Goal: Communication & Community: Answer question/provide support

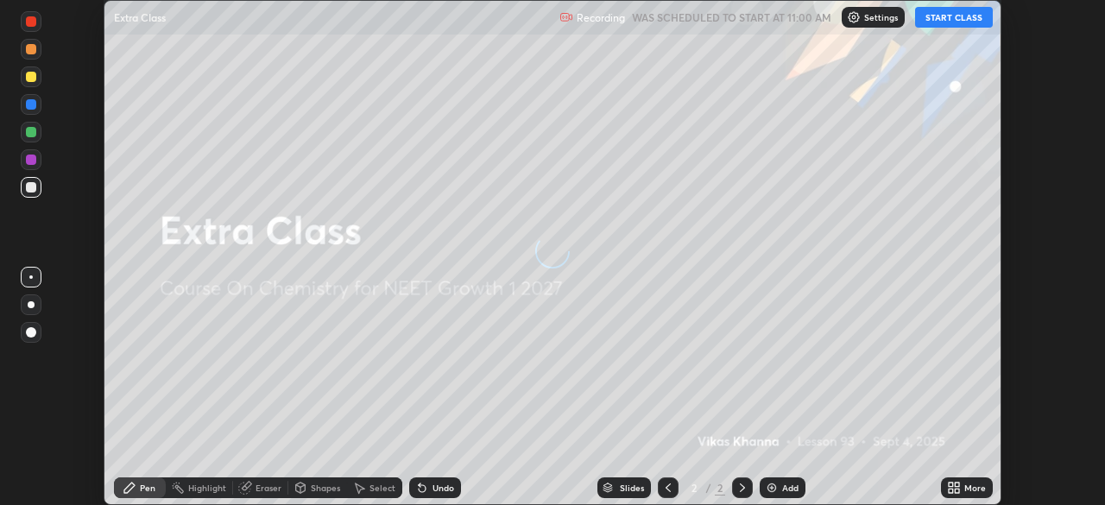
scroll to position [505, 1105]
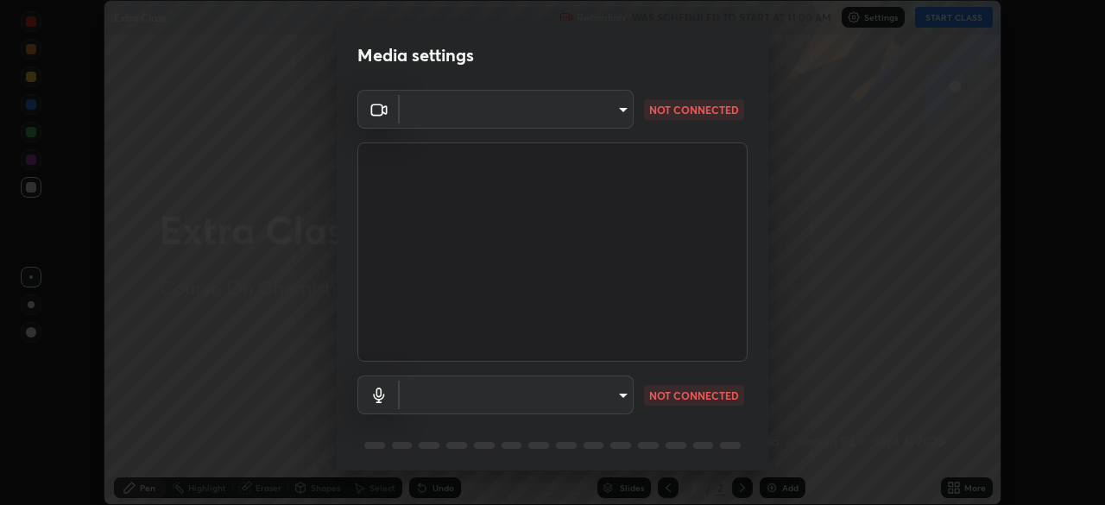
type input "1e49b53be58bf3658c32ba4c8e2538d2601885ca91182b01ba969948c87b8f29"
type input "communications"
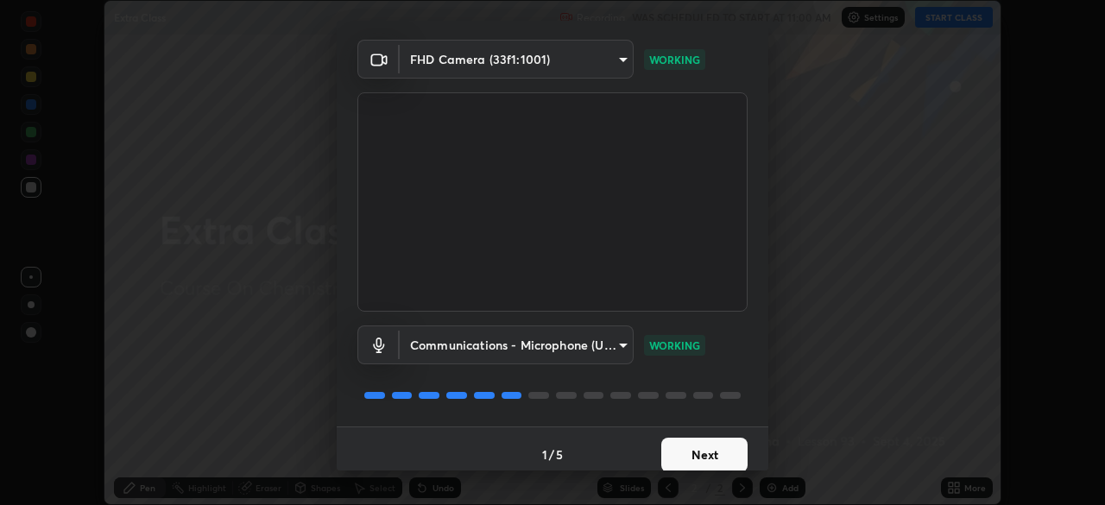
scroll to position [58, 0]
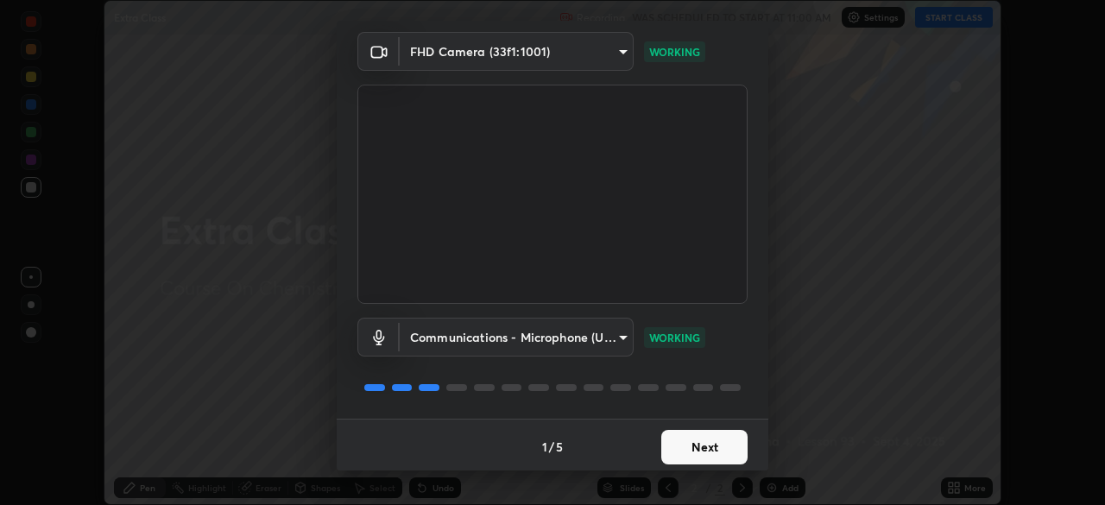
click at [684, 446] on button "Next" at bounding box center [704, 447] width 86 height 35
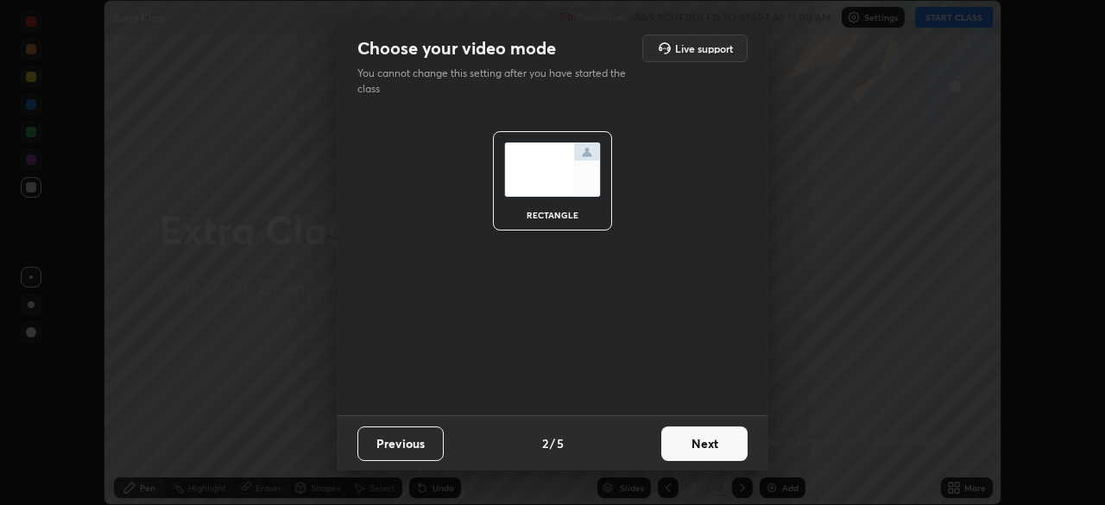
scroll to position [0, 0]
click at [699, 443] on button "Next" at bounding box center [704, 443] width 86 height 35
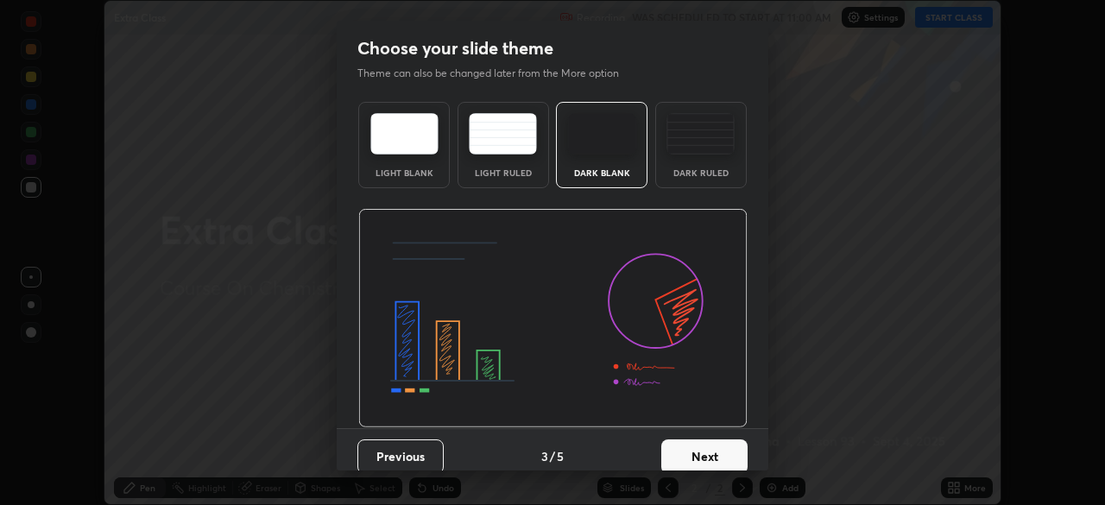
click at [707, 447] on button "Next" at bounding box center [704, 456] width 86 height 35
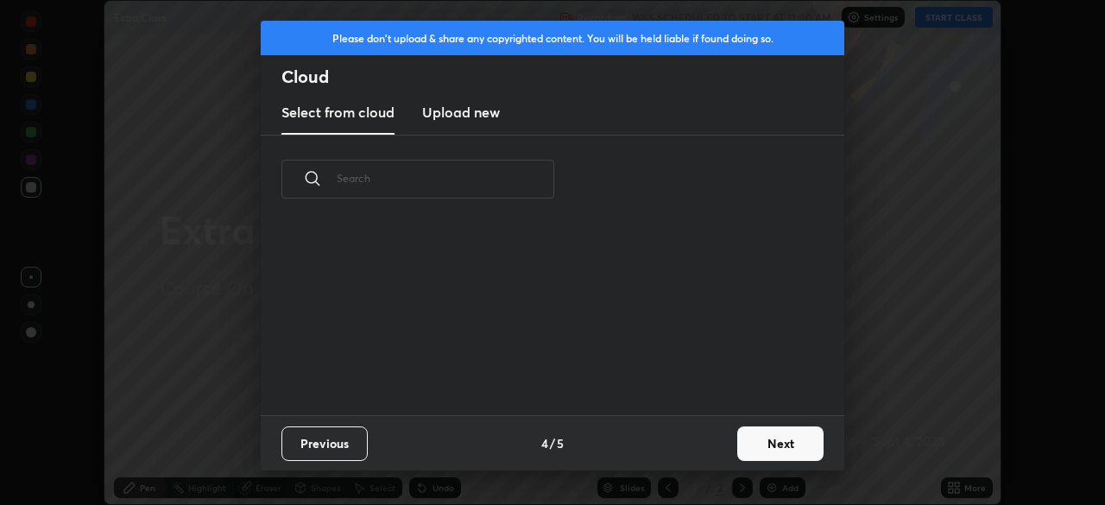
click at [762, 443] on button "Next" at bounding box center [780, 443] width 86 height 35
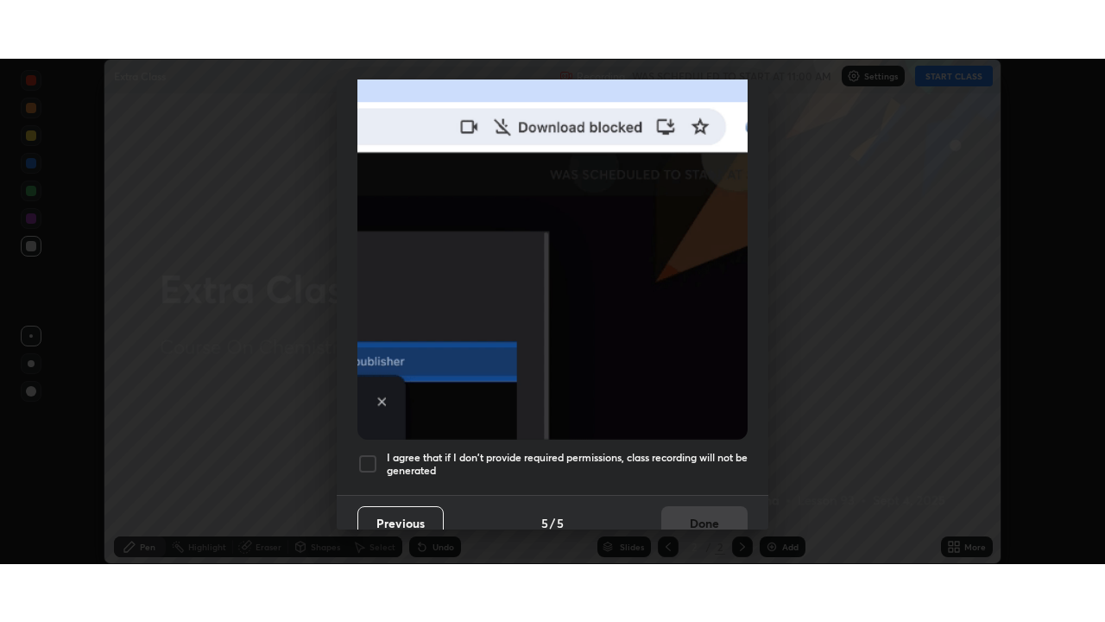
scroll to position [413, 0]
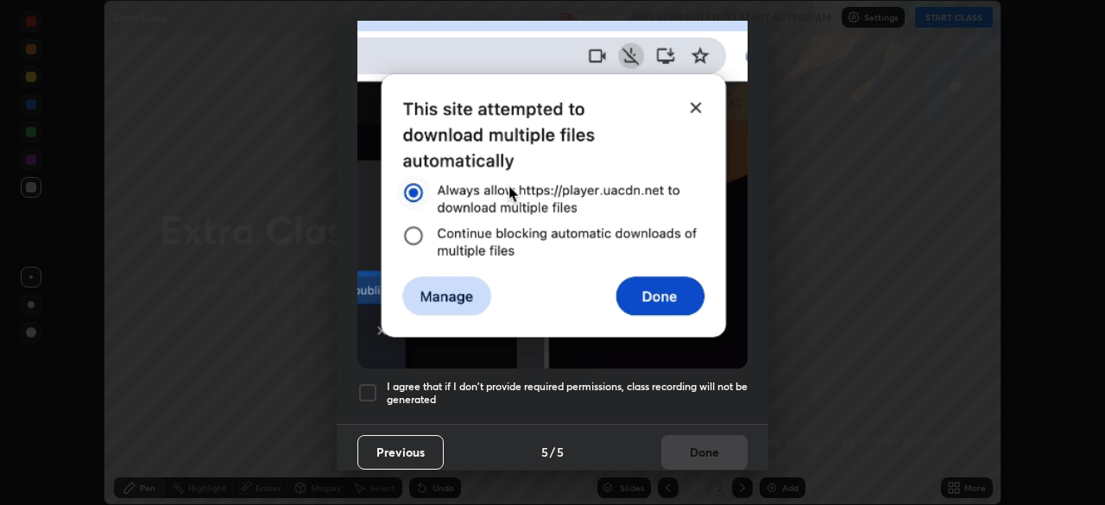
click at [368, 382] on div at bounding box center [367, 392] width 21 height 21
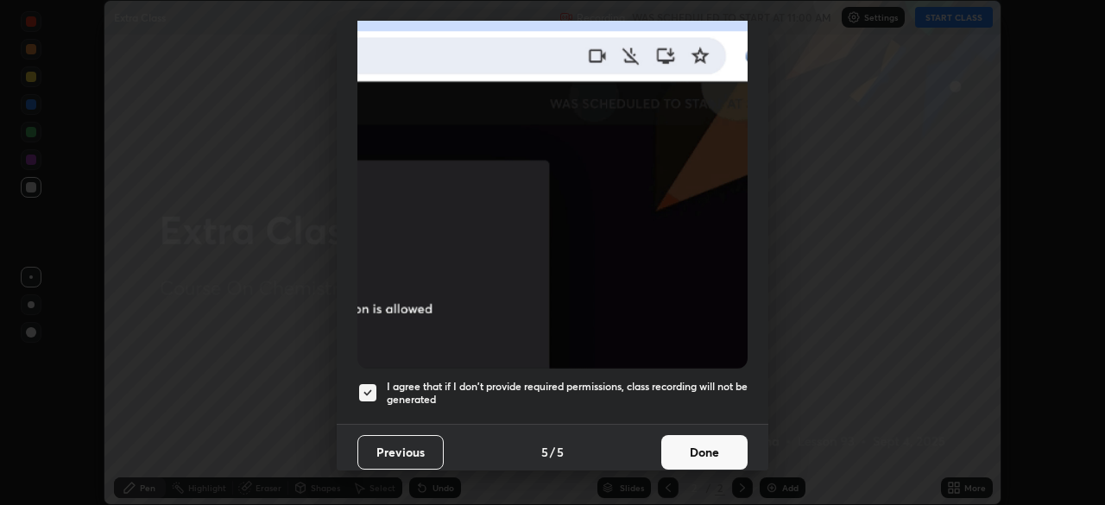
click at [679, 439] on button "Done" at bounding box center [704, 452] width 86 height 35
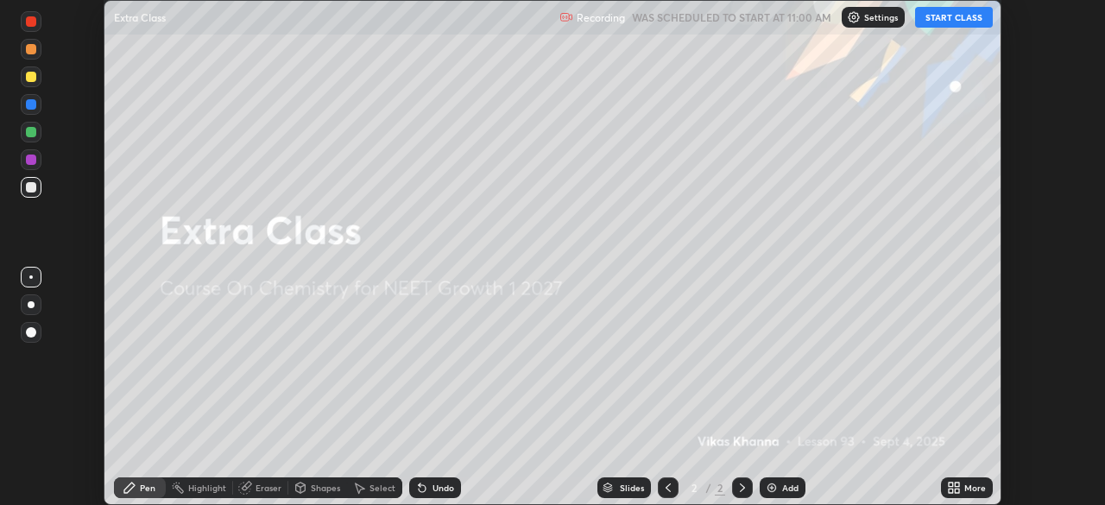
click at [946, 20] on button "START CLASS" at bounding box center [954, 17] width 78 height 21
click at [973, 486] on div "More" at bounding box center [975, 487] width 22 height 9
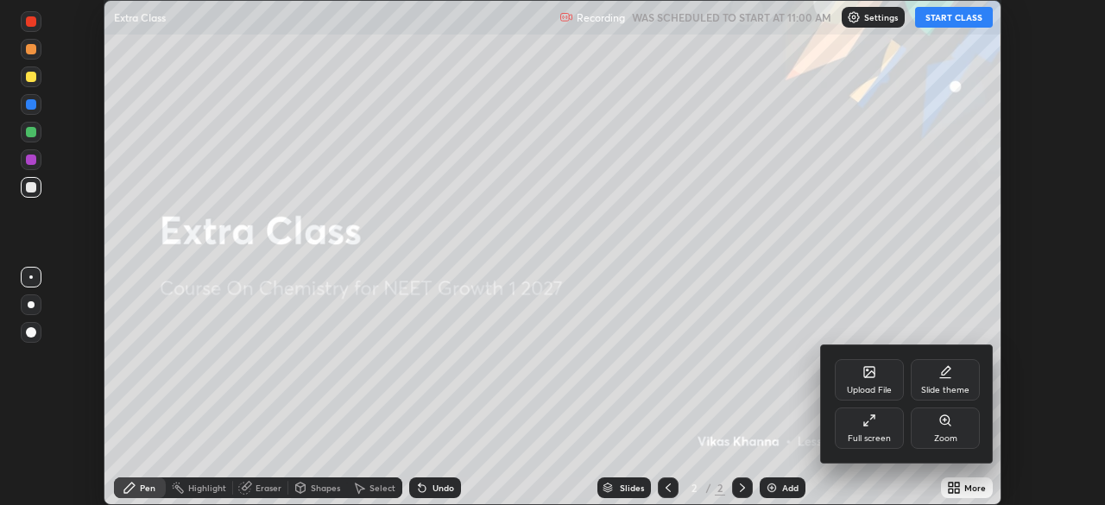
click at [872, 423] on icon at bounding box center [869, 420] width 14 height 14
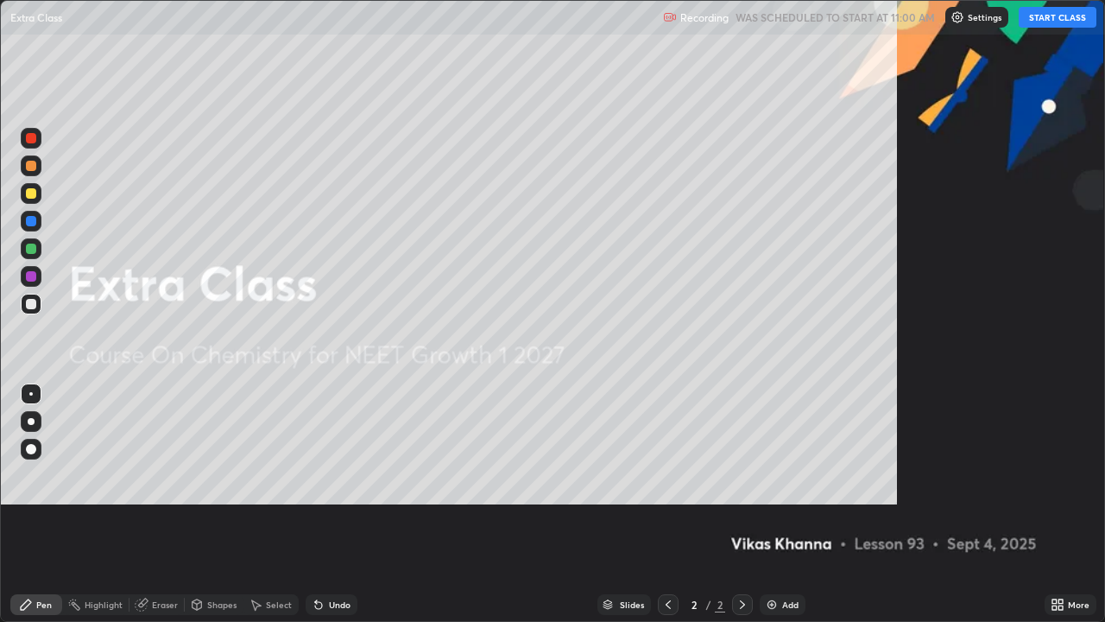
scroll to position [622, 1105]
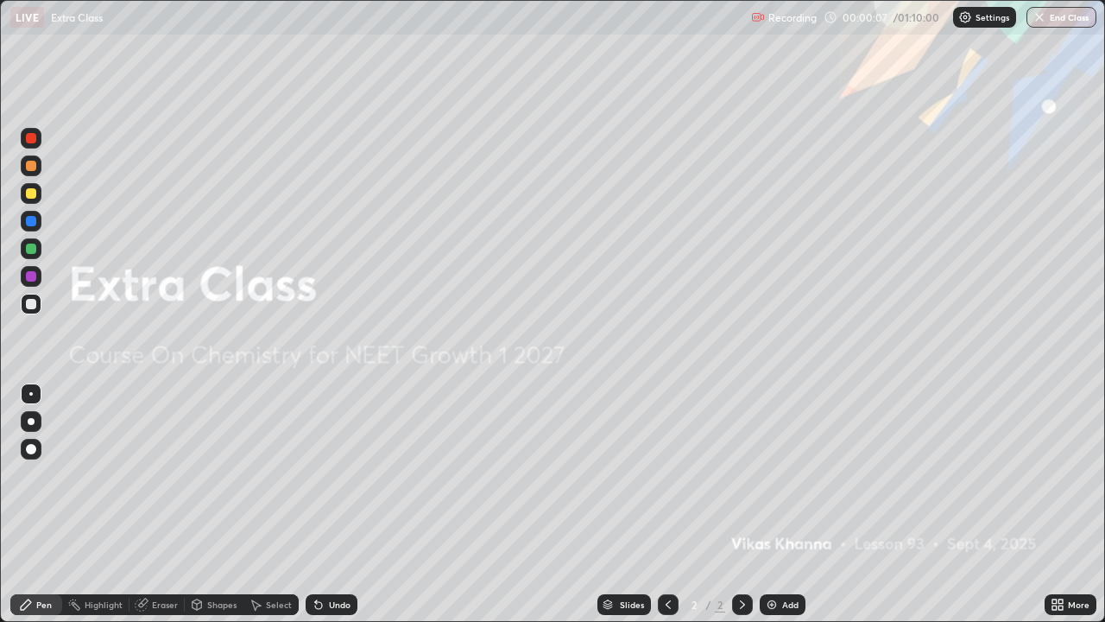
click at [37, 504] on div "Pen" at bounding box center [36, 604] width 52 height 21
click at [30, 192] on div at bounding box center [31, 193] width 10 height 10
click at [782, 504] on div "Add" at bounding box center [790, 604] width 16 height 9
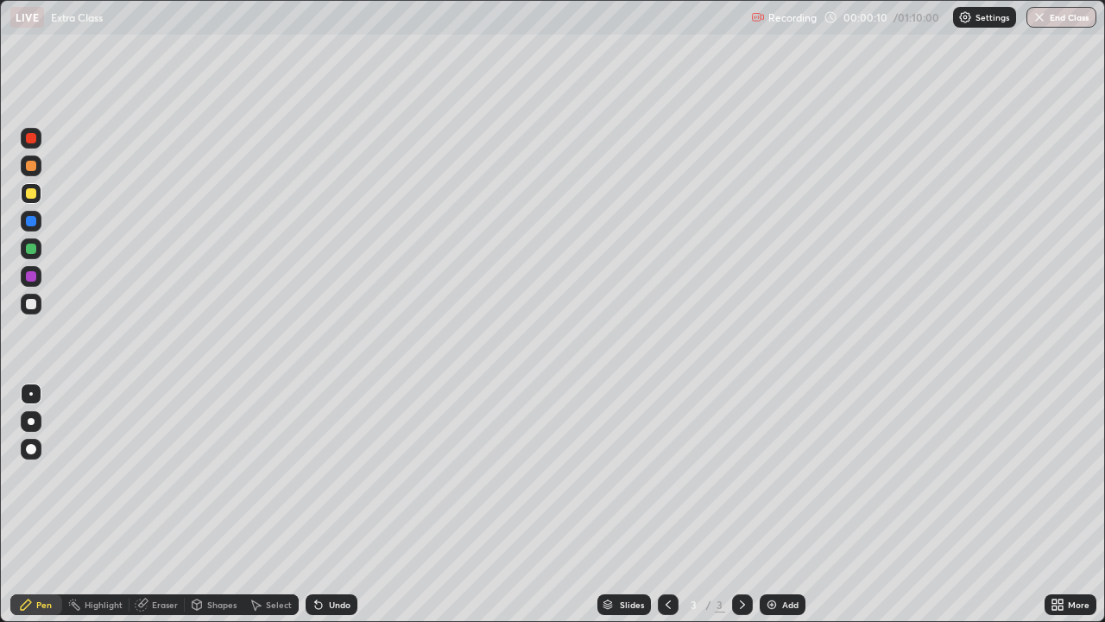
click at [215, 504] on div "Shapes" at bounding box center [221, 604] width 29 height 9
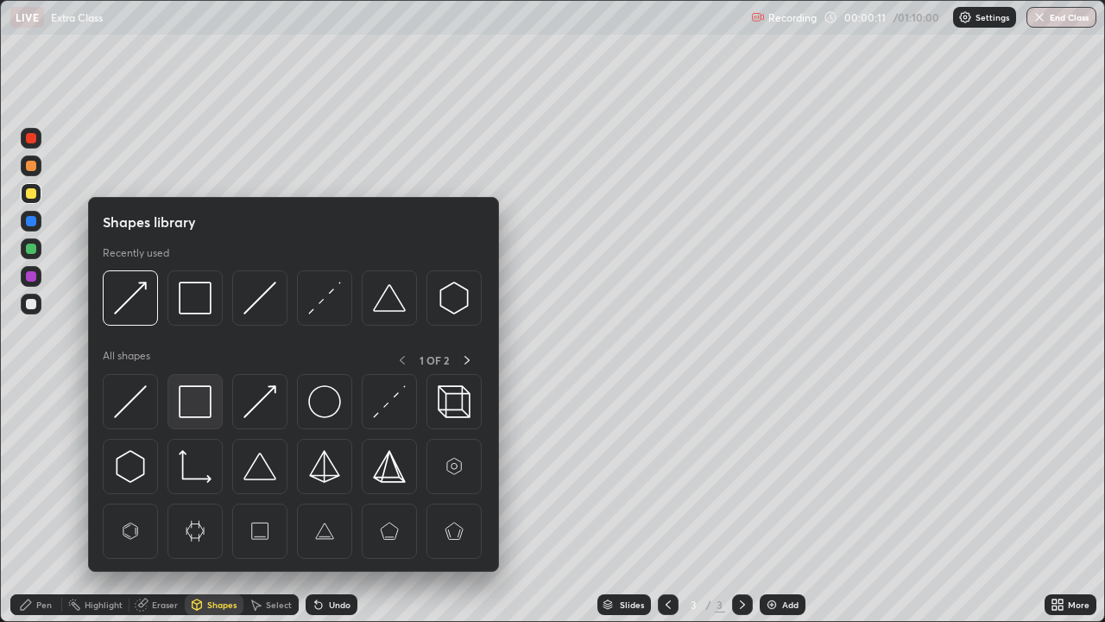
click at [198, 407] on img at bounding box center [195, 401] width 33 height 33
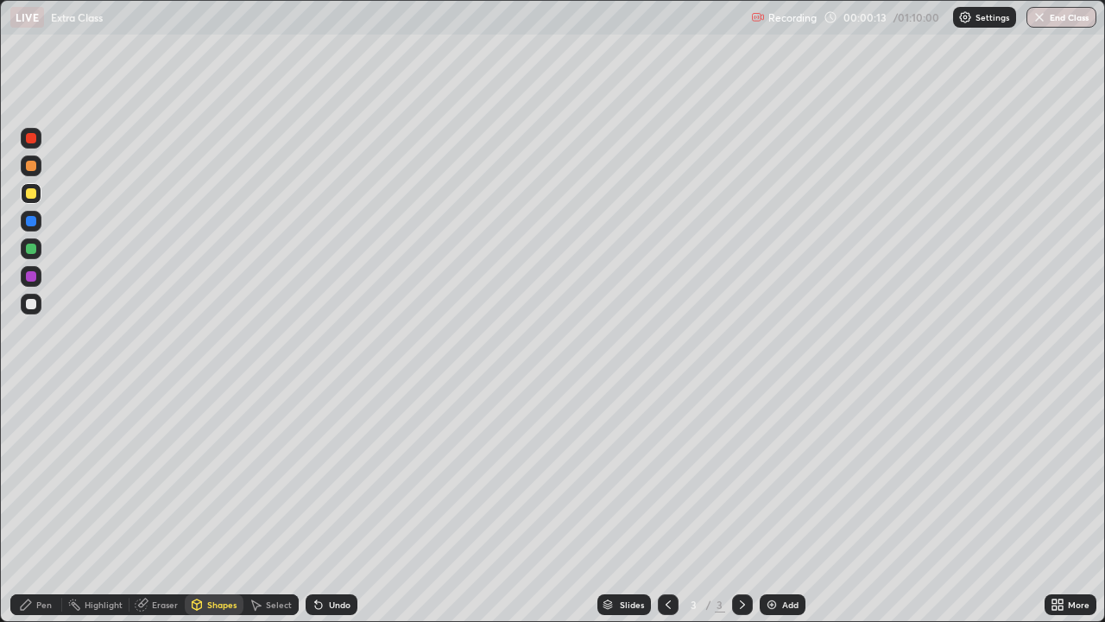
click at [33, 504] on div "Pen" at bounding box center [36, 604] width 52 height 21
click at [32, 449] on div at bounding box center [31, 449] width 10 height 10
click at [218, 504] on div "Shapes" at bounding box center [221, 604] width 29 height 9
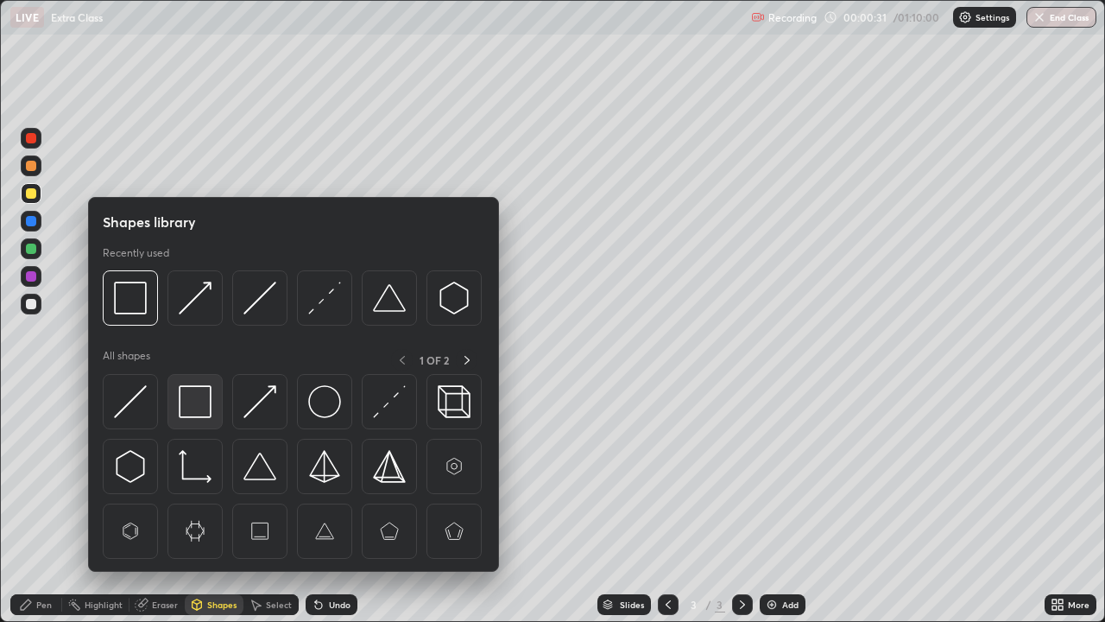
click at [205, 401] on img at bounding box center [195, 401] width 33 height 33
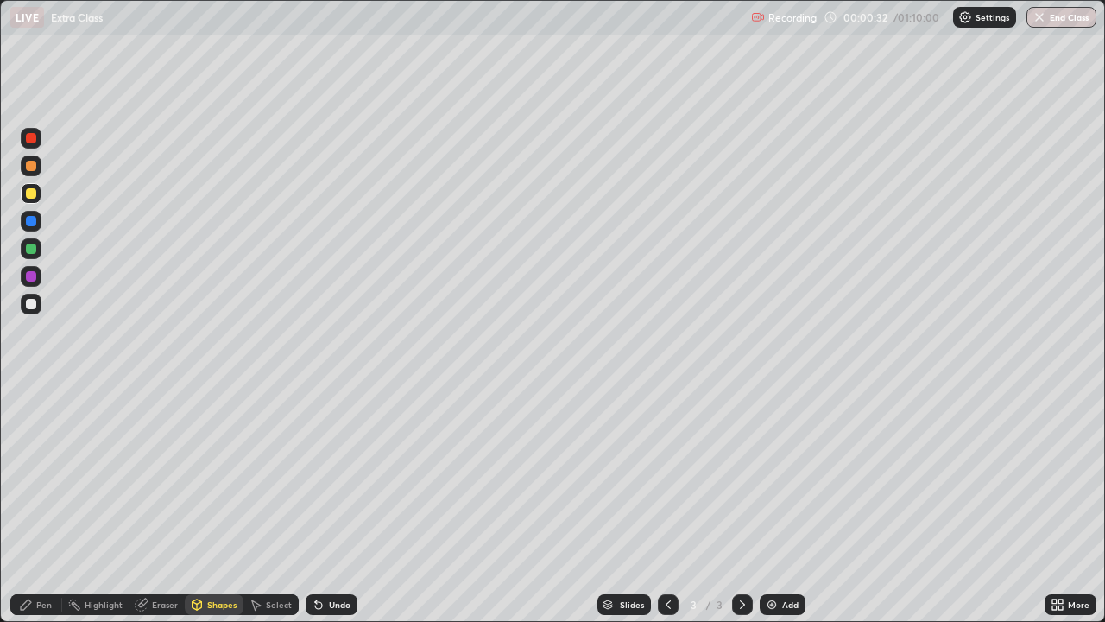
click at [31, 276] on div at bounding box center [31, 276] width 10 height 10
click at [43, 504] on div "Pen" at bounding box center [44, 604] width 16 height 9
click at [212, 504] on div "Shapes" at bounding box center [221, 604] width 29 height 9
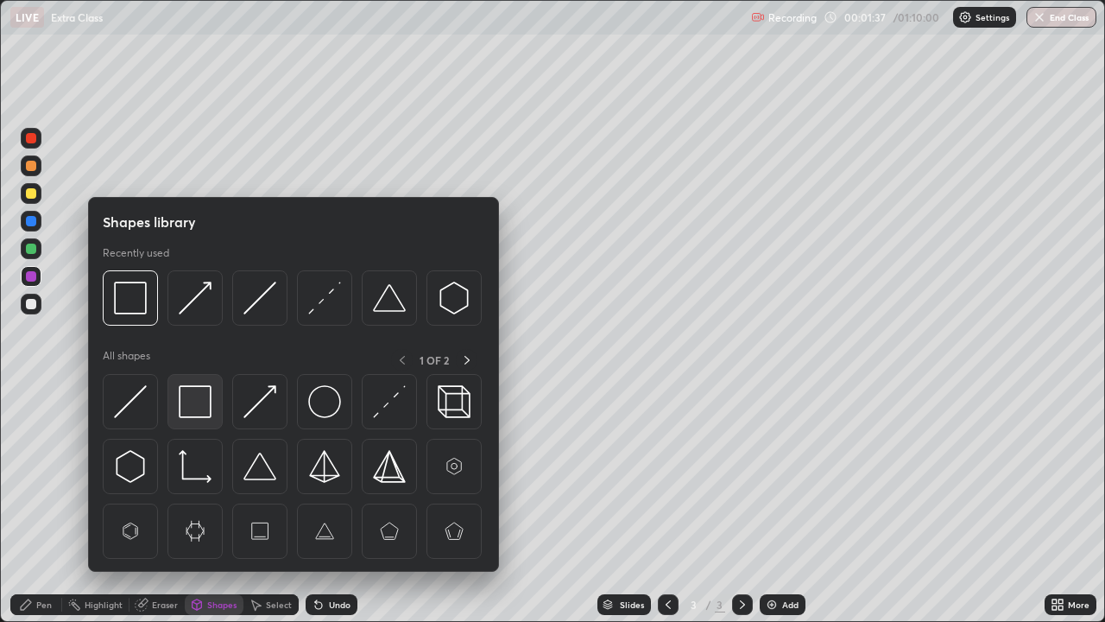
click at [187, 403] on img at bounding box center [195, 401] width 33 height 33
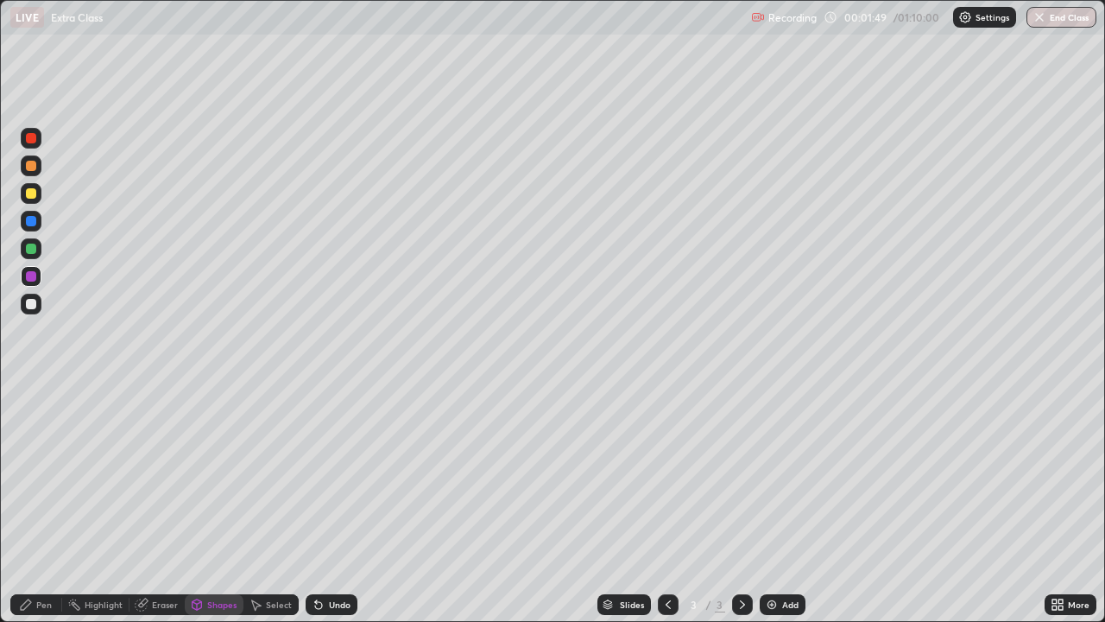
click at [157, 504] on div "Eraser" at bounding box center [165, 604] width 26 height 9
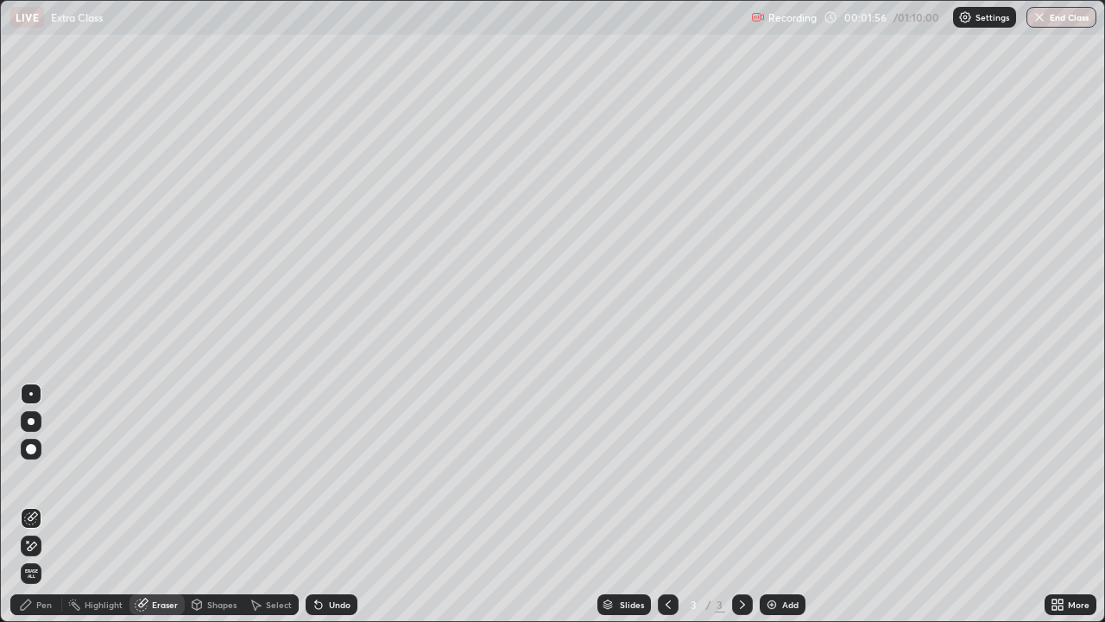
click at [29, 446] on div at bounding box center [31, 449] width 10 height 10
click at [41, 504] on div "Pen" at bounding box center [44, 604] width 16 height 9
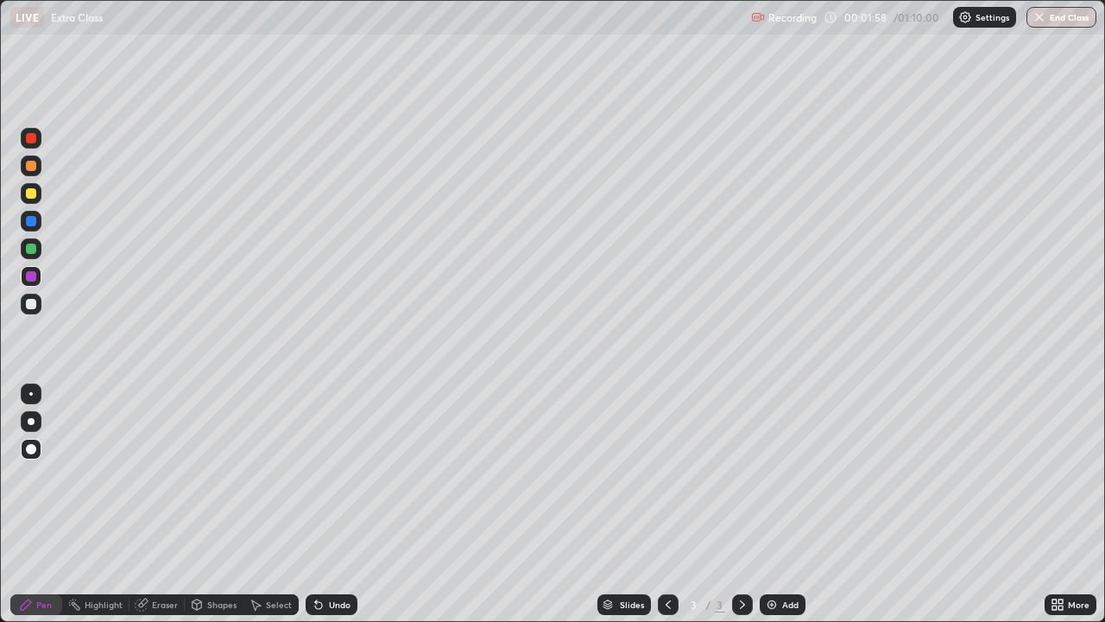
click at [29, 223] on div at bounding box center [31, 221] width 10 height 10
click at [213, 504] on div "Shapes" at bounding box center [221, 604] width 29 height 9
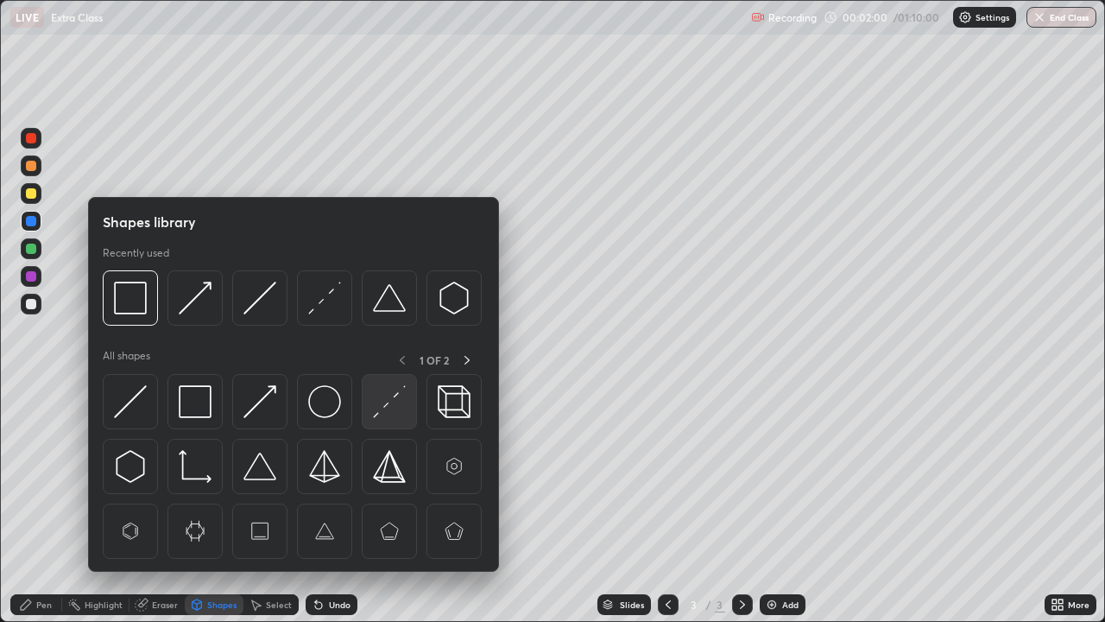
click at [382, 401] on img at bounding box center [389, 401] width 33 height 33
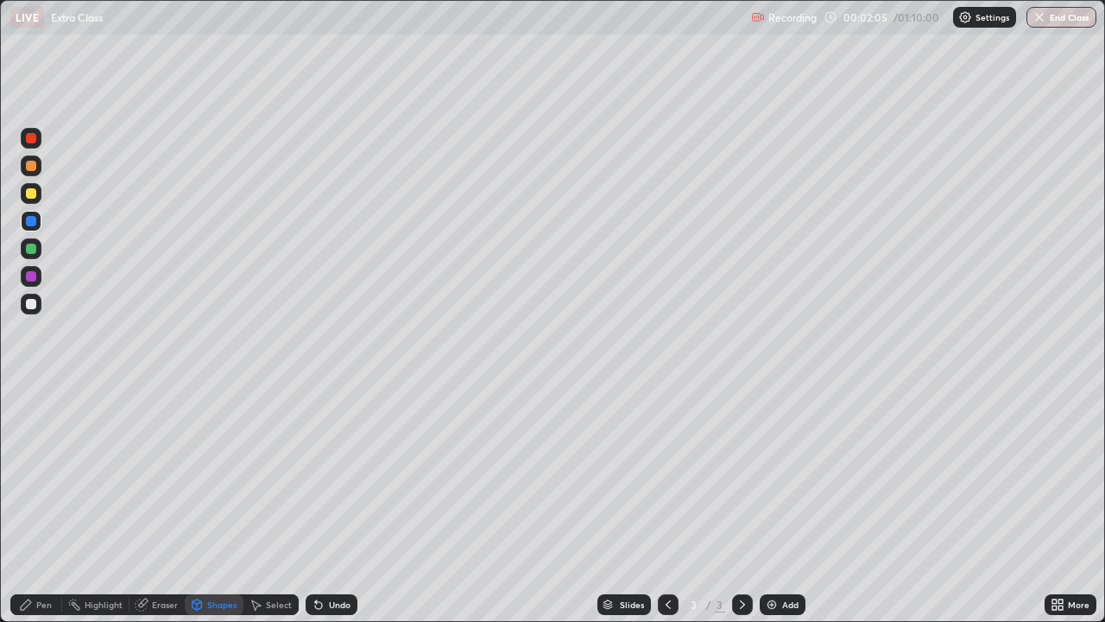
click at [40, 504] on div "Pen" at bounding box center [36, 604] width 52 height 21
click at [340, 504] on div "Undo" at bounding box center [340, 604] width 22 height 9
click at [339, 504] on div "Undo" at bounding box center [340, 604] width 22 height 9
click at [342, 504] on div "Undo" at bounding box center [340, 604] width 22 height 9
click at [342, 504] on div "Undo" at bounding box center [332, 604] width 52 height 21
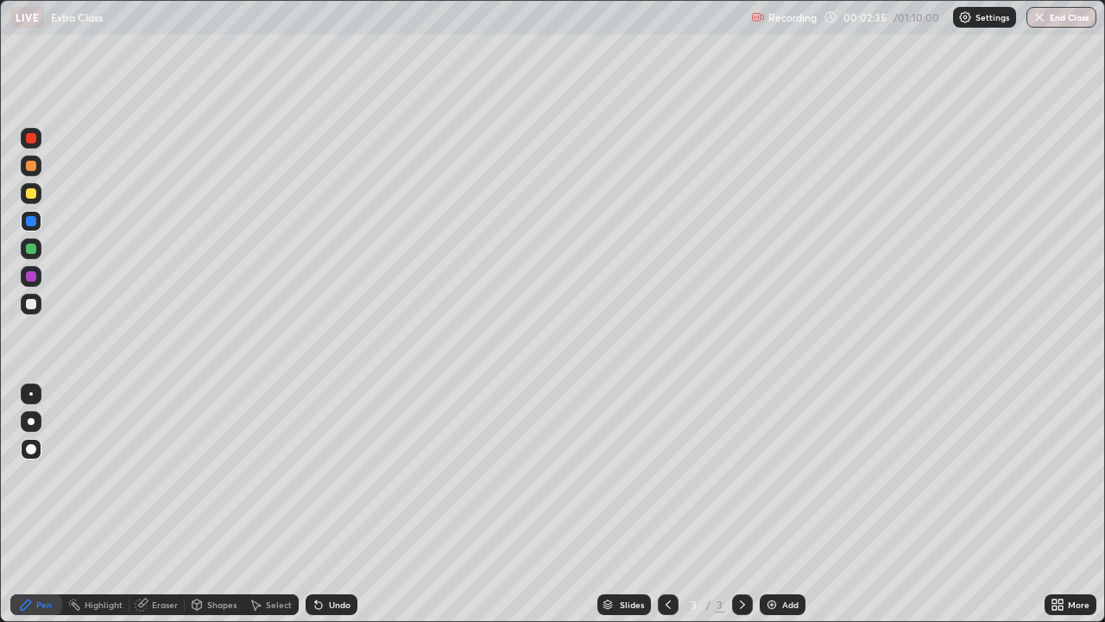
click at [31, 196] on div at bounding box center [31, 193] width 10 height 10
click at [32, 275] on div at bounding box center [31, 276] width 10 height 10
click at [220, 504] on div "Shapes" at bounding box center [221, 604] width 29 height 9
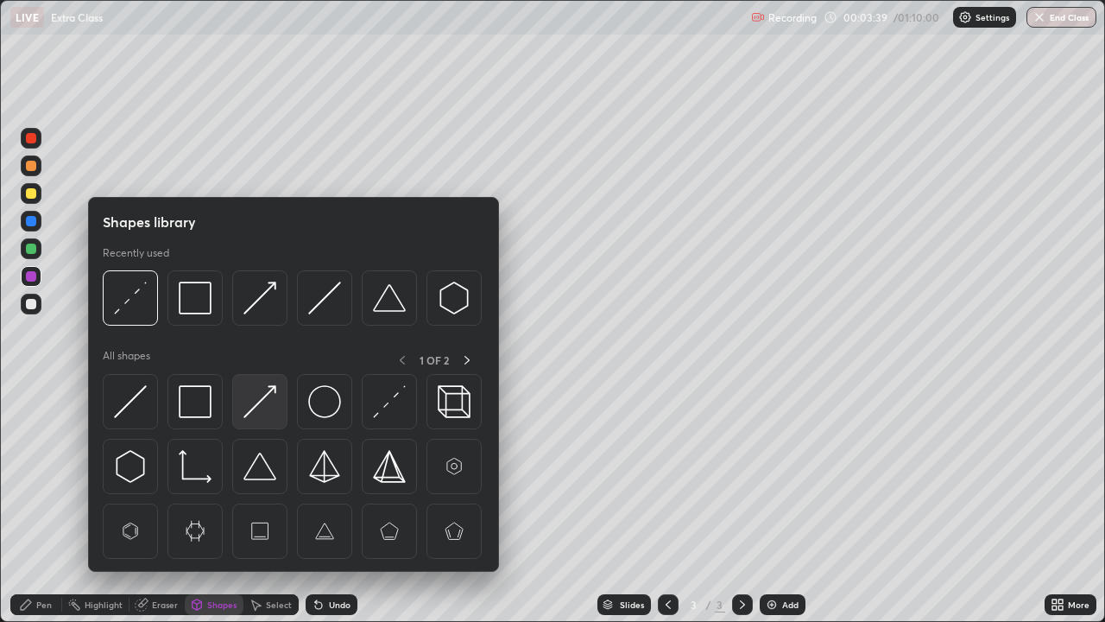
click at [259, 405] on img at bounding box center [259, 401] width 33 height 33
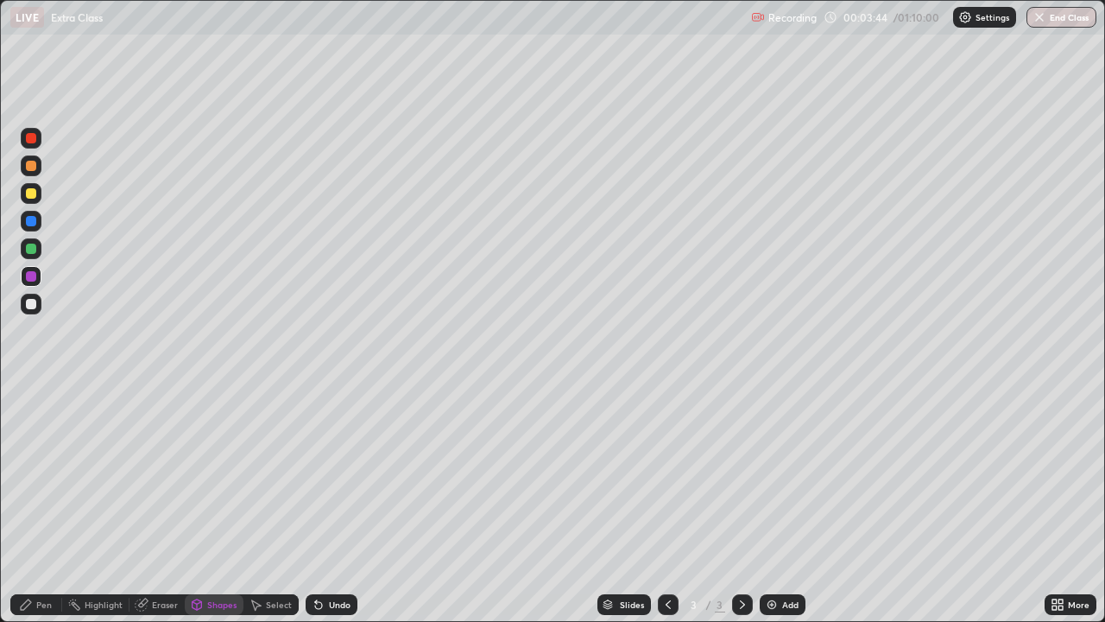
click at [46, 504] on div "Pen" at bounding box center [44, 604] width 16 height 9
click at [33, 246] on div at bounding box center [31, 248] width 10 height 10
click at [786, 504] on div "Add" at bounding box center [790, 604] width 16 height 9
click at [217, 504] on div "Shapes" at bounding box center [221, 604] width 29 height 9
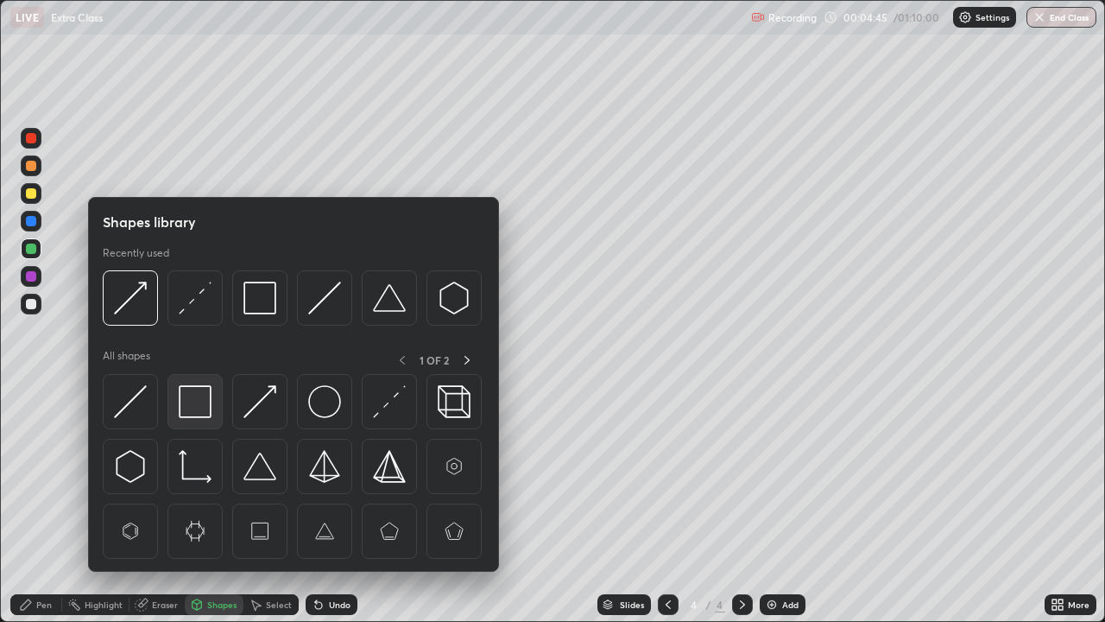
click at [198, 407] on img at bounding box center [195, 401] width 33 height 33
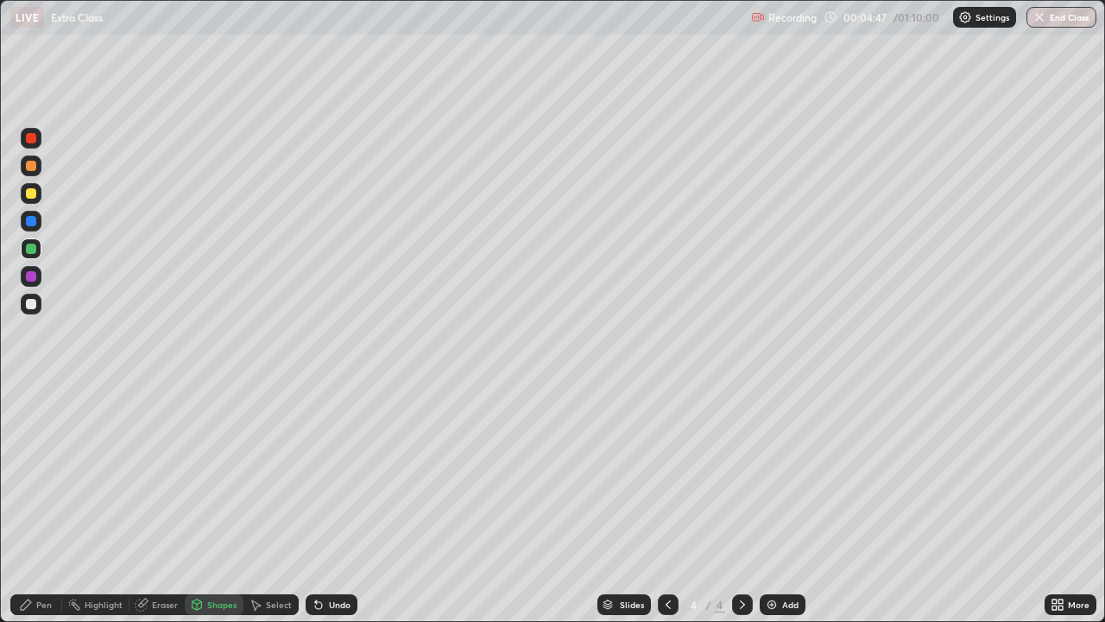
click at [47, 504] on div "Pen" at bounding box center [44, 604] width 16 height 9
click at [32, 196] on div at bounding box center [31, 193] width 10 height 10
click at [212, 504] on div "Shapes" at bounding box center [221, 604] width 29 height 9
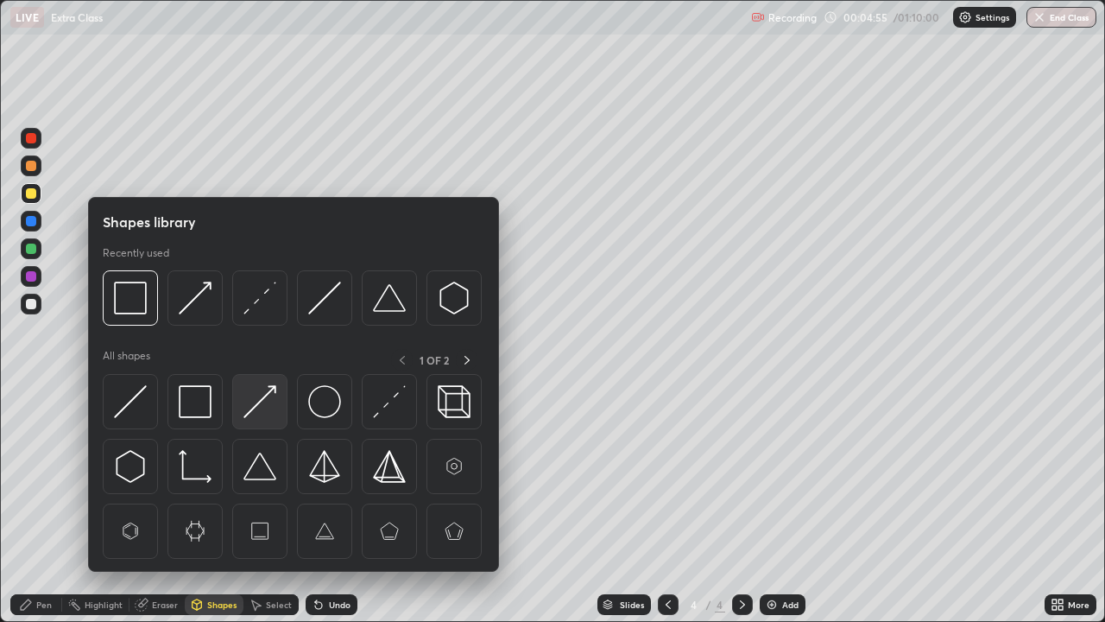
click at [258, 409] on img at bounding box center [259, 401] width 33 height 33
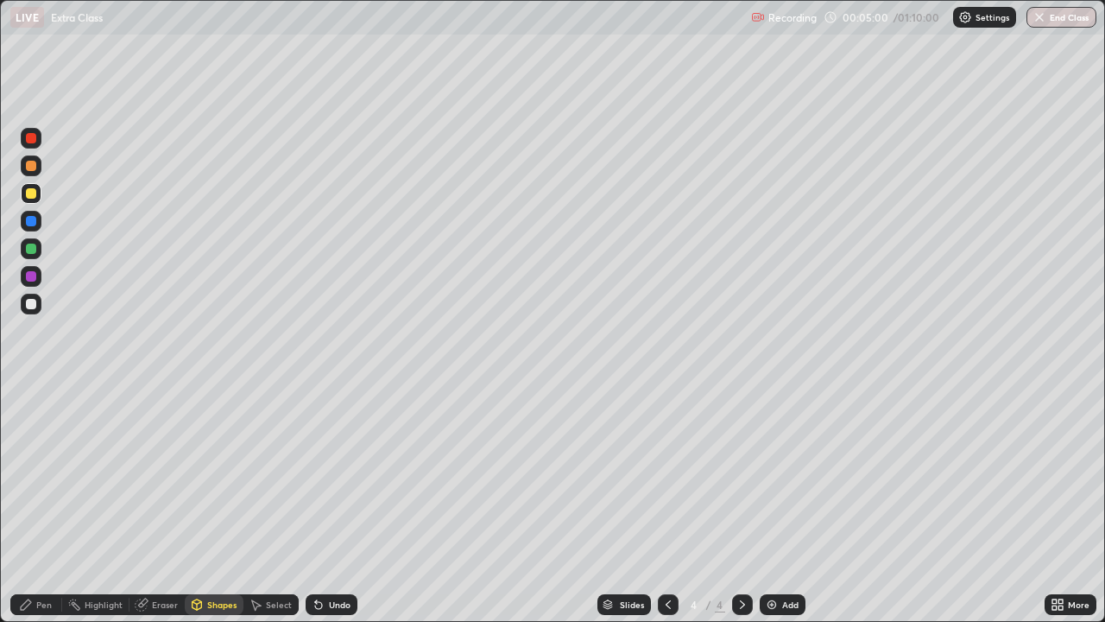
click at [42, 504] on div "Pen" at bounding box center [44, 604] width 16 height 9
click at [336, 504] on div "Undo" at bounding box center [340, 604] width 22 height 9
click at [779, 504] on div "Add" at bounding box center [783, 604] width 46 height 21
click at [28, 504] on icon at bounding box center [26, 604] width 14 height 14
click at [210, 504] on div "Shapes" at bounding box center [221, 604] width 29 height 9
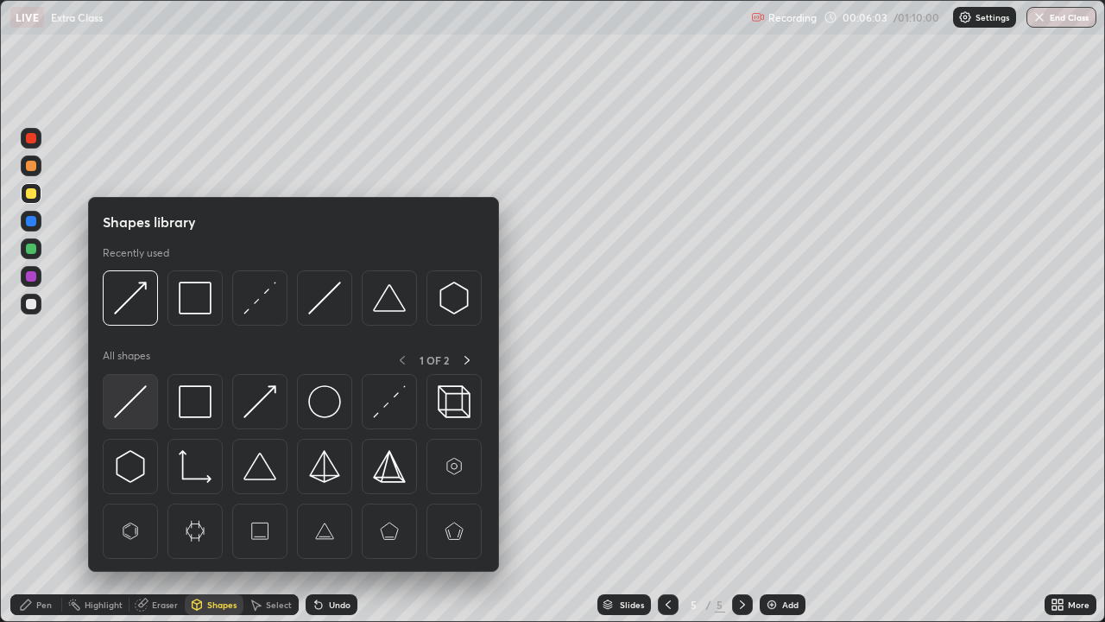
click at [145, 402] on img at bounding box center [130, 401] width 33 height 33
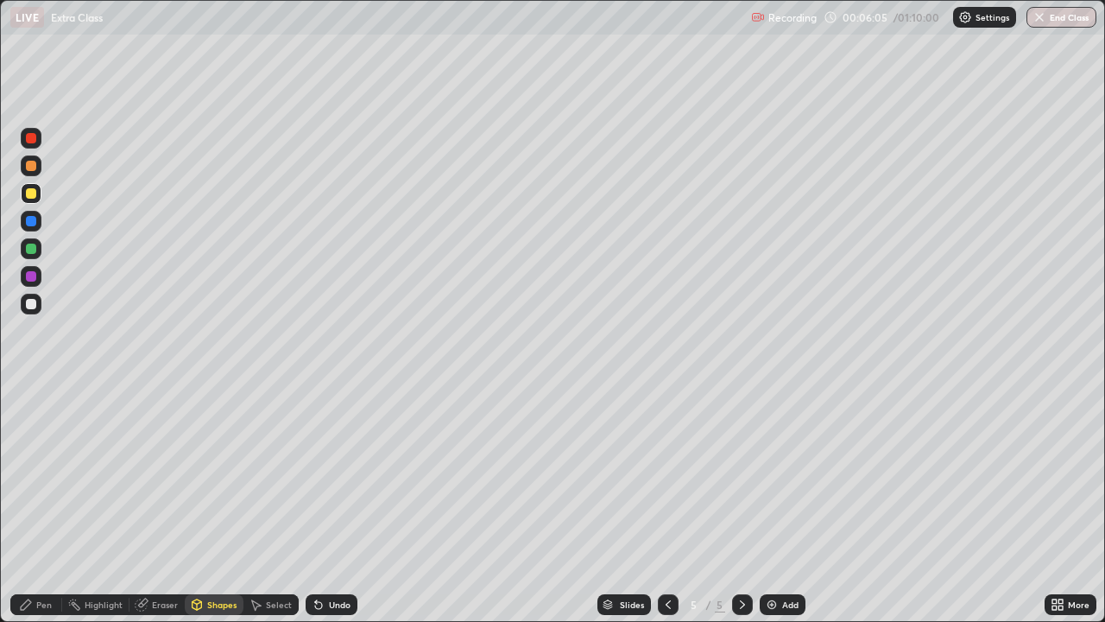
click at [47, 504] on div "Pen" at bounding box center [44, 604] width 16 height 9
click at [666, 504] on icon at bounding box center [668, 604] width 14 height 14
click at [734, 504] on div at bounding box center [742, 604] width 21 height 21
click at [209, 504] on div "Shapes" at bounding box center [221, 604] width 29 height 9
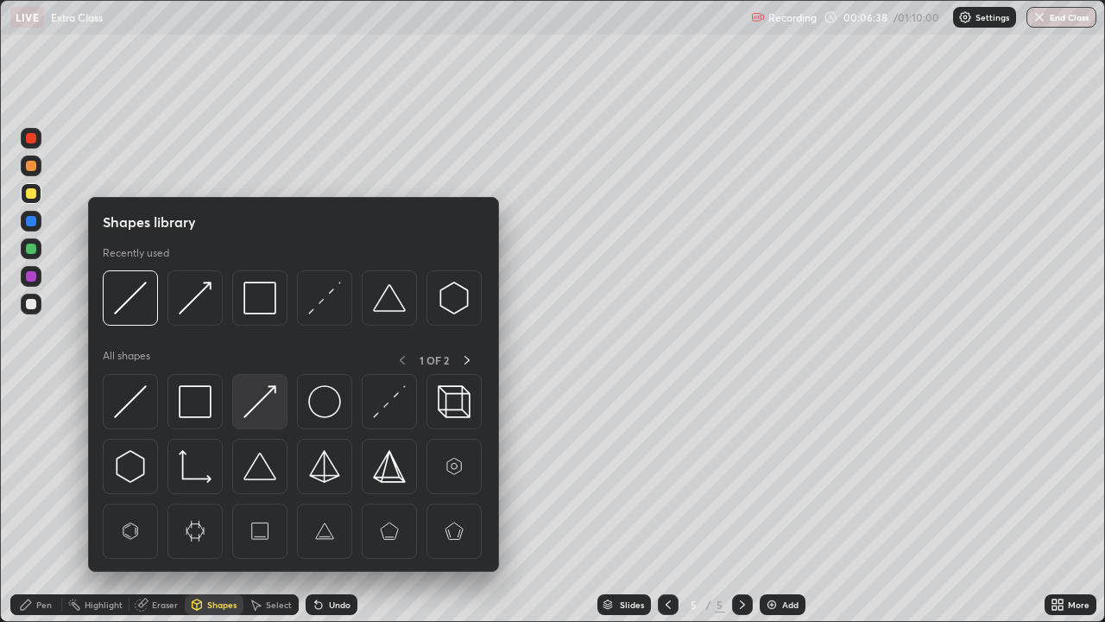
click at [254, 413] on img at bounding box center [259, 401] width 33 height 33
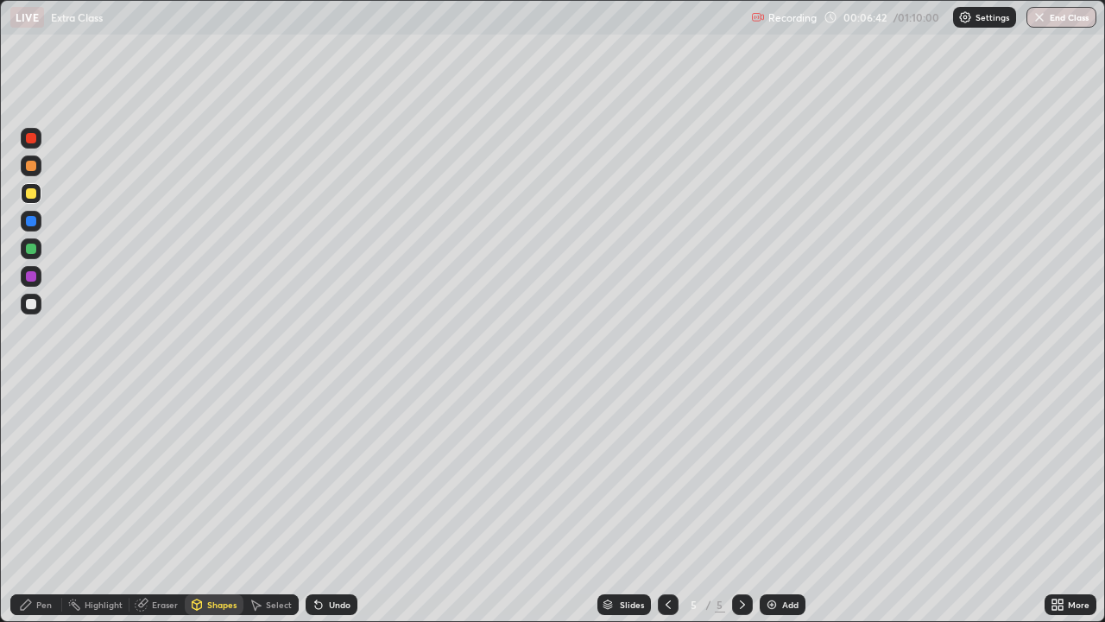
click at [666, 504] on icon at bounding box center [668, 604] width 5 height 9
click at [741, 504] on icon at bounding box center [742, 604] width 14 height 14
click at [36, 504] on div "Pen" at bounding box center [36, 604] width 52 height 21
click at [38, 276] on div at bounding box center [31, 276] width 21 height 21
click at [212, 504] on div "Shapes" at bounding box center [221, 604] width 29 height 9
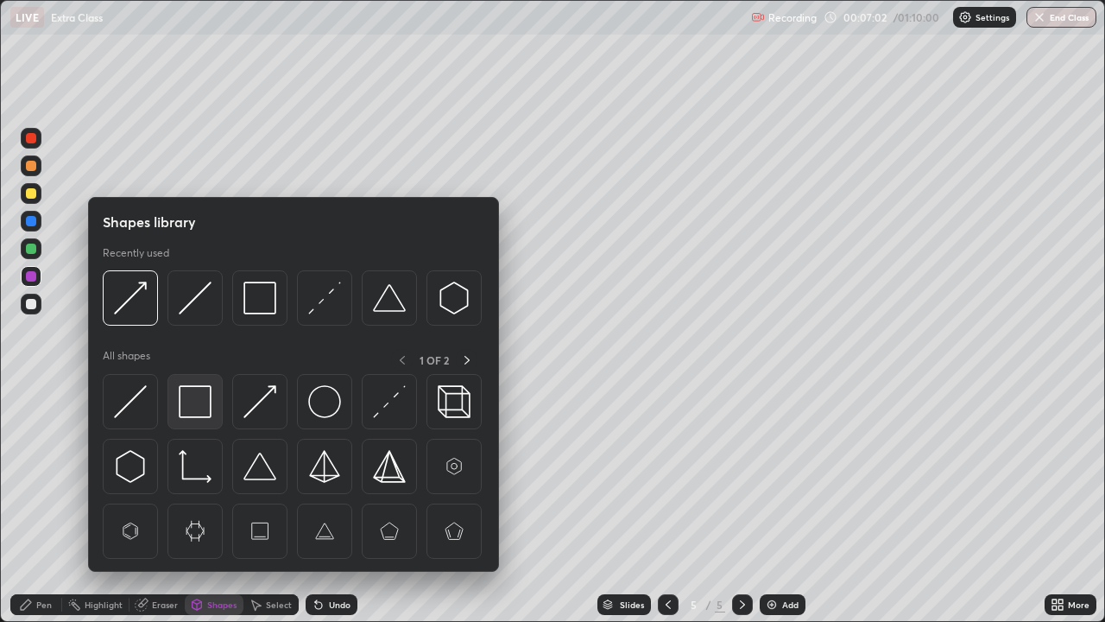
click at [204, 405] on img at bounding box center [195, 401] width 33 height 33
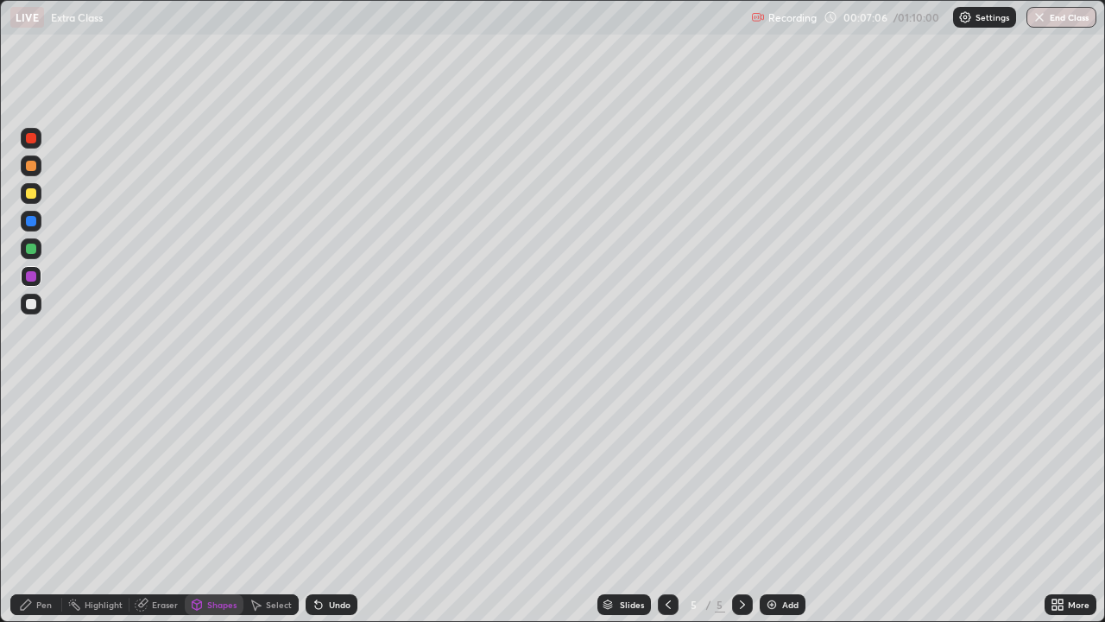
click at [666, 504] on icon at bounding box center [668, 604] width 14 height 14
click at [658, 504] on div at bounding box center [668, 604] width 21 height 21
click at [741, 504] on icon at bounding box center [742, 604] width 14 height 14
click at [212, 504] on div "Shapes" at bounding box center [214, 604] width 59 height 21
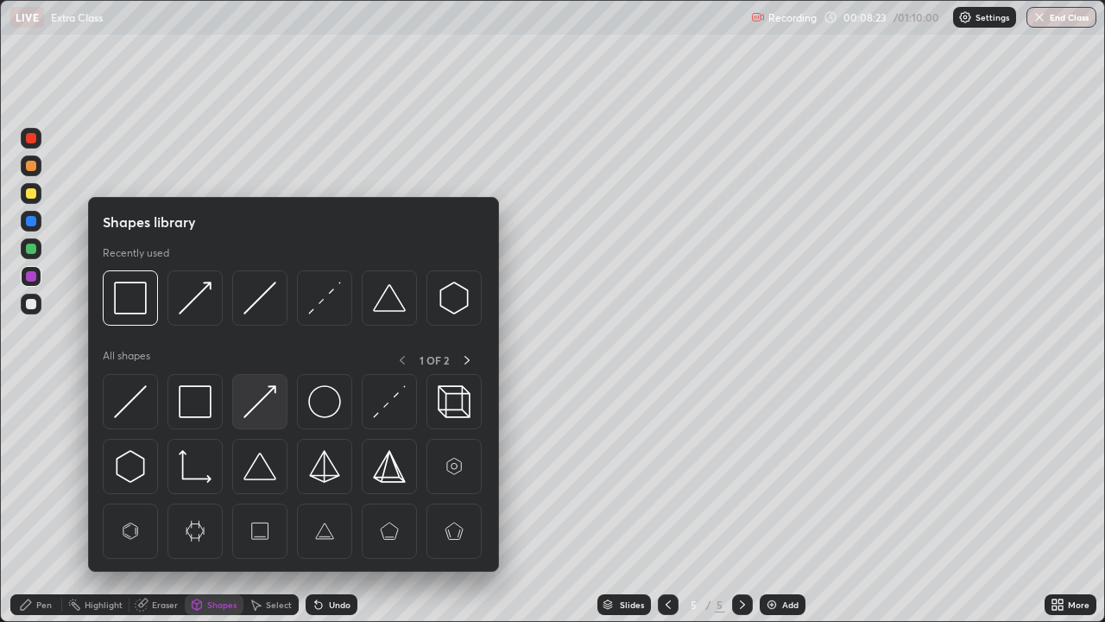
click at [261, 402] on img at bounding box center [259, 401] width 33 height 33
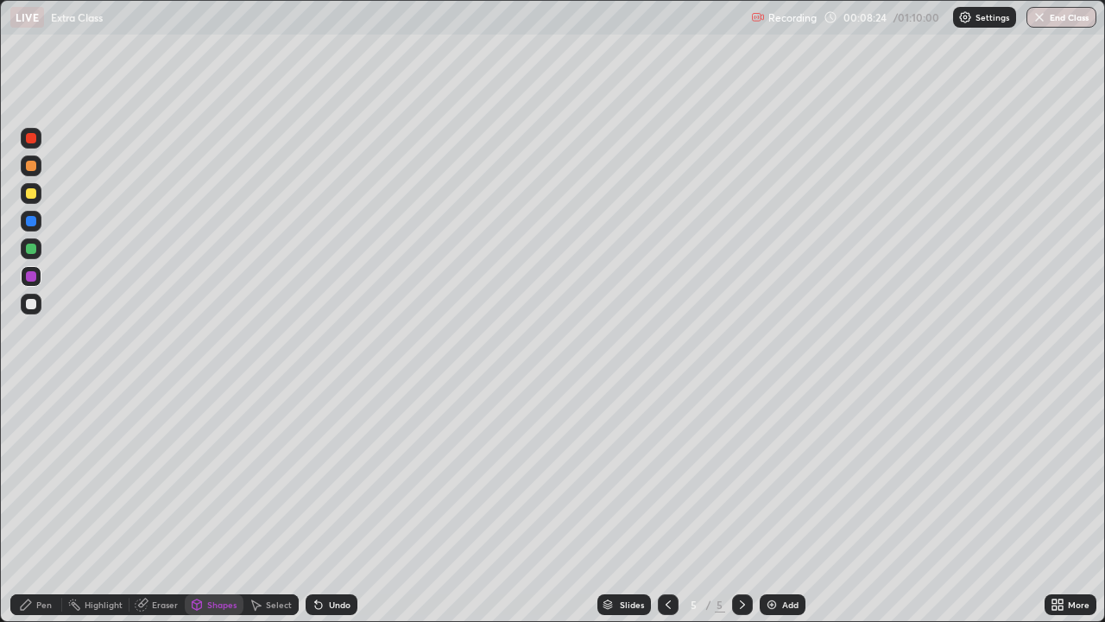
click at [33, 504] on div "Pen" at bounding box center [36, 604] width 52 height 21
click at [335, 504] on div "Undo" at bounding box center [340, 604] width 22 height 9
click at [336, 504] on div "Undo" at bounding box center [340, 604] width 22 height 9
click at [330, 504] on div "Undo" at bounding box center [332, 604] width 52 height 21
click at [327, 504] on div "Undo" at bounding box center [332, 604] width 52 height 21
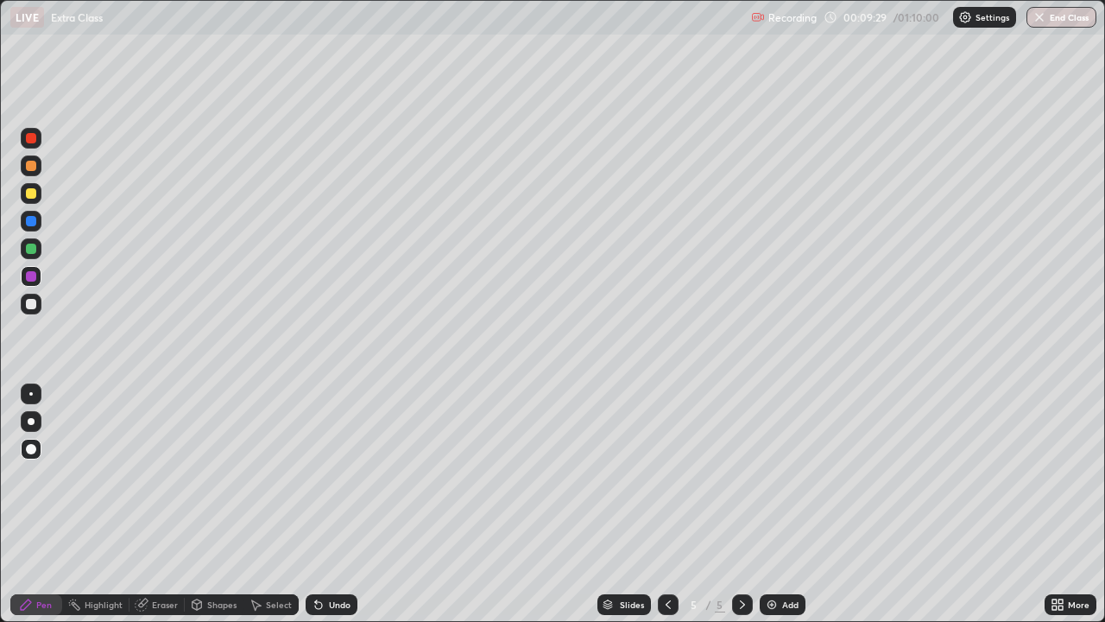
click at [208, 504] on div "Shapes" at bounding box center [221, 604] width 29 height 9
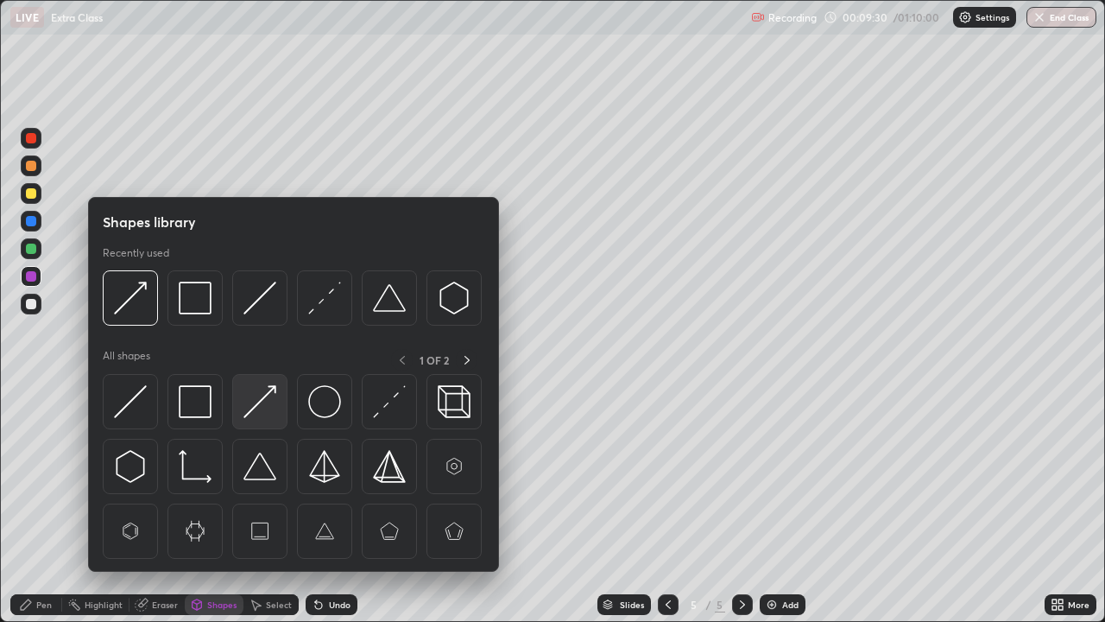
click at [262, 395] on img at bounding box center [259, 401] width 33 height 33
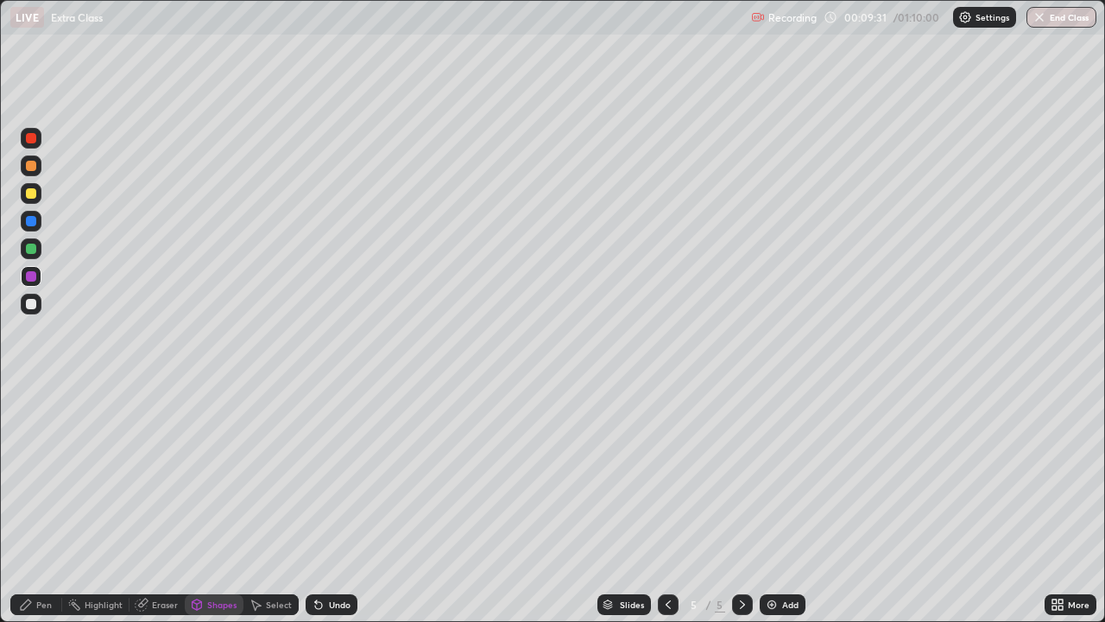
click at [34, 192] on div at bounding box center [31, 193] width 10 height 10
click at [19, 504] on div "Pen" at bounding box center [36, 604] width 52 height 21
click at [787, 504] on div "Add" at bounding box center [790, 604] width 16 height 9
click at [224, 504] on div "Shapes" at bounding box center [221, 604] width 29 height 9
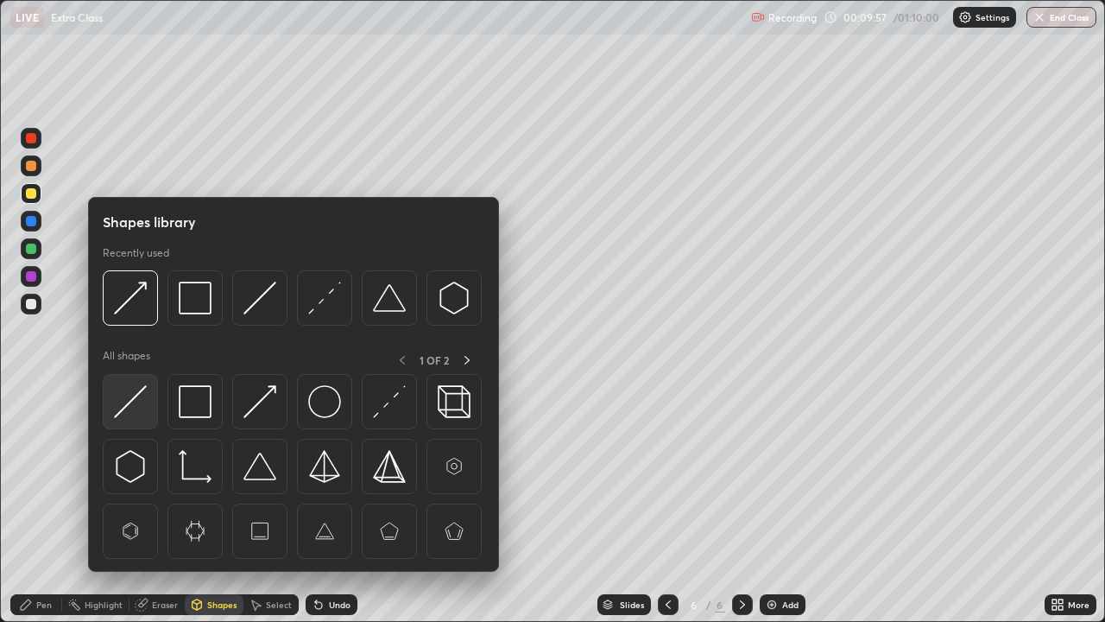
click at [138, 396] on img at bounding box center [130, 401] width 33 height 33
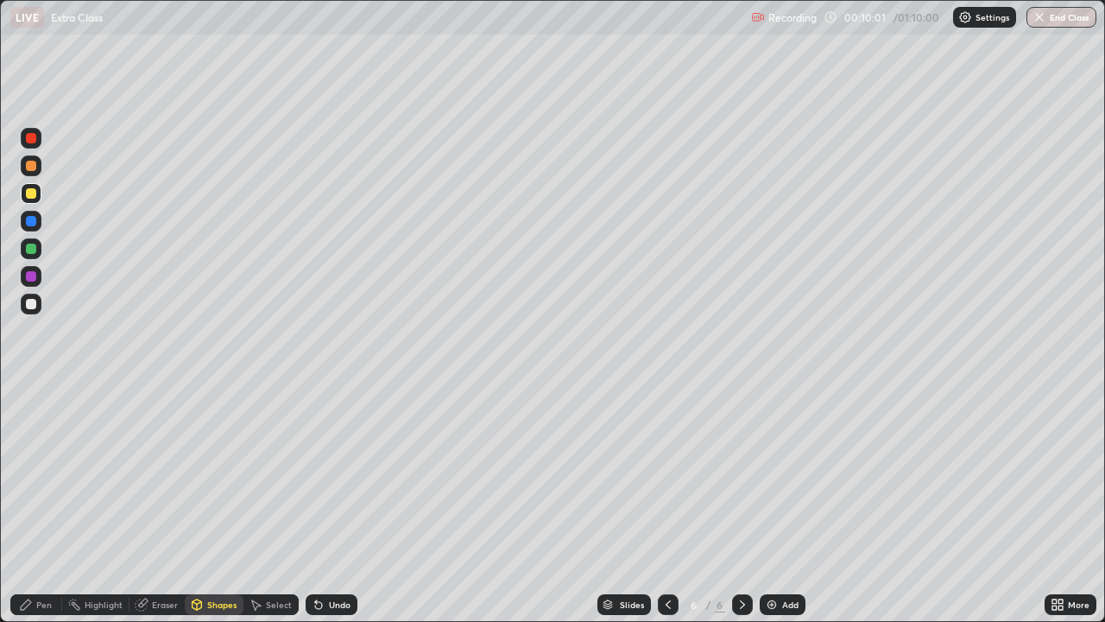
click at [47, 504] on div "Pen" at bounding box center [44, 604] width 16 height 9
click at [37, 220] on div at bounding box center [31, 221] width 21 height 21
click at [342, 504] on div "Undo" at bounding box center [340, 604] width 22 height 9
click at [33, 188] on div at bounding box center [31, 193] width 10 height 10
click at [32, 276] on div at bounding box center [31, 276] width 10 height 10
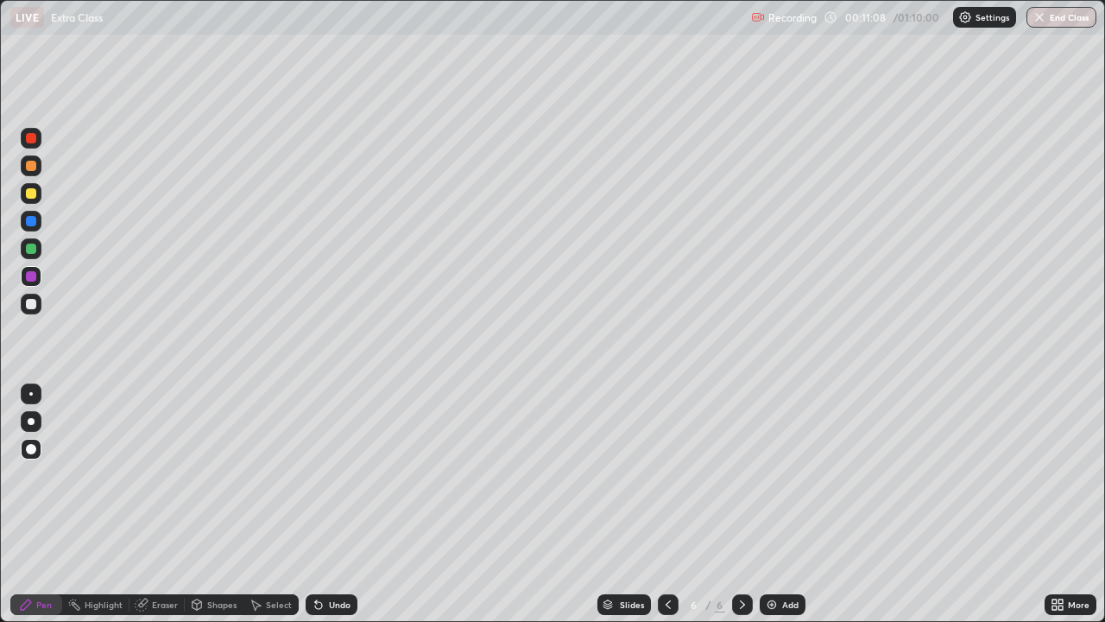
click at [31, 248] on div at bounding box center [31, 248] width 10 height 10
click at [220, 504] on div "Shapes" at bounding box center [221, 604] width 29 height 9
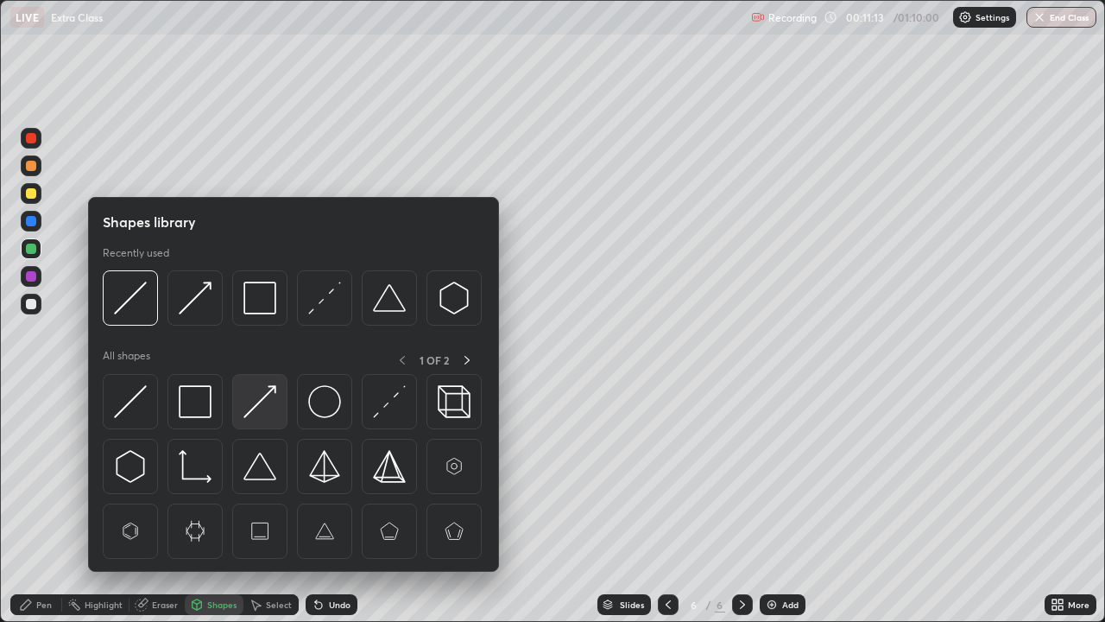
click at [250, 419] on div at bounding box center [259, 401] width 55 height 55
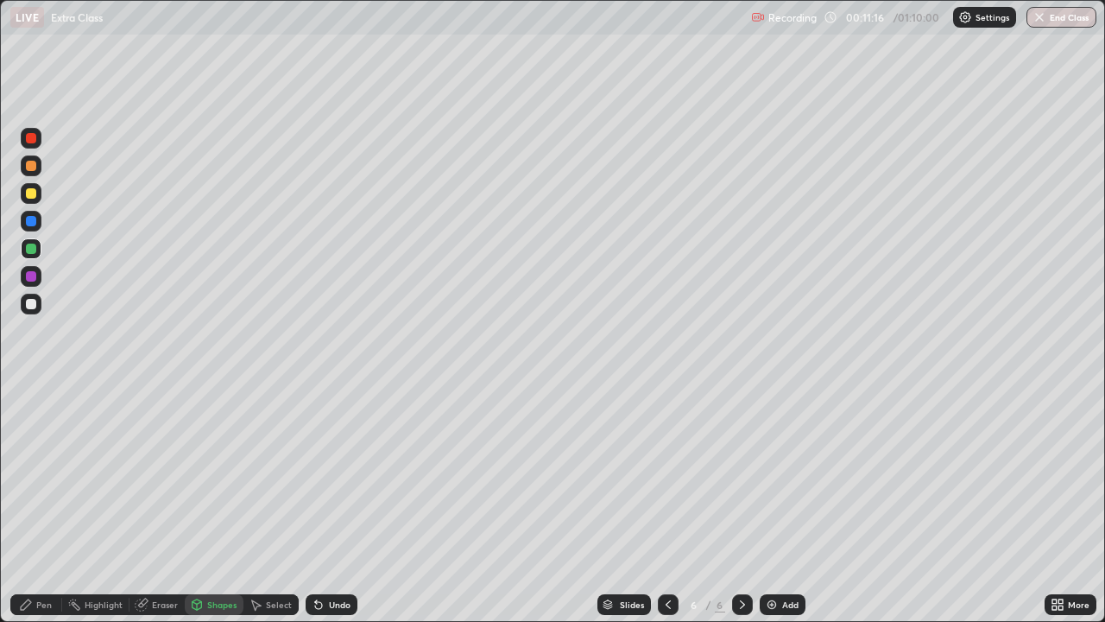
click at [40, 504] on div "Pen" at bounding box center [44, 604] width 16 height 9
click at [338, 504] on div "Undo" at bounding box center [340, 604] width 22 height 9
click at [215, 504] on div "Shapes" at bounding box center [221, 604] width 29 height 9
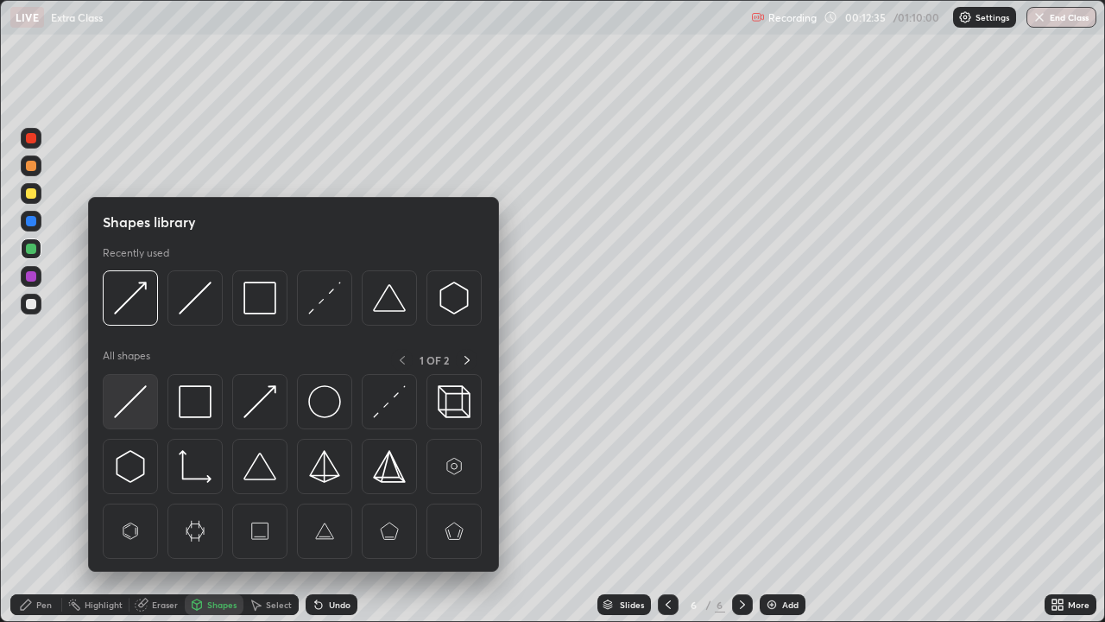
click at [134, 401] on img at bounding box center [130, 401] width 33 height 33
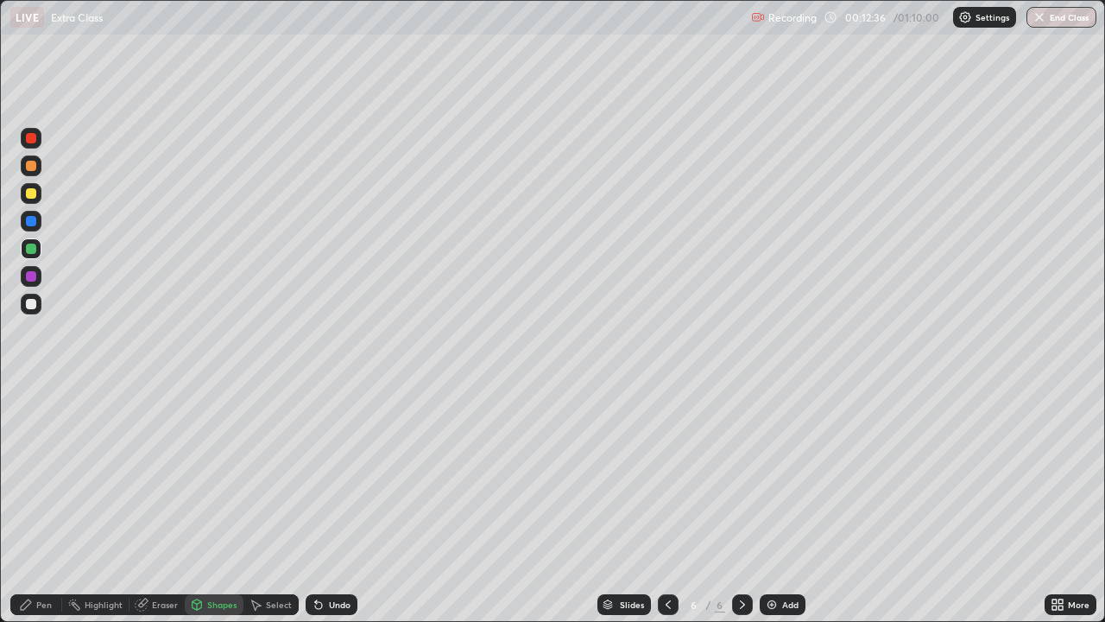
click at [30, 311] on div at bounding box center [31, 303] width 21 height 21
click at [30, 504] on icon at bounding box center [26, 604] width 14 height 14
click at [31, 218] on div at bounding box center [31, 221] width 10 height 10
click at [323, 504] on div "Undo" at bounding box center [332, 604] width 52 height 21
click at [321, 504] on div "Undo" at bounding box center [332, 604] width 52 height 21
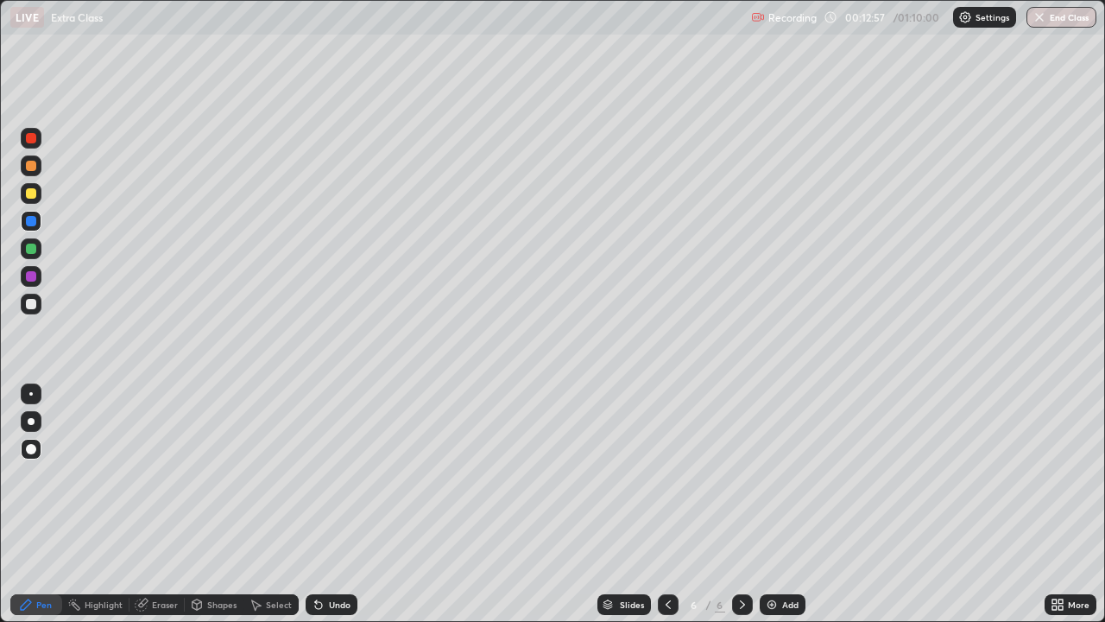
click at [311, 504] on div "Undo" at bounding box center [332, 604] width 52 height 21
click at [334, 504] on div "Undo" at bounding box center [340, 604] width 22 height 9
click at [339, 504] on div "Undo" at bounding box center [340, 604] width 22 height 9
click at [321, 504] on div "Undo" at bounding box center [332, 604] width 52 height 21
click at [666, 504] on icon at bounding box center [668, 604] width 5 height 9
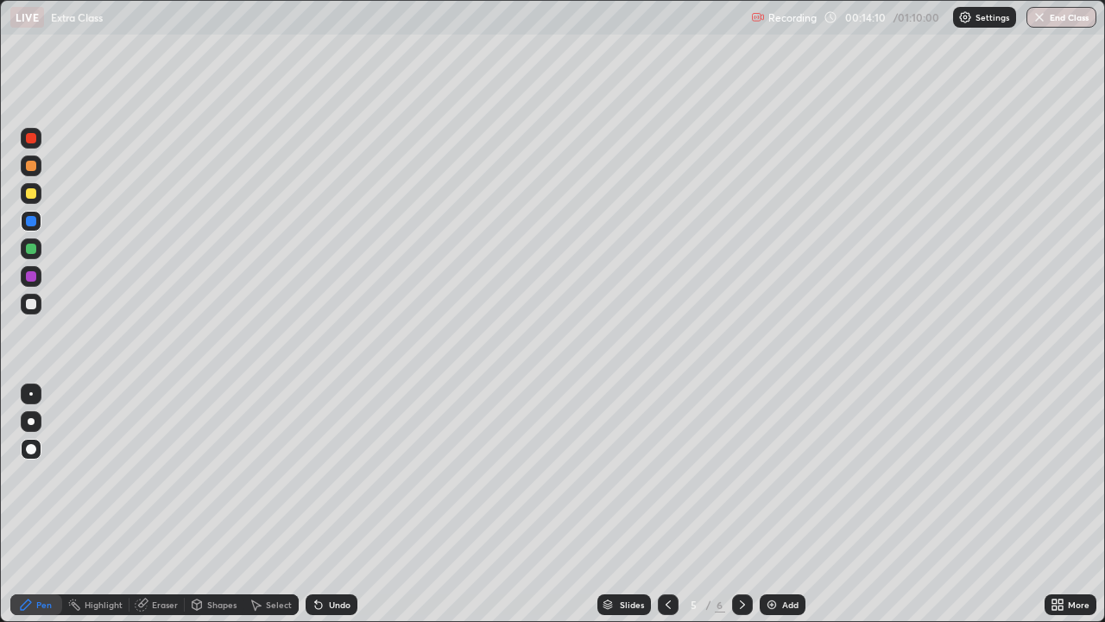
click at [666, 504] on icon at bounding box center [668, 604] width 14 height 14
click at [659, 504] on div at bounding box center [668, 604] width 21 height 21
click at [741, 504] on icon at bounding box center [742, 604] width 14 height 14
click at [740, 504] on icon at bounding box center [742, 604] width 14 height 14
click at [741, 504] on icon at bounding box center [742, 604] width 14 height 14
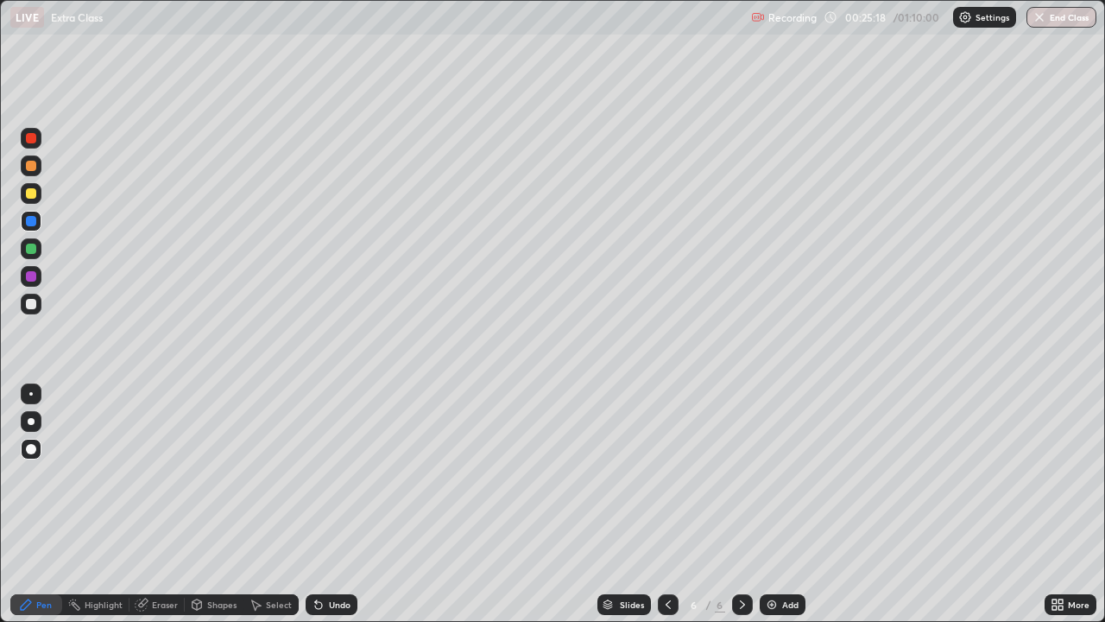
click at [786, 504] on div "Add" at bounding box center [790, 604] width 16 height 9
click at [218, 504] on div "Shapes" at bounding box center [221, 604] width 29 height 9
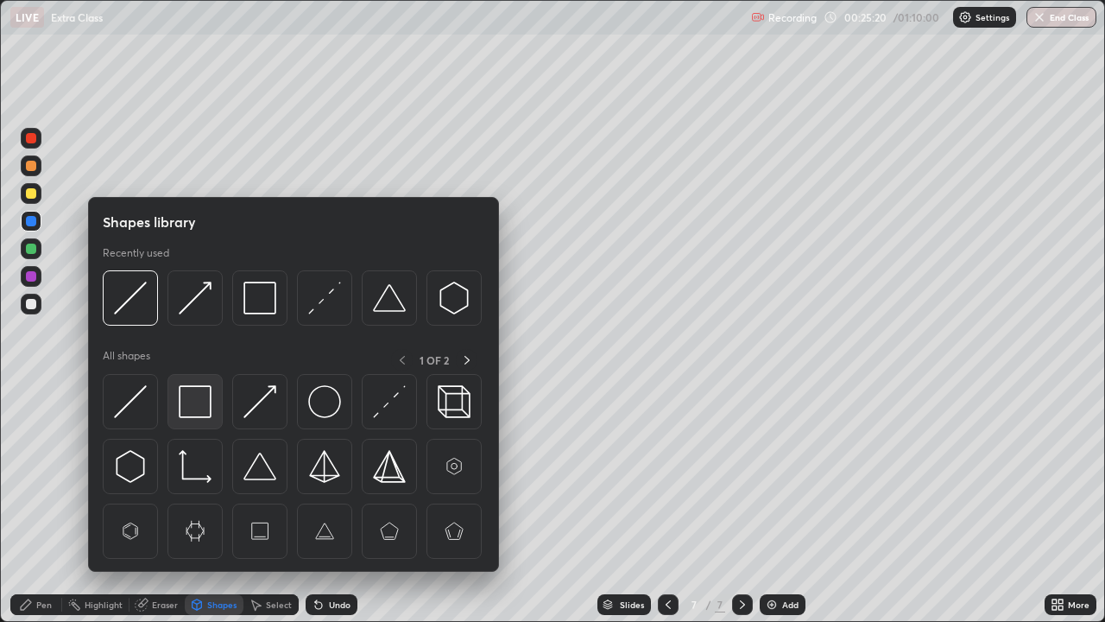
click at [197, 403] on img at bounding box center [195, 401] width 33 height 33
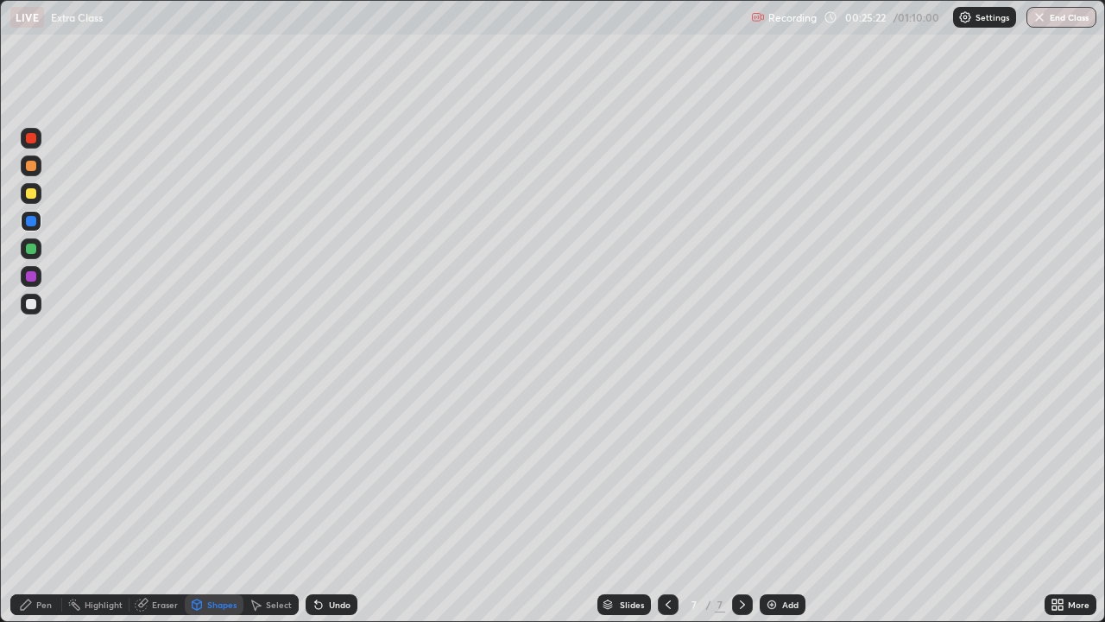
click at [35, 504] on div "Pen" at bounding box center [36, 604] width 52 height 21
click at [35, 190] on div at bounding box center [31, 193] width 10 height 10
click at [212, 504] on div "Shapes" at bounding box center [221, 604] width 29 height 9
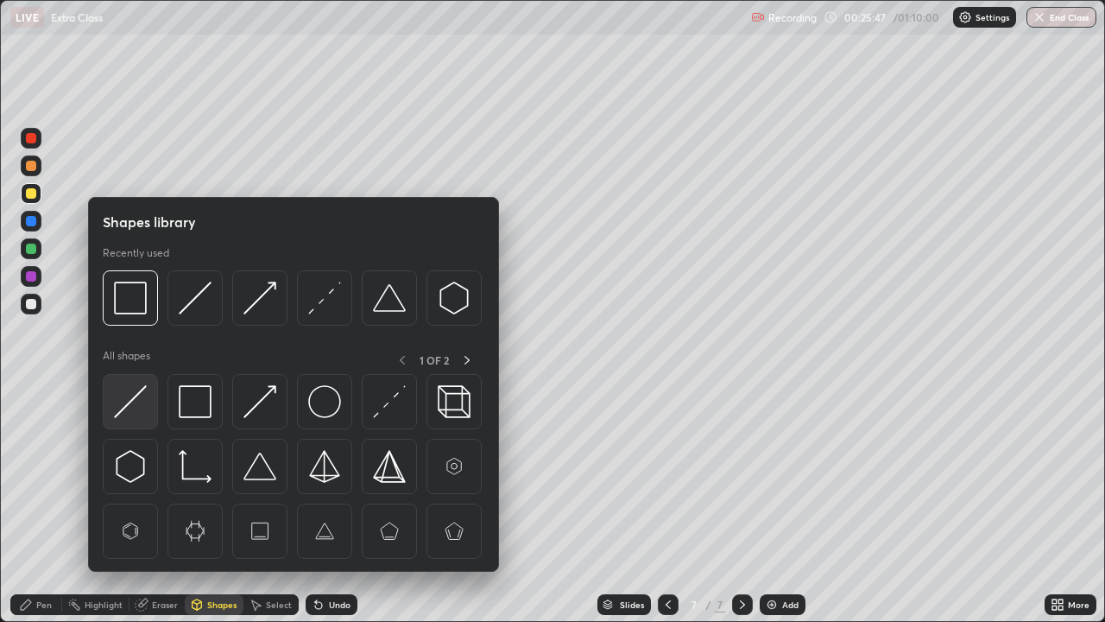
click at [144, 401] on img at bounding box center [130, 401] width 33 height 33
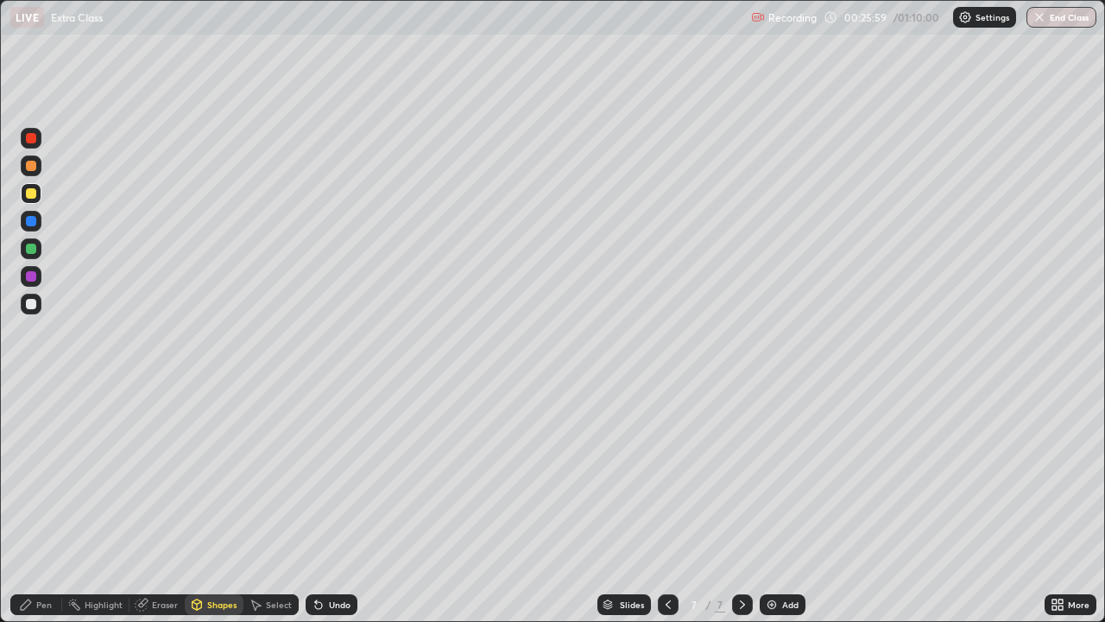
click at [333, 504] on div "Undo" at bounding box center [340, 604] width 22 height 9
click at [40, 504] on div "Pen" at bounding box center [44, 604] width 16 height 9
click at [337, 504] on div "Undo" at bounding box center [340, 604] width 22 height 9
click at [336, 504] on div "Undo" at bounding box center [340, 604] width 22 height 9
click at [334, 504] on div "Undo" at bounding box center [340, 604] width 22 height 9
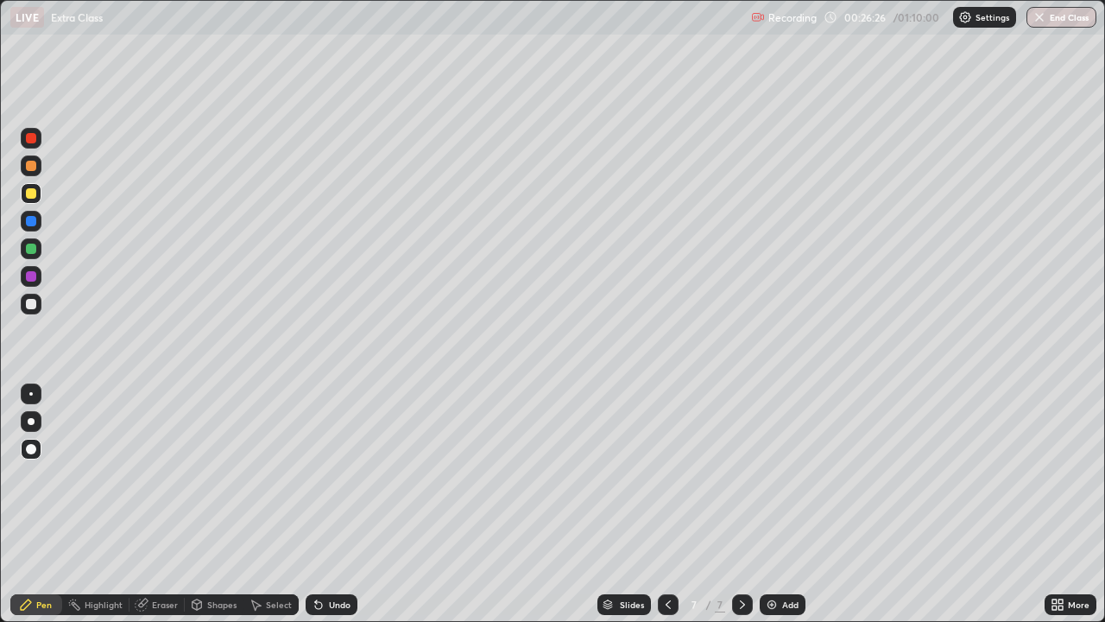
click at [212, 504] on div "Shapes" at bounding box center [221, 604] width 29 height 9
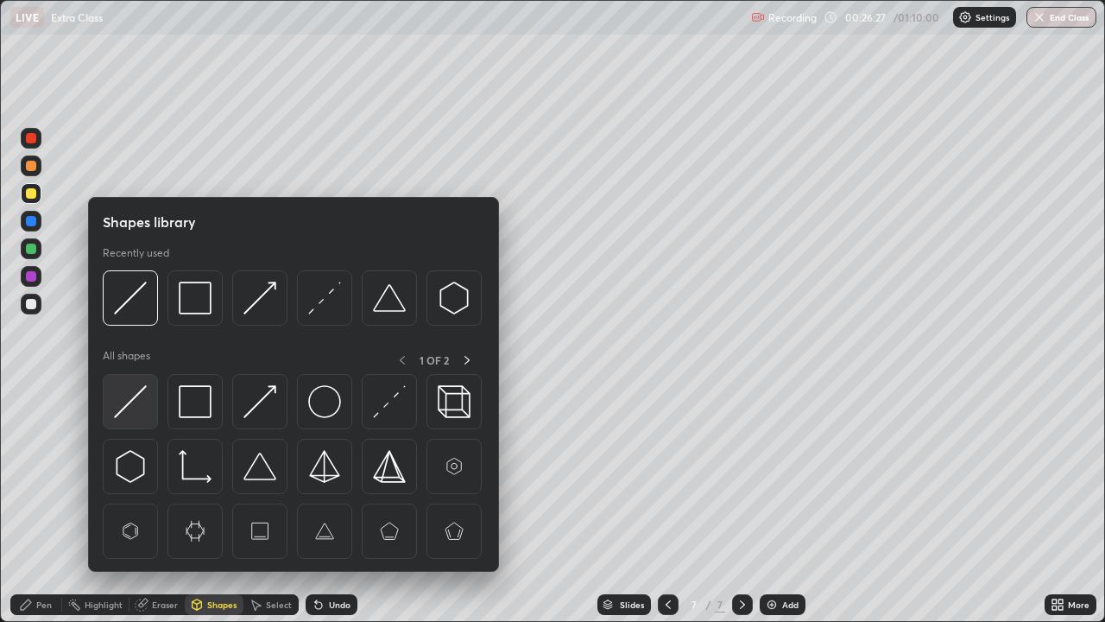
click at [145, 405] on img at bounding box center [130, 401] width 33 height 33
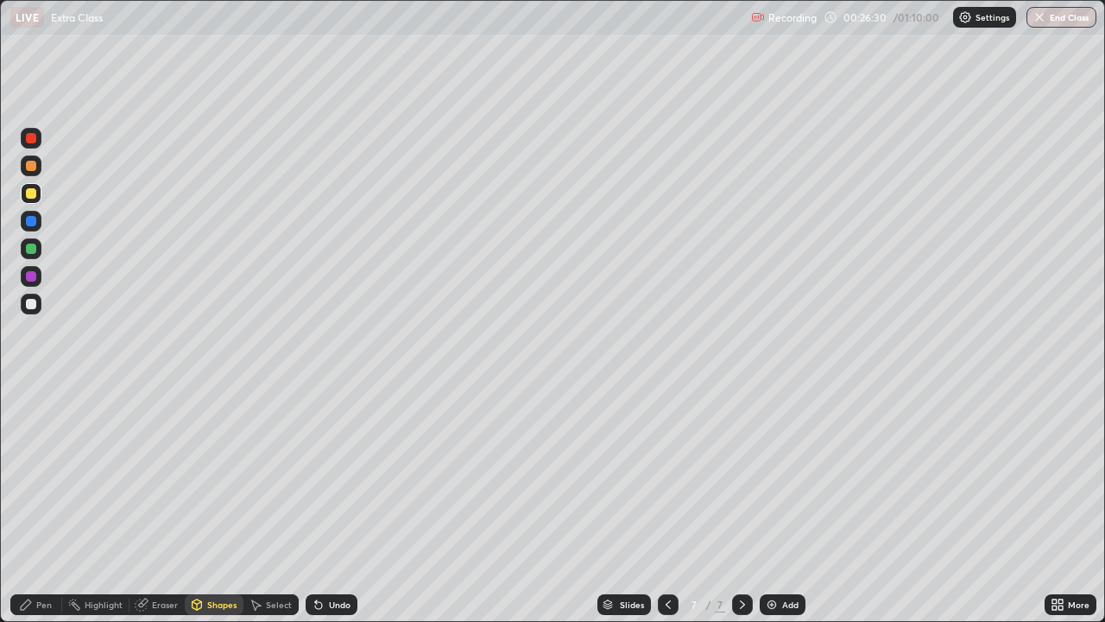
click at [214, 504] on div "Shapes" at bounding box center [221, 604] width 29 height 9
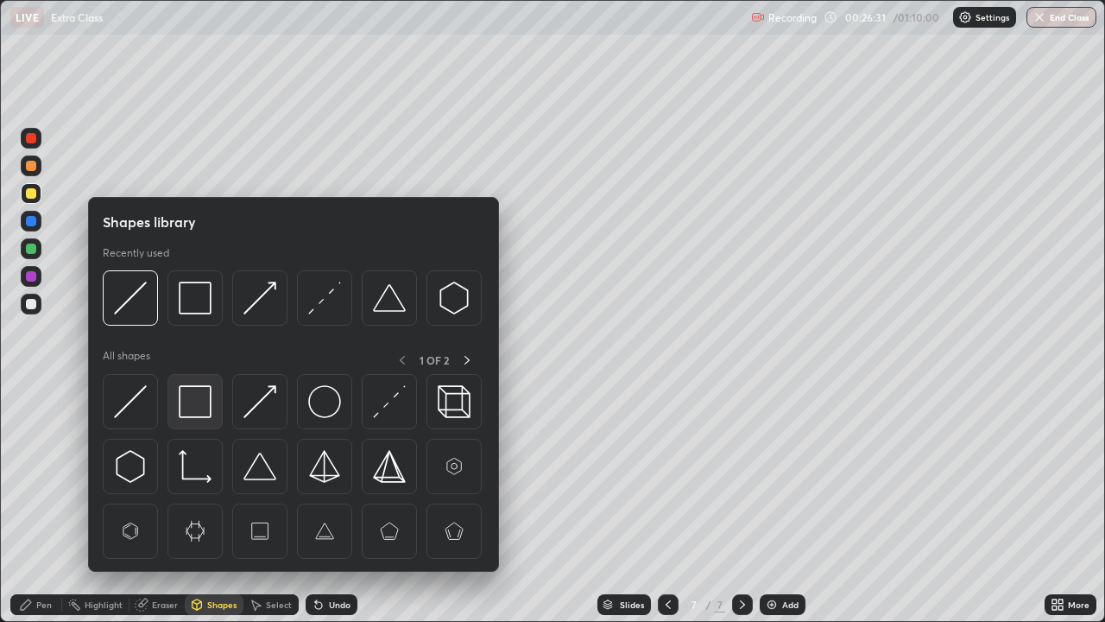
click at [199, 404] on img at bounding box center [195, 401] width 33 height 33
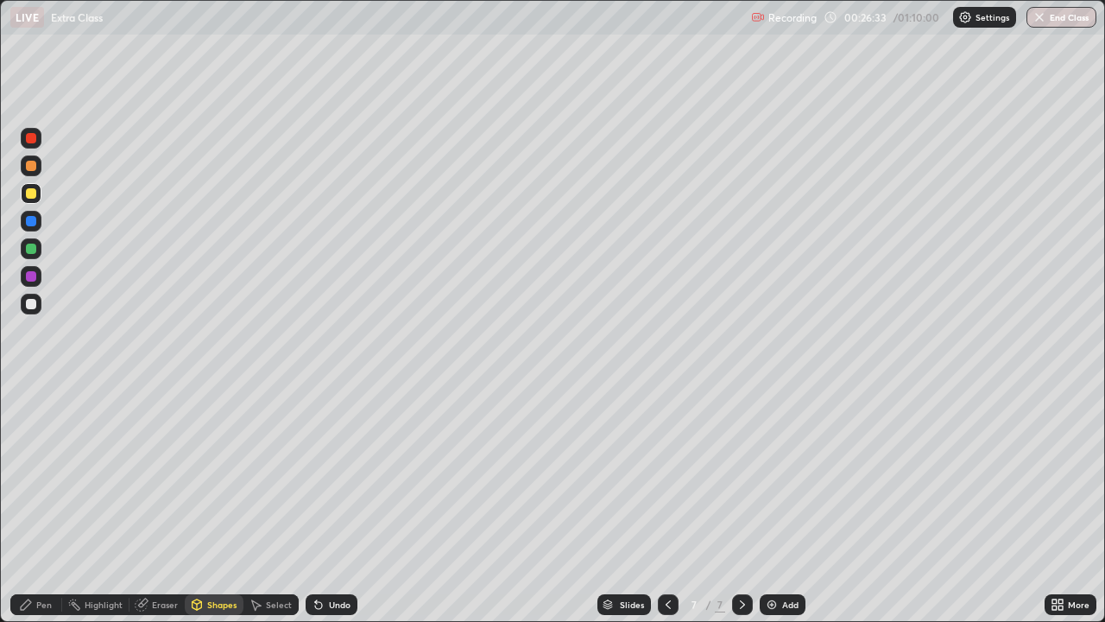
click at [39, 504] on div "Pen" at bounding box center [44, 604] width 16 height 9
click at [325, 504] on div "Undo" at bounding box center [332, 604] width 52 height 21
click at [313, 504] on div "Undo" at bounding box center [332, 604] width 52 height 21
click at [791, 504] on div "Add" at bounding box center [783, 604] width 46 height 21
click at [325, 504] on div "Undo" at bounding box center [332, 604] width 52 height 21
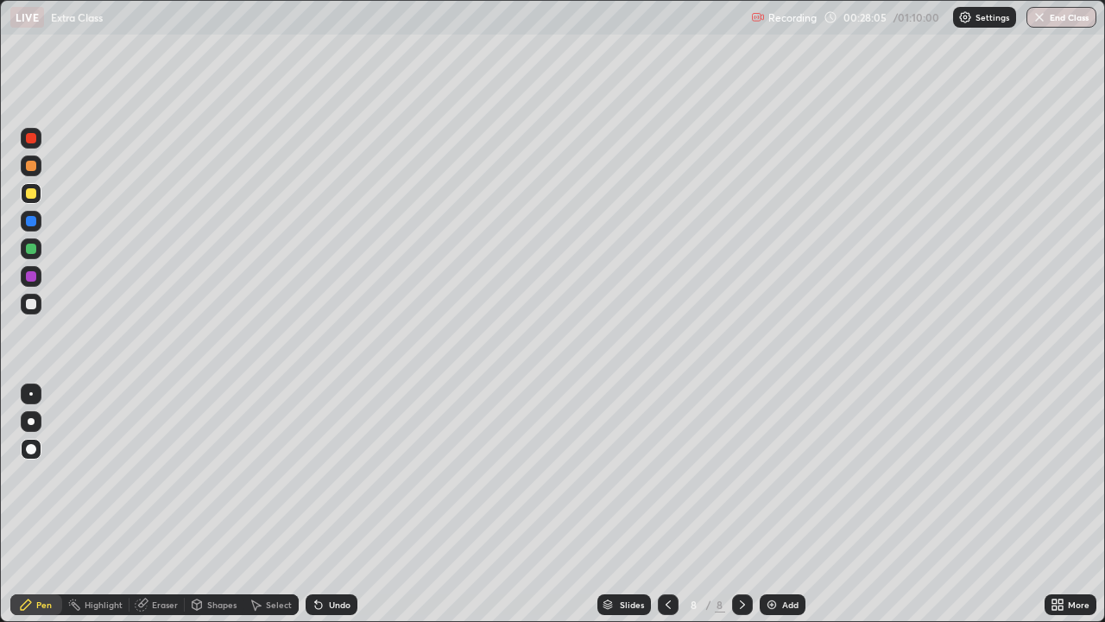
click at [331, 504] on div "Undo" at bounding box center [332, 604] width 52 height 21
click at [215, 504] on div "Shapes" at bounding box center [221, 604] width 29 height 9
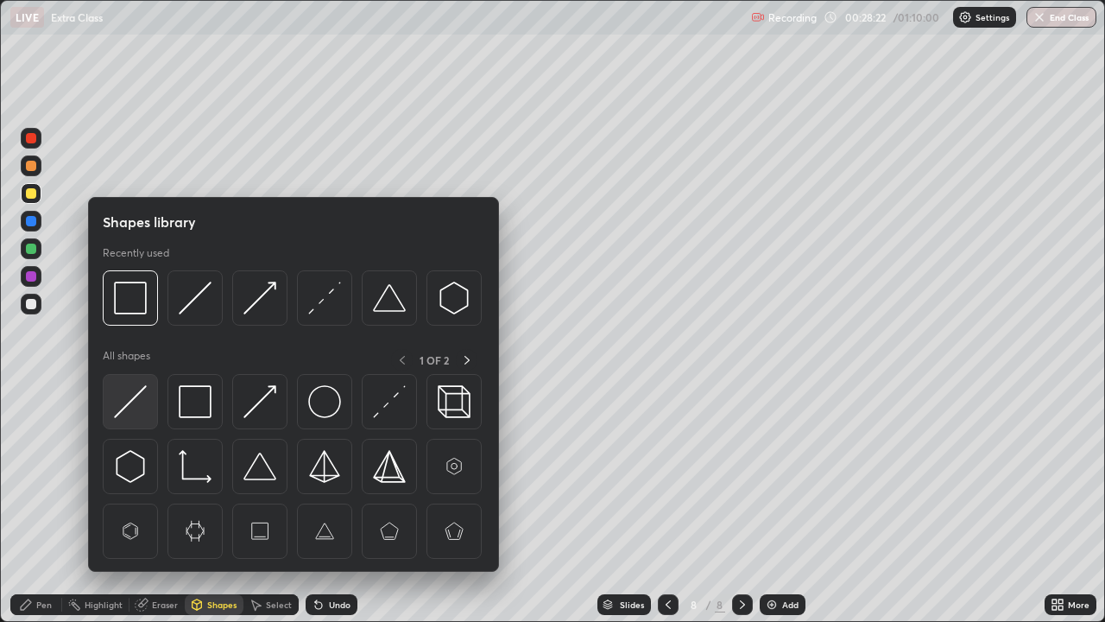
click at [126, 412] on img at bounding box center [130, 401] width 33 height 33
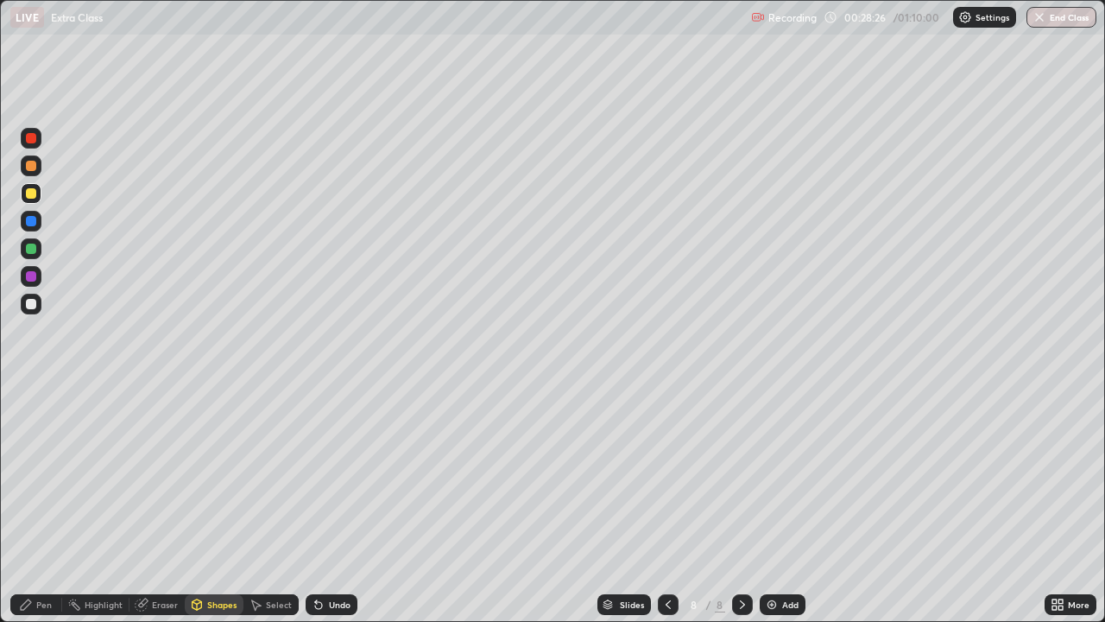
click at [209, 504] on div "Shapes" at bounding box center [221, 604] width 29 height 9
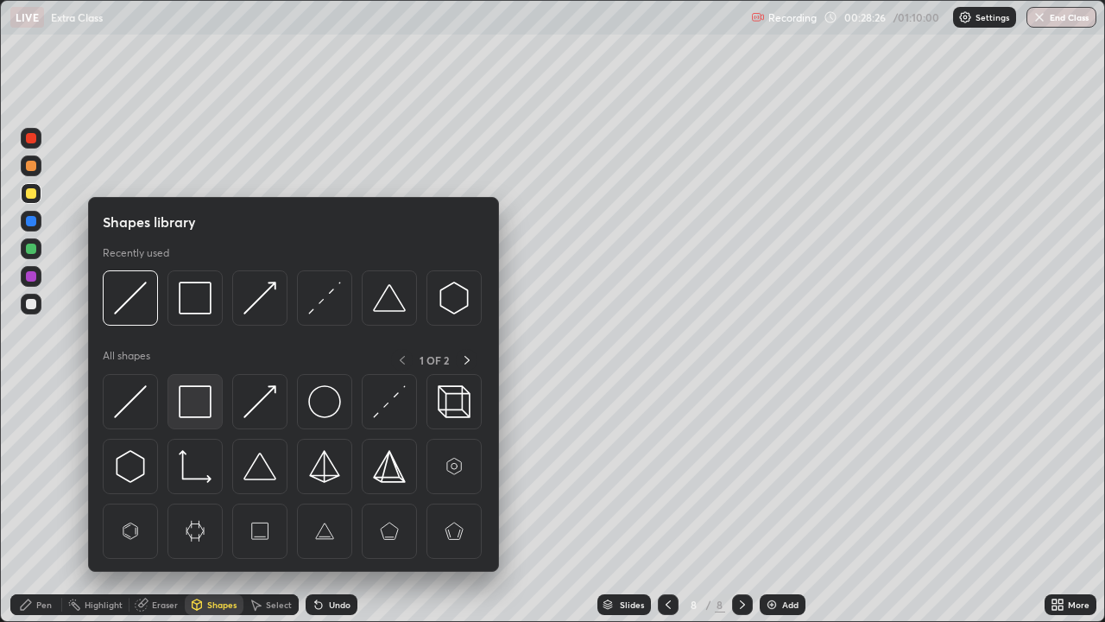
click at [198, 409] on img at bounding box center [195, 401] width 33 height 33
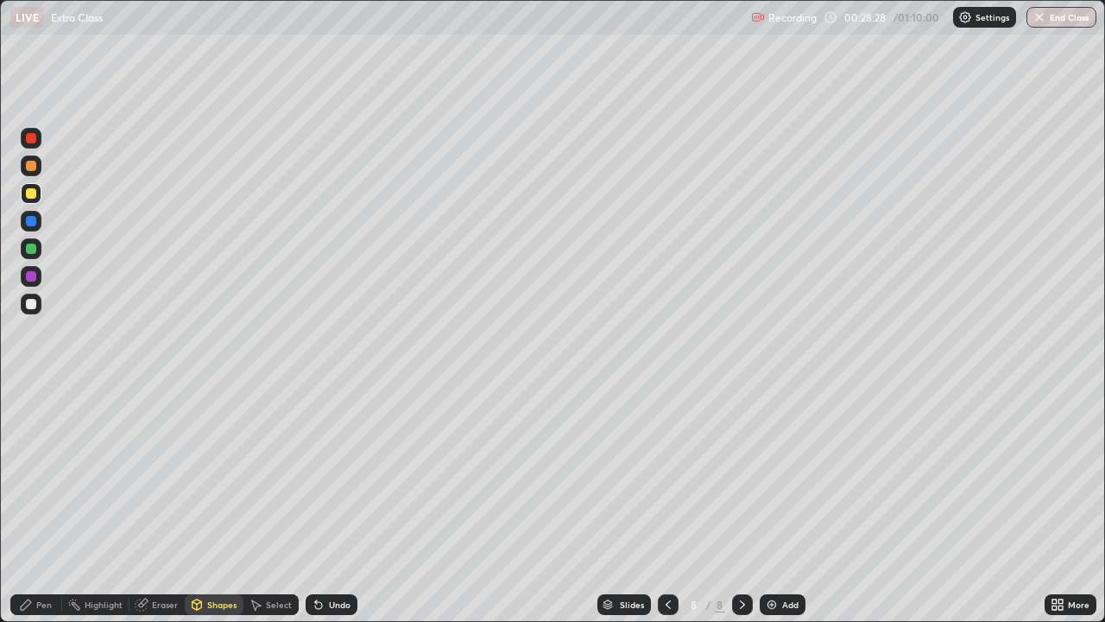
click at [211, 504] on div "Shapes" at bounding box center [221, 604] width 29 height 9
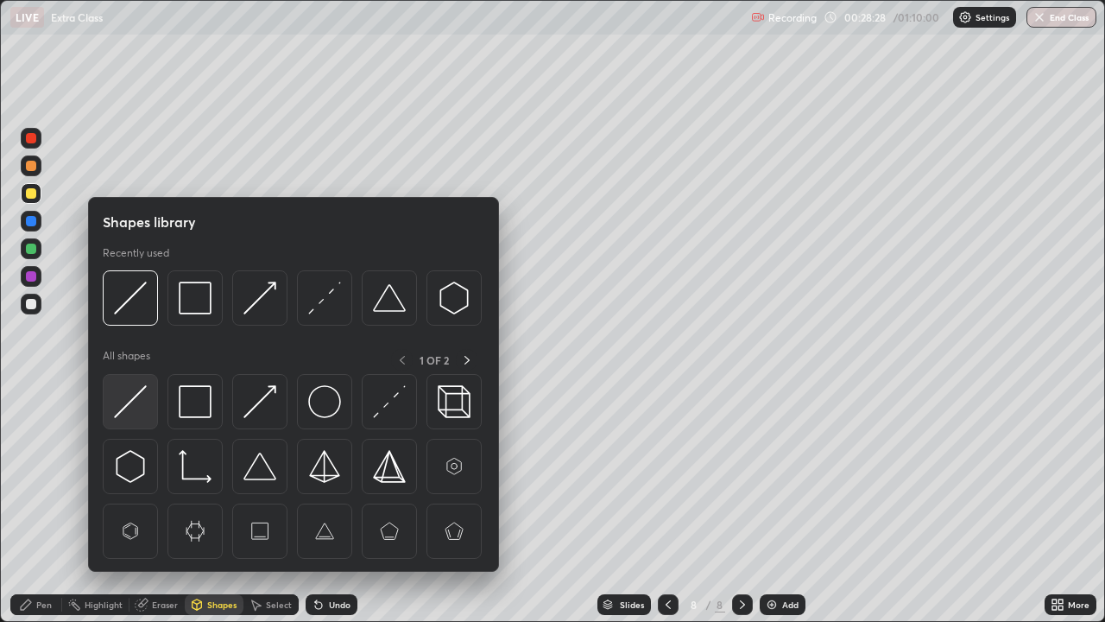
click at [133, 402] on img at bounding box center [130, 401] width 33 height 33
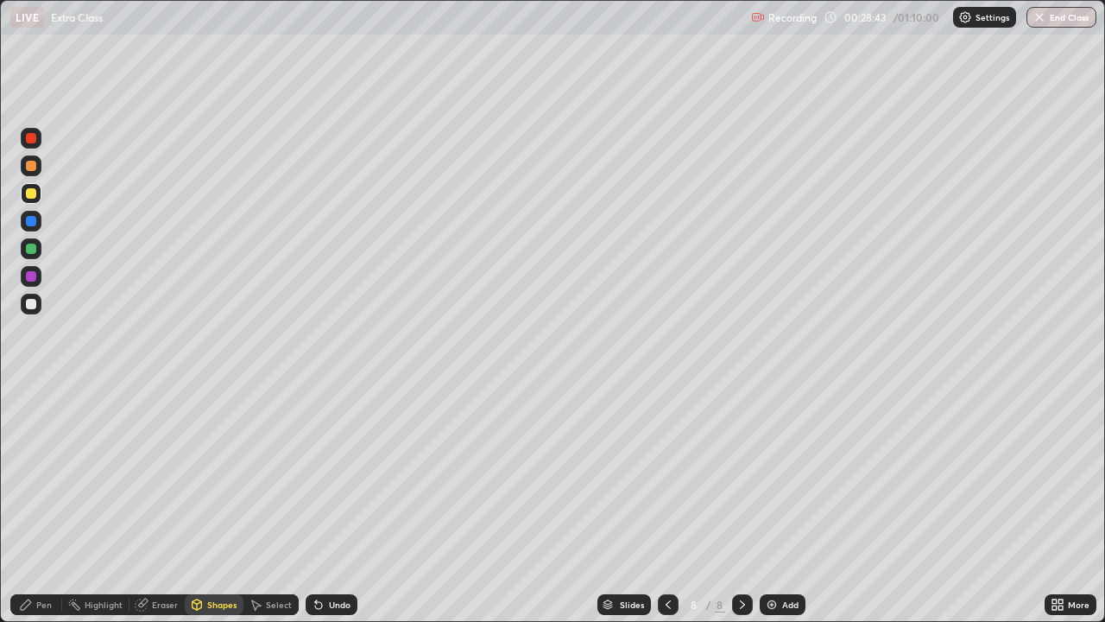
click at [41, 504] on div "Pen" at bounding box center [36, 604] width 52 height 21
click at [33, 308] on div at bounding box center [31, 304] width 10 height 10
click at [35, 281] on div at bounding box center [31, 276] width 21 height 21
click at [316, 504] on icon at bounding box center [318, 605] width 7 height 7
click at [332, 504] on div "Undo" at bounding box center [340, 604] width 22 height 9
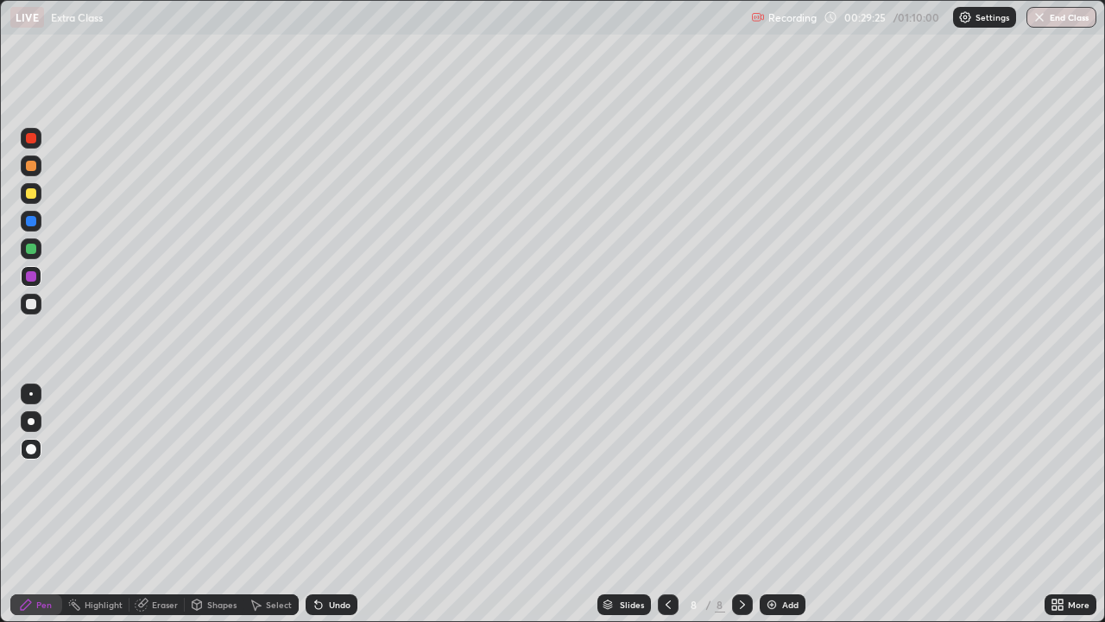
click at [334, 504] on div "Undo" at bounding box center [340, 604] width 22 height 9
click at [329, 504] on div "Undo" at bounding box center [340, 604] width 22 height 9
click at [324, 504] on div "Undo" at bounding box center [332, 604] width 52 height 21
click at [41, 504] on div "Pen" at bounding box center [36, 604] width 52 height 21
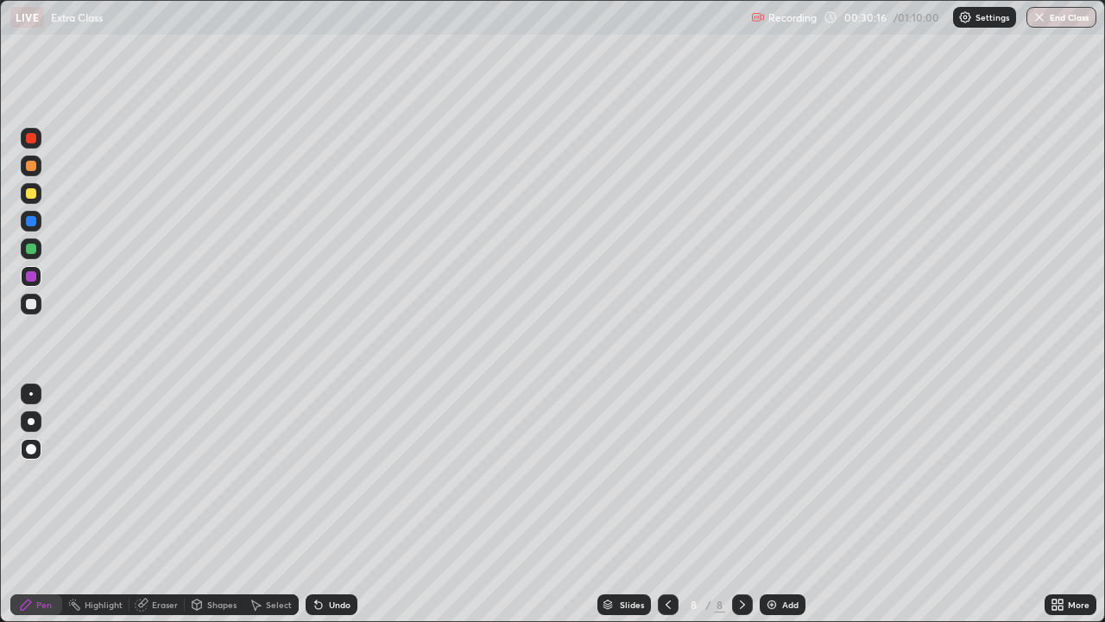
click at [212, 504] on div "Shapes" at bounding box center [221, 604] width 29 height 9
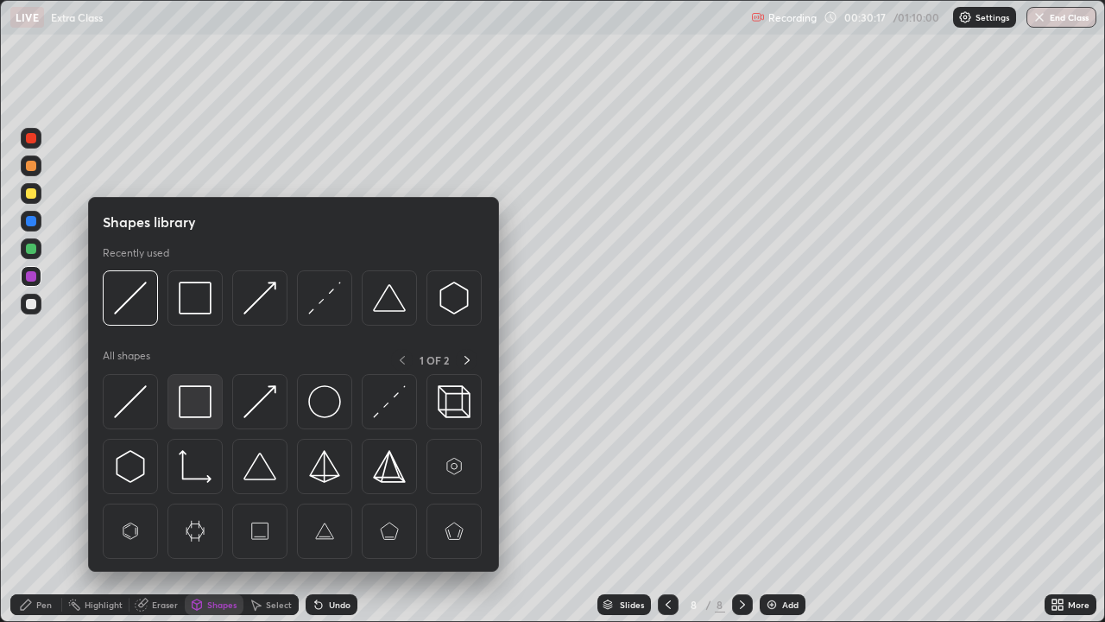
click at [201, 412] on img at bounding box center [195, 401] width 33 height 33
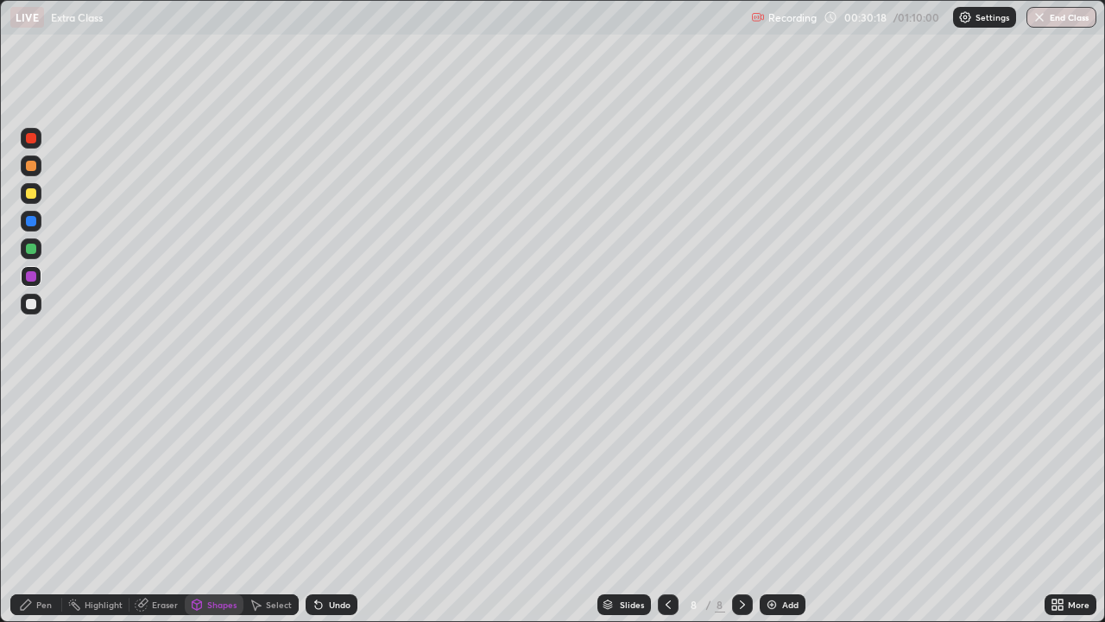
click at [40, 195] on div at bounding box center [31, 193] width 21 height 21
click at [331, 504] on div "Undo" at bounding box center [340, 604] width 22 height 9
click at [27, 504] on icon at bounding box center [26, 604] width 10 height 10
click at [664, 504] on icon at bounding box center [668, 604] width 14 height 14
click at [32, 311] on div at bounding box center [31, 303] width 21 height 21
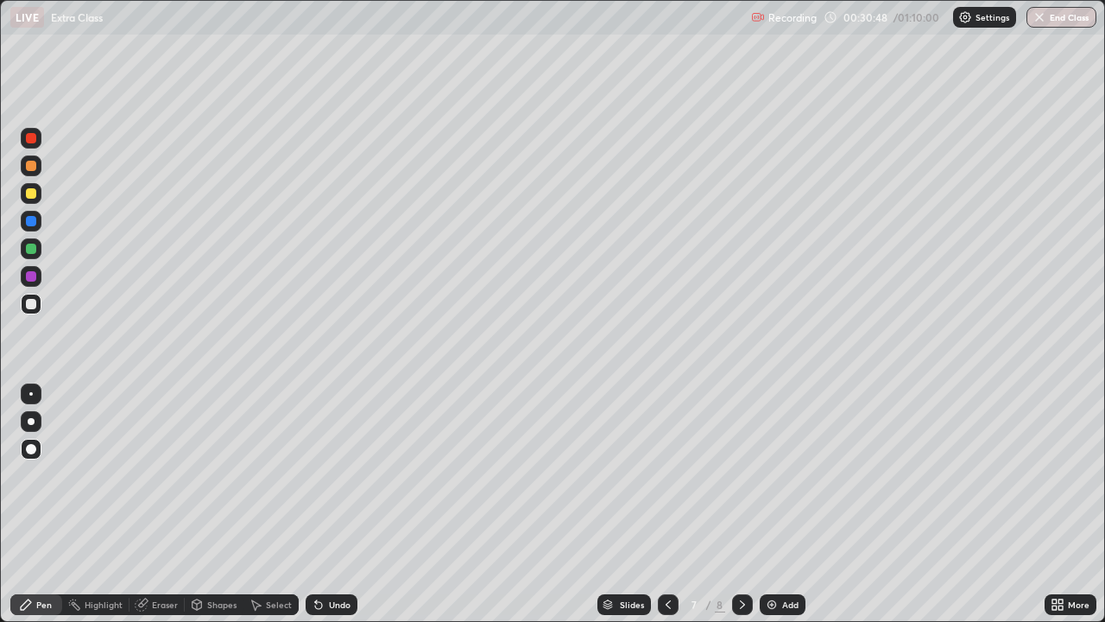
click at [214, 504] on div "Shapes" at bounding box center [221, 604] width 29 height 9
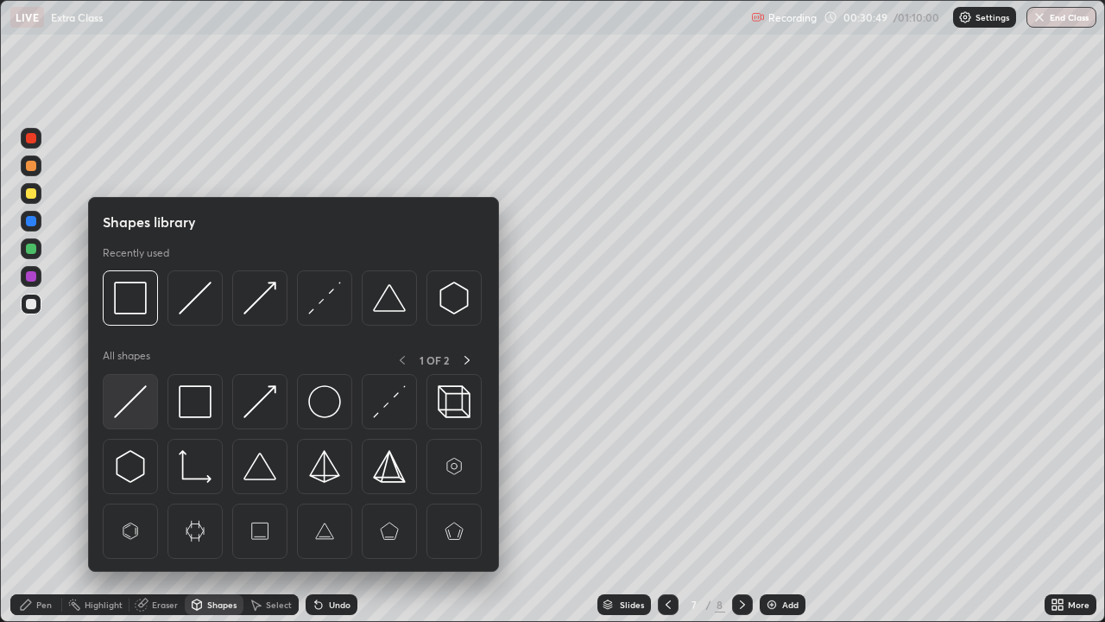
click at [142, 401] on img at bounding box center [130, 401] width 33 height 33
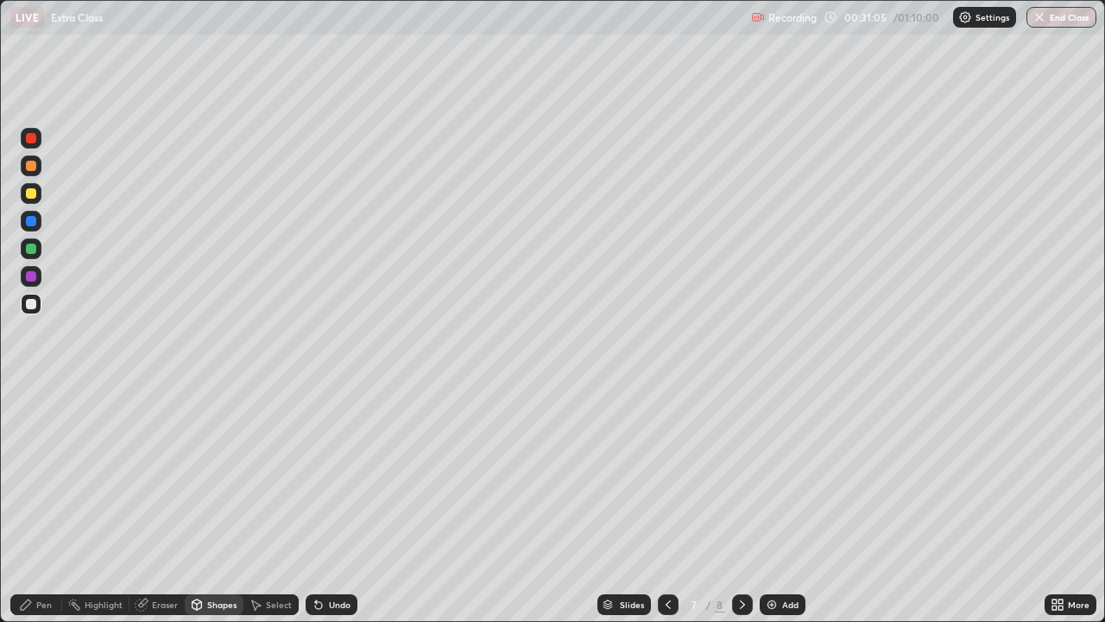
click at [738, 504] on icon at bounding box center [742, 604] width 14 height 14
click at [792, 504] on div "Add" at bounding box center [790, 604] width 16 height 9
click at [34, 504] on div "Pen" at bounding box center [36, 604] width 52 height 21
click at [330, 504] on div "Undo" at bounding box center [340, 604] width 22 height 9
click at [211, 504] on div "Shapes" at bounding box center [221, 604] width 29 height 9
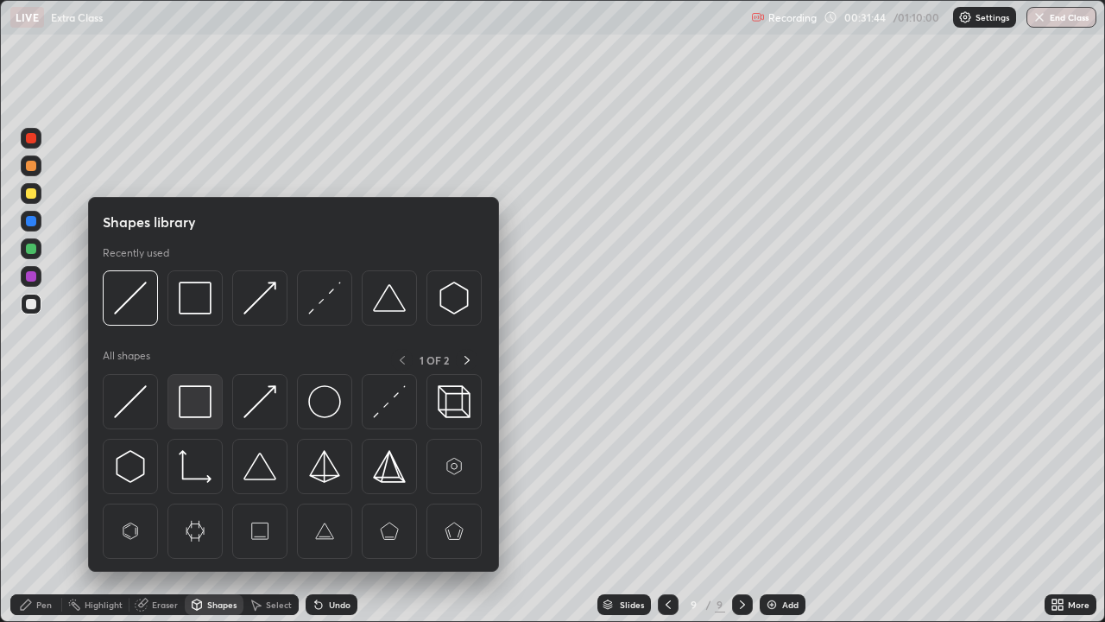
click at [189, 410] on img at bounding box center [195, 401] width 33 height 33
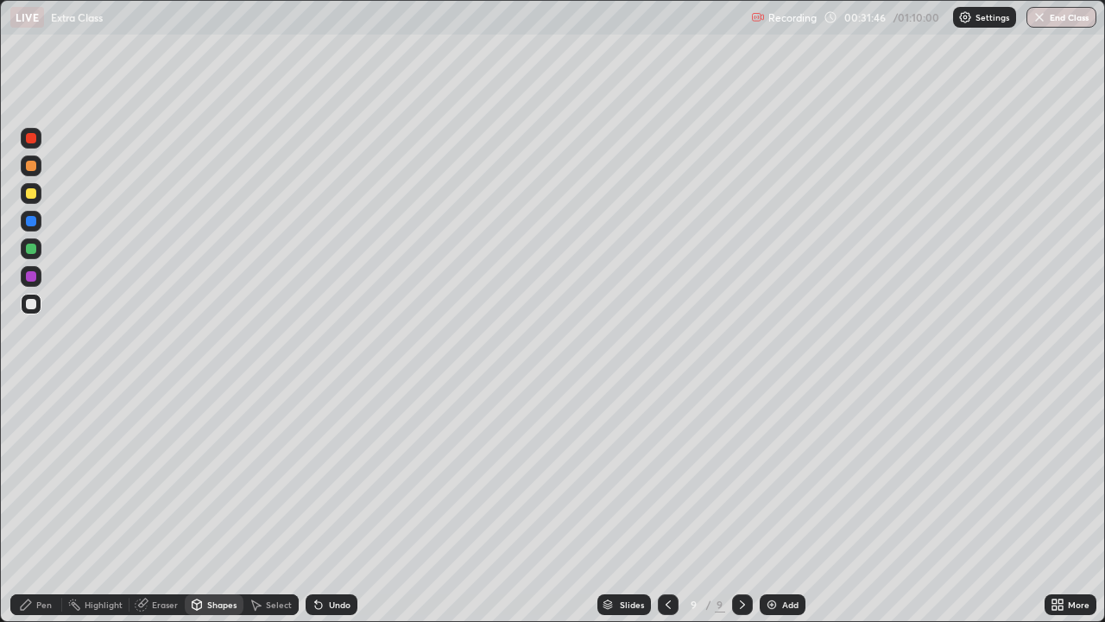
click at [35, 200] on div at bounding box center [31, 193] width 21 height 21
click at [35, 504] on div "Pen" at bounding box center [36, 604] width 52 height 21
click at [211, 504] on div "Shapes" at bounding box center [221, 604] width 29 height 9
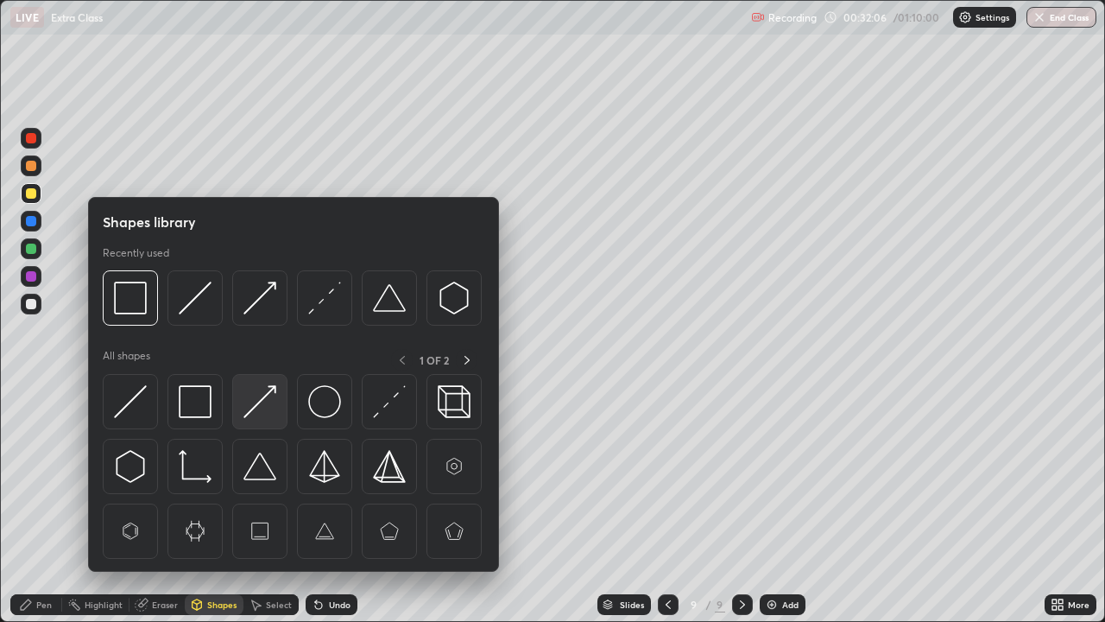
click at [262, 400] on img at bounding box center [259, 401] width 33 height 33
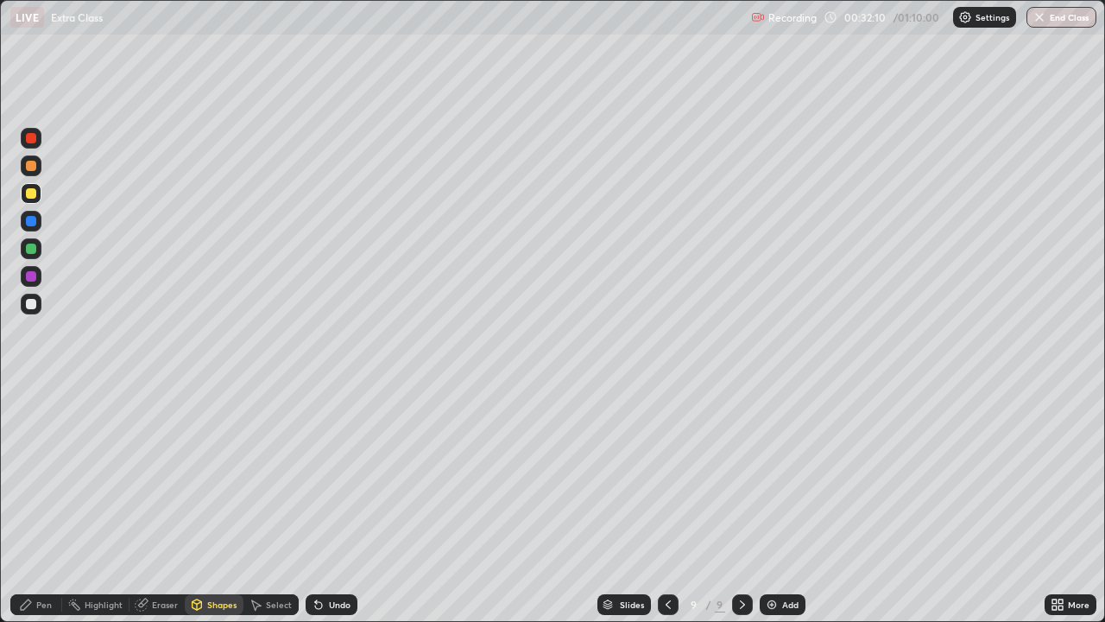
click at [211, 504] on div "Shapes" at bounding box center [221, 604] width 29 height 9
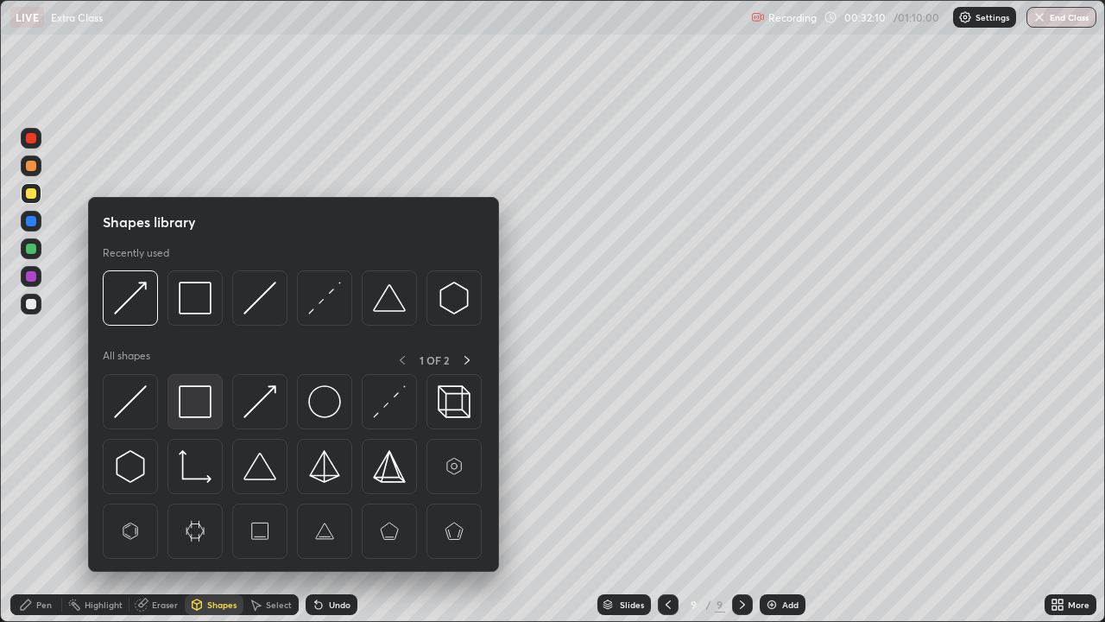
click at [197, 408] on img at bounding box center [195, 401] width 33 height 33
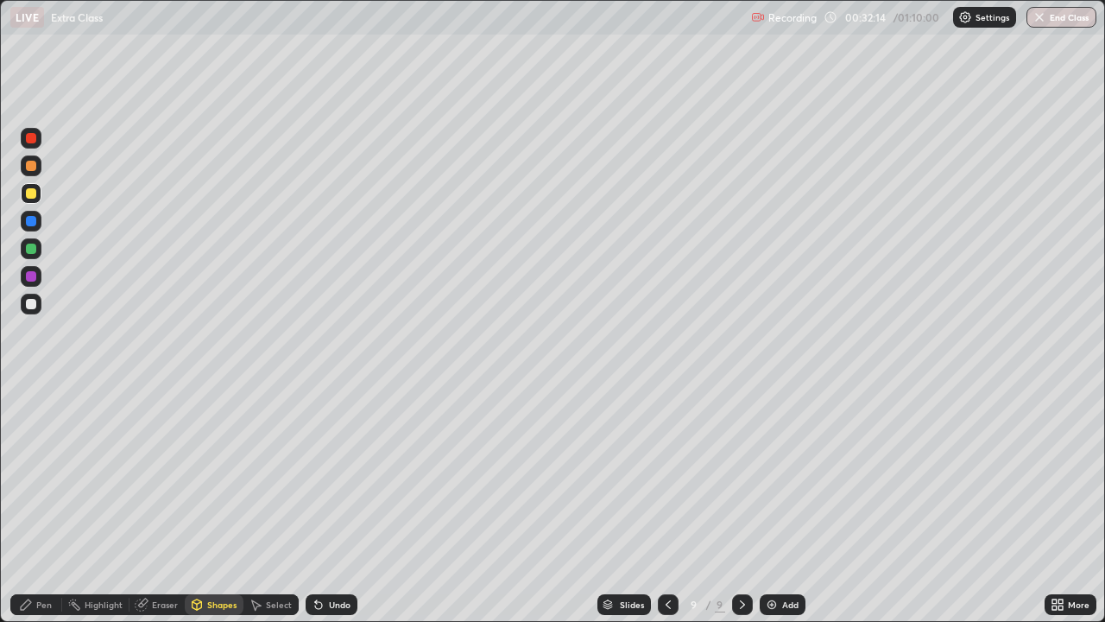
click at [46, 504] on div "Pen" at bounding box center [44, 604] width 16 height 9
click at [30, 245] on div at bounding box center [31, 248] width 10 height 10
click at [666, 504] on icon at bounding box center [668, 604] width 14 height 14
click at [664, 504] on icon at bounding box center [668, 604] width 14 height 14
click at [735, 504] on icon at bounding box center [742, 604] width 14 height 14
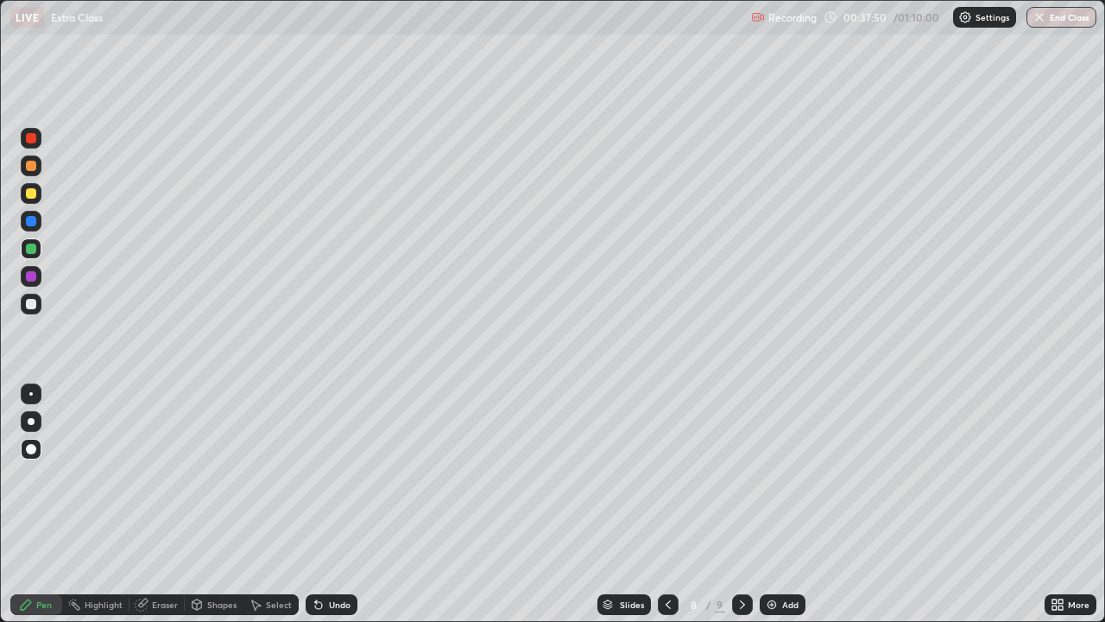
click at [742, 504] on icon at bounding box center [742, 604] width 14 height 14
click at [792, 504] on div "Add" at bounding box center [790, 604] width 16 height 9
click at [41, 504] on div "Pen" at bounding box center [44, 604] width 16 height 9
click at [321, 504] on icon at bounding box center [319, 604] width 14 height 14
click at [31, 219] on div at bounding box center [31, 221] width 10 height 10
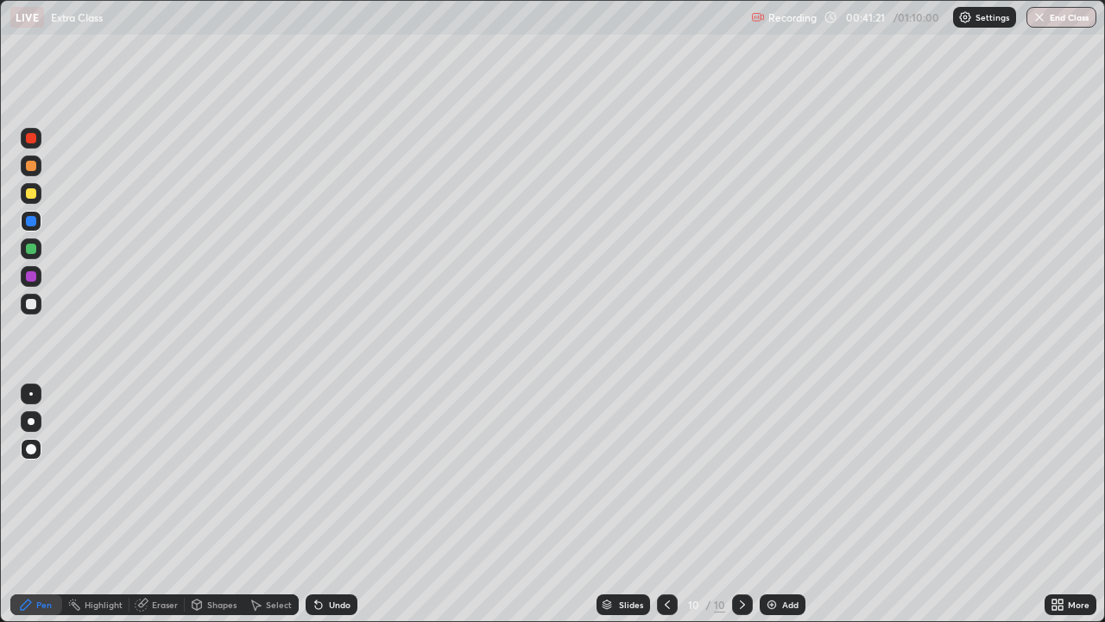
click at [329, 504] on div "Undo" at bounding box center [340, 604] width 22 height 9
click at [783, 504] on div "Add" at bounding box center [790, 604] width 16 height 9
click at [666, 504] on icon at bounding box center [668, 604] width 14 height 14
click at [209, 504] on div "Shapes" at bounding box center [214, 604] width 59 height 21
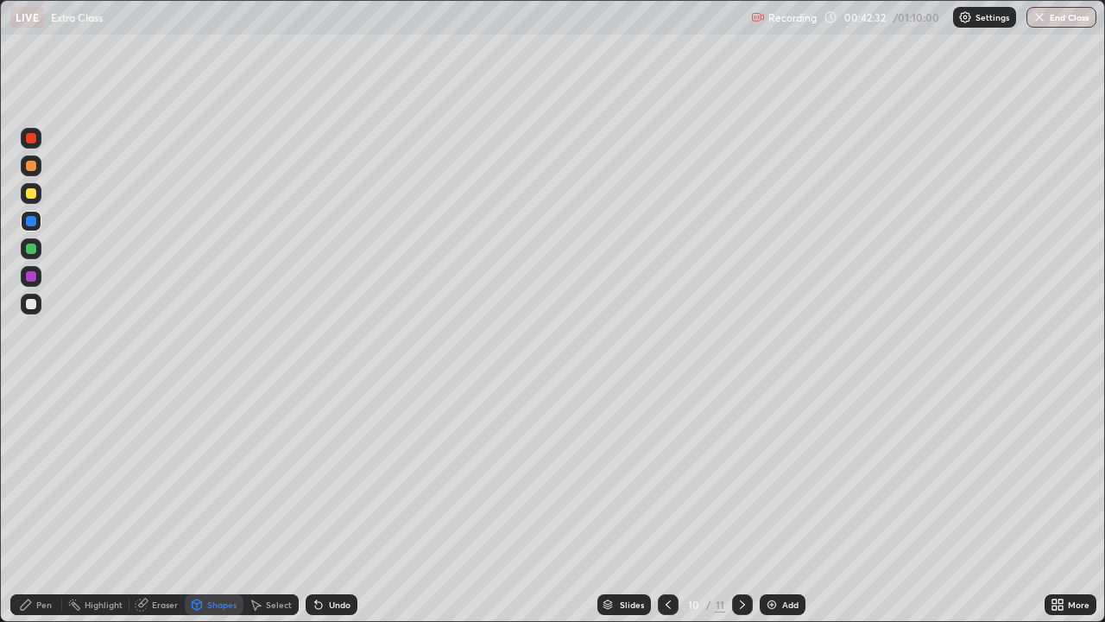
click at [26, 191] on div at bounding box center [31, 193] width 10 height 10
click at [329, 504] on div "Undo" at bounding box center [340, 604] width 22 height 9
click at [213, 504] on div "Shapes" at bounding box center [221, 604] width 29 height 9
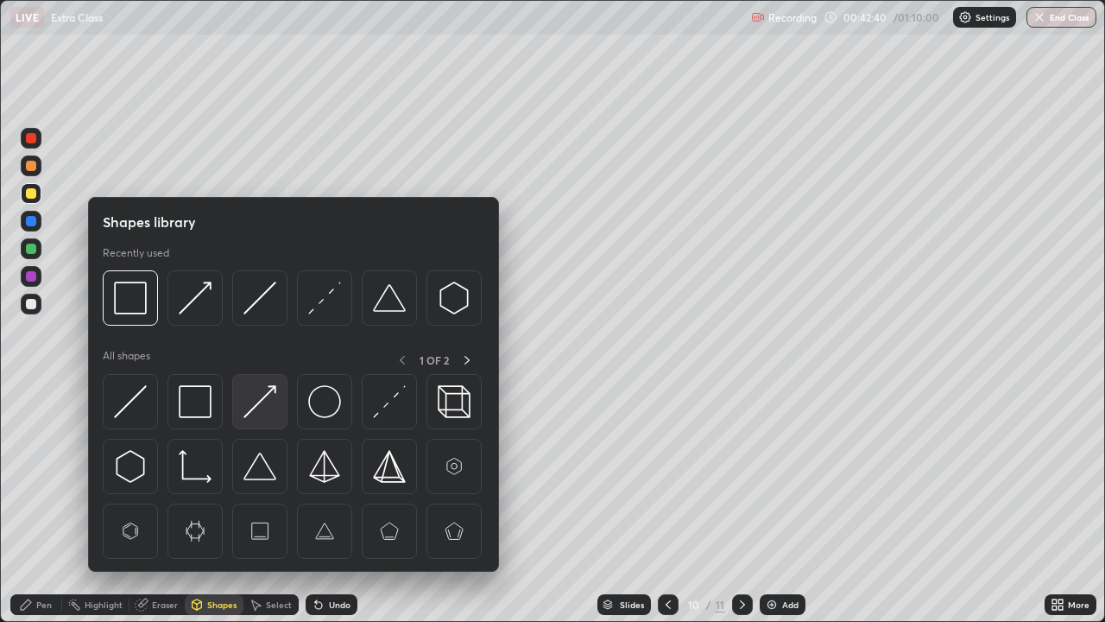
click at [256, 407] on img at bounding box center [259, 401] width 33 height 33
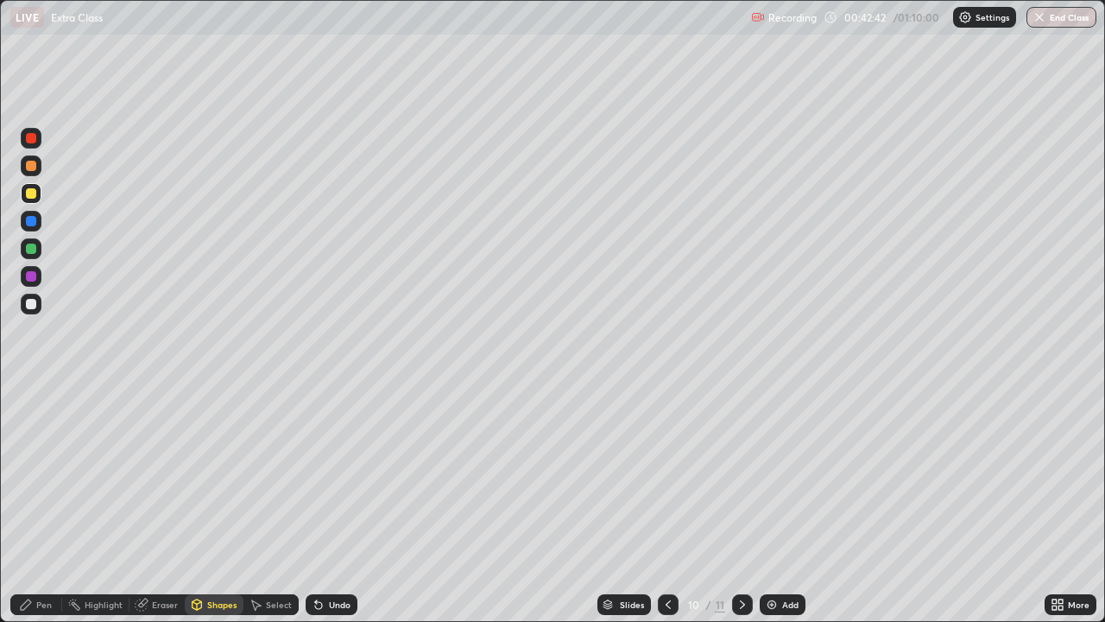
click at [41, 504] on div "Pen" at bounding box center [44, 604] width 16 height 9
click at [273, 504] on div "Select" at bounding box center [279, 604] width 26 height 9
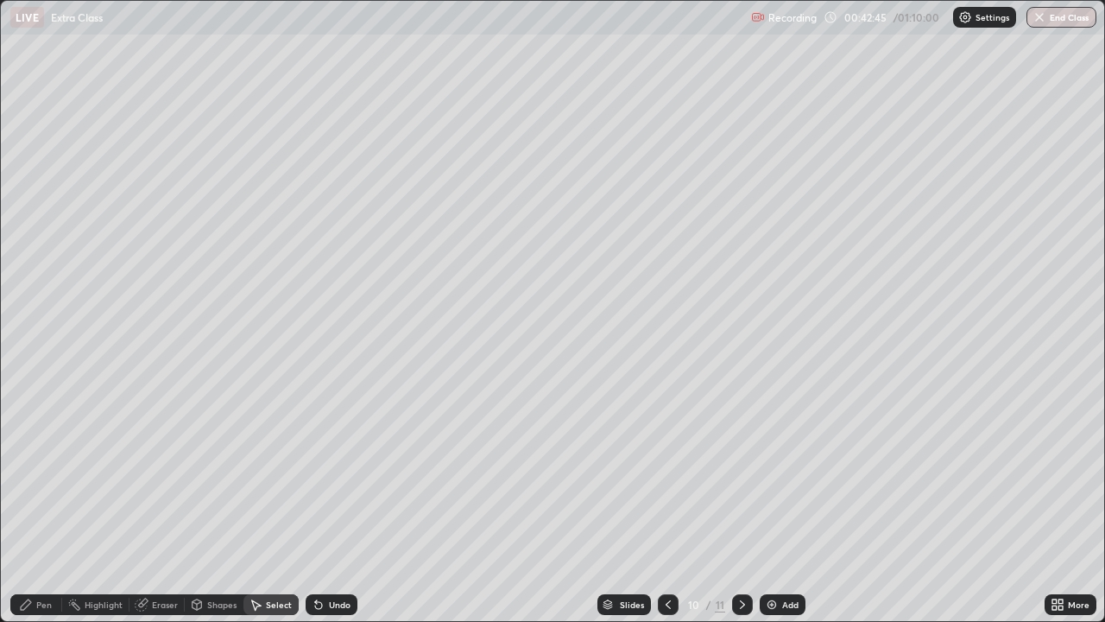
click at [212, 504] on div "Shapes" at bounding box center [221, 604] width 29 height 9
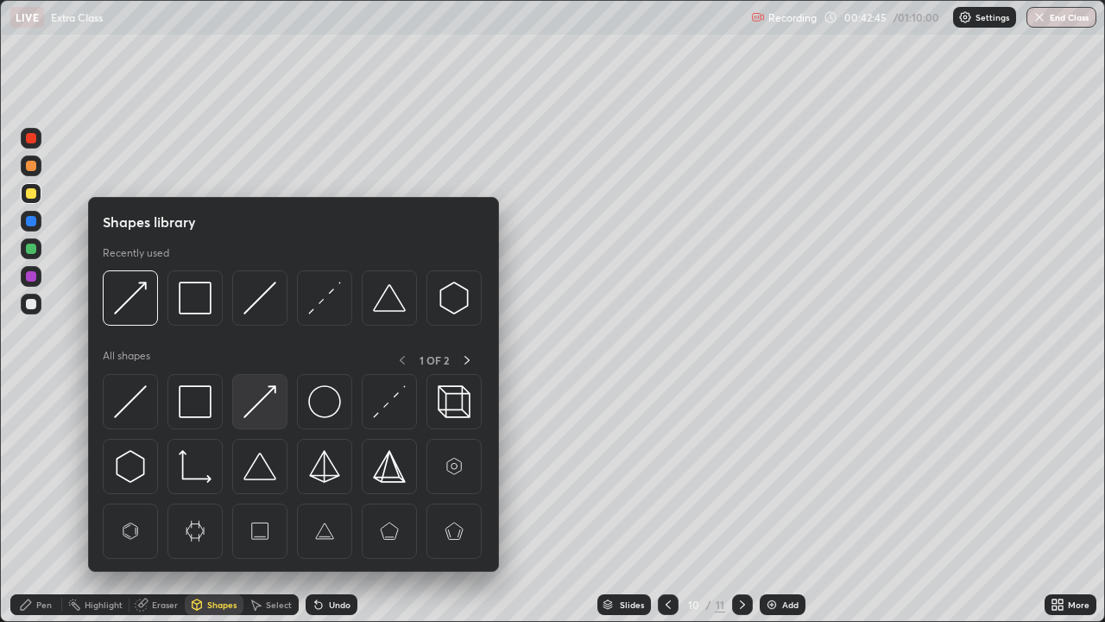
click at [262, 412] on img at bounding box center [259, 401] width 33 height 33
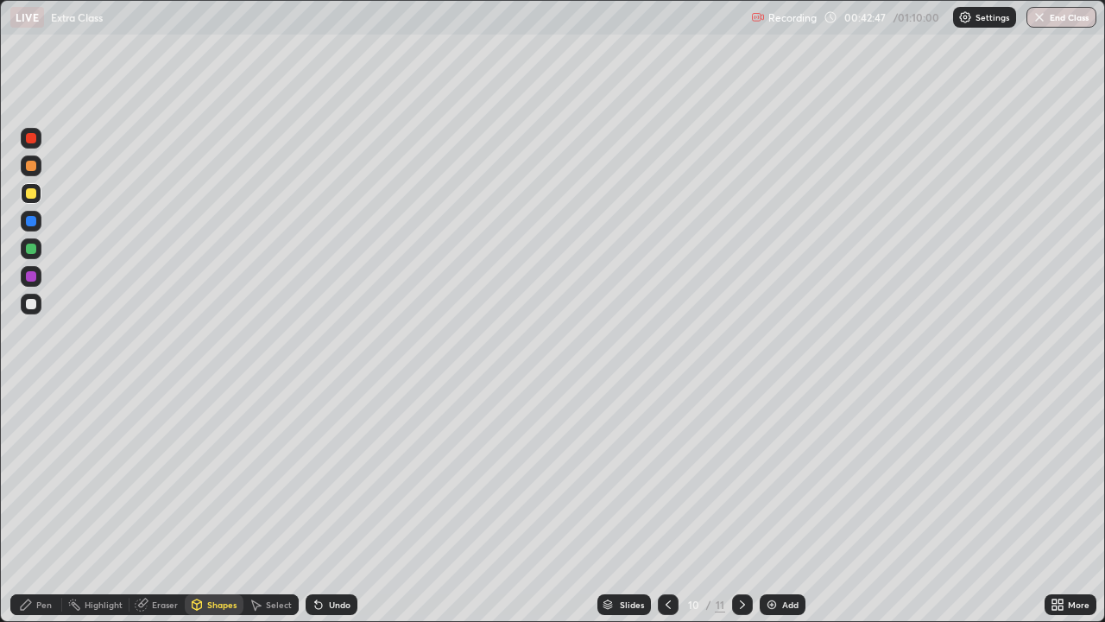
click at [34, 504] on div "Pen" at bounding box center [36, 604] width 52 height 21
click at [741, 504] on icon at bounding box center [742, 604] width 14 height 14
click at [666, 504] on icon at bounding box center [668, 604] width 14 height 14
click at [741, 504] on icon at bounding box center [742, 604] width 14 height 14
click at [796, 504] on div "Add" at bounding box center [790, 604] width 16 height 9
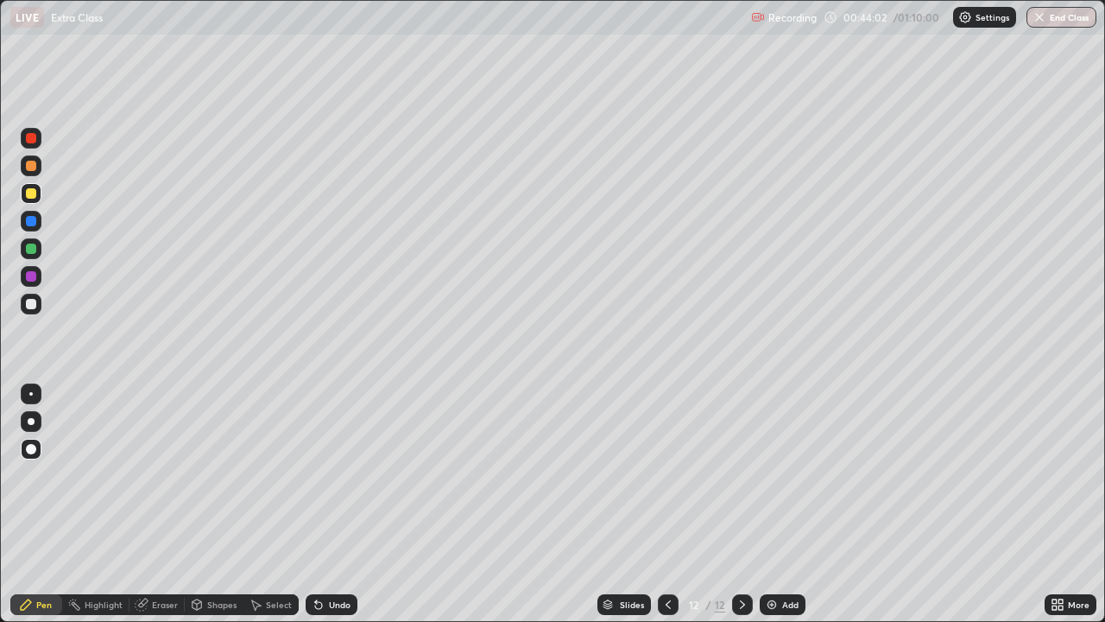
click at [32, 166] on div at bounding box center [31, 166] width 10 height 10
click at [332, 504] on div "Undo" at bounding box center [340, 604] width 22 height 9
click at [334, 504] on div "Undo" at bounding box center [332, 604] width 52 height 21
click at [335, 504] on div "Undo" at bounding box center [340, 604] width 22 height 9
click at [215, 504] on div "Shapes" at bounding box center [221, 604] width 29 height 9
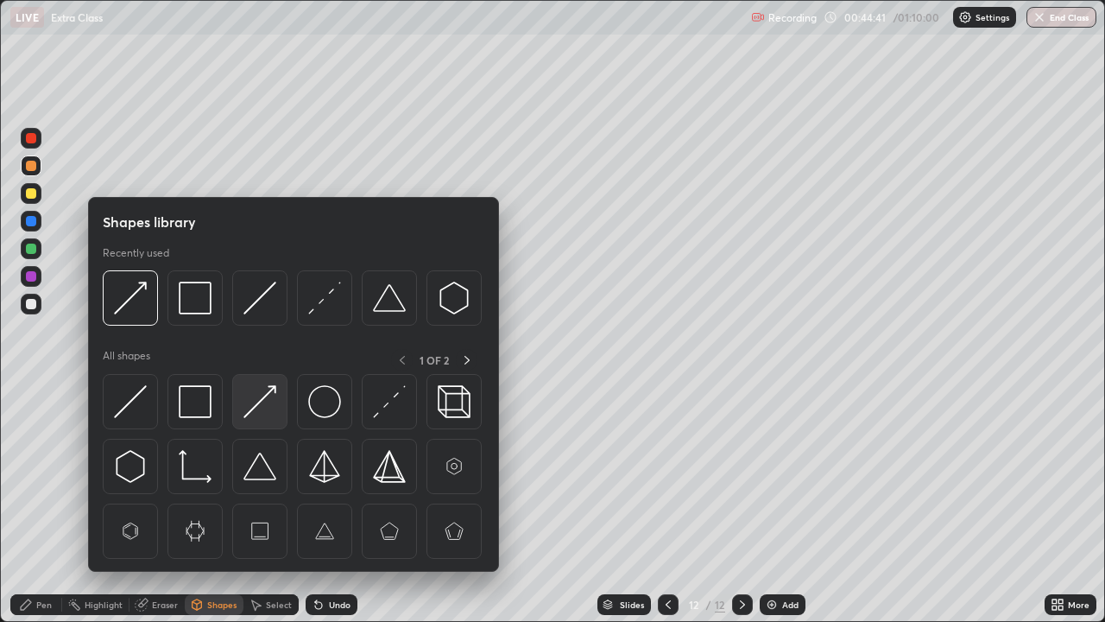
click at [258, 407] on img at bounding box center [259, 401] width 33 height 33
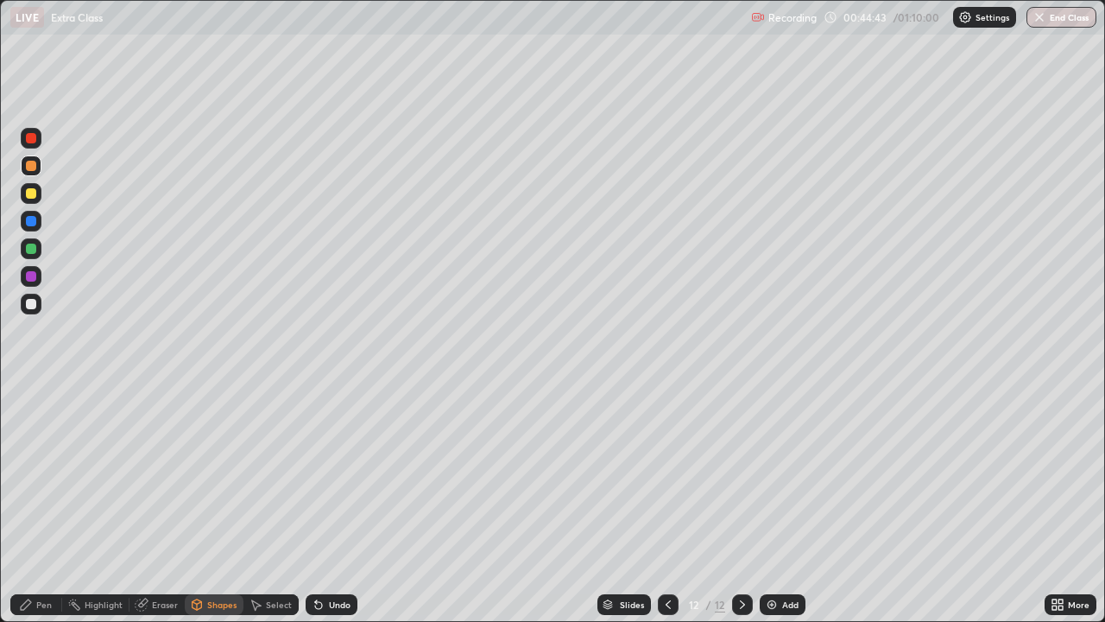
click at [33, 504] on div "Pen" at bounding box center [36, 604] width 52 height 21
click at [335, 504] on div "Undo" at bounding box center [332, 604] width 52 height 21
click at [666, 504] on icon at bounding box center [668, 604] width 14 height 14
click at [669, 504] on icon at bounding box center [668, 604] width 14 height 14
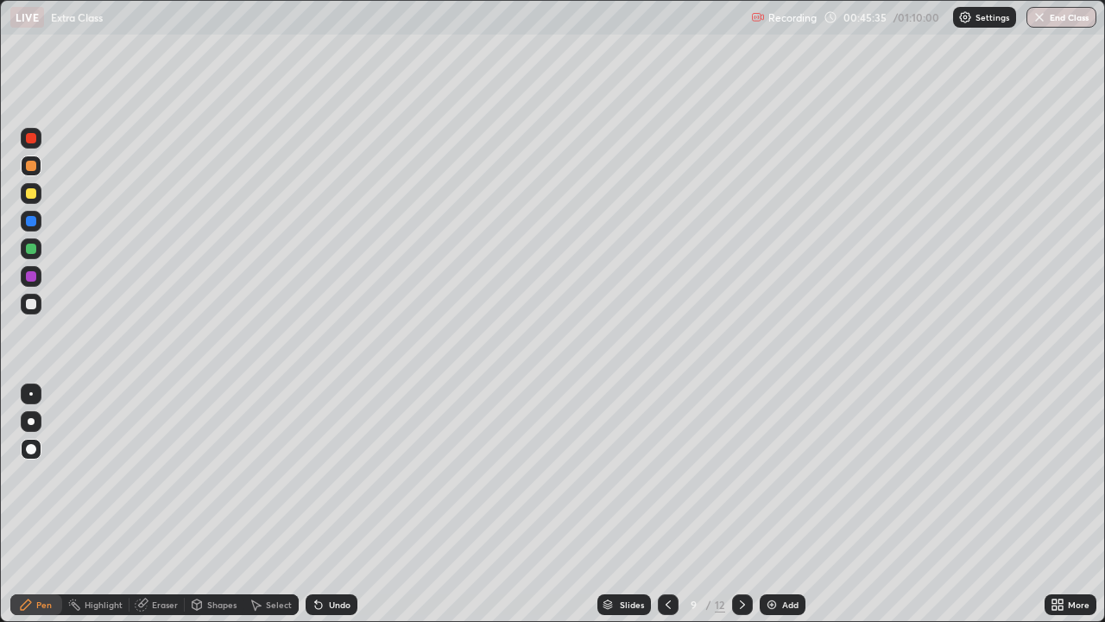
click at [741, 504] on icon at bounding box center [742, 604] width 14 height 14
click at [738, 504] on icon at bounding box center [742, 604] width 14 height 14
click at [741, 504] on icon at bounding box center [742, 604] width 14 height 14
click at [212, 504] on div "Shapes" at bounding box center [221, 604] width 29 height 9
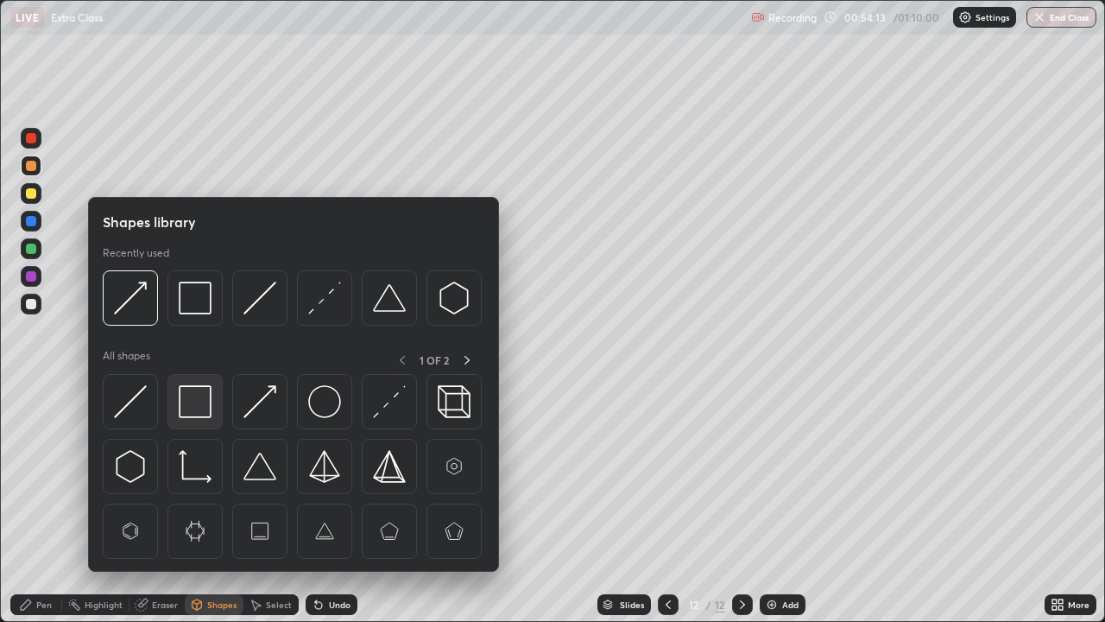
click at [199, 402] on img at bounding box center [195, 401] width 33 height 33
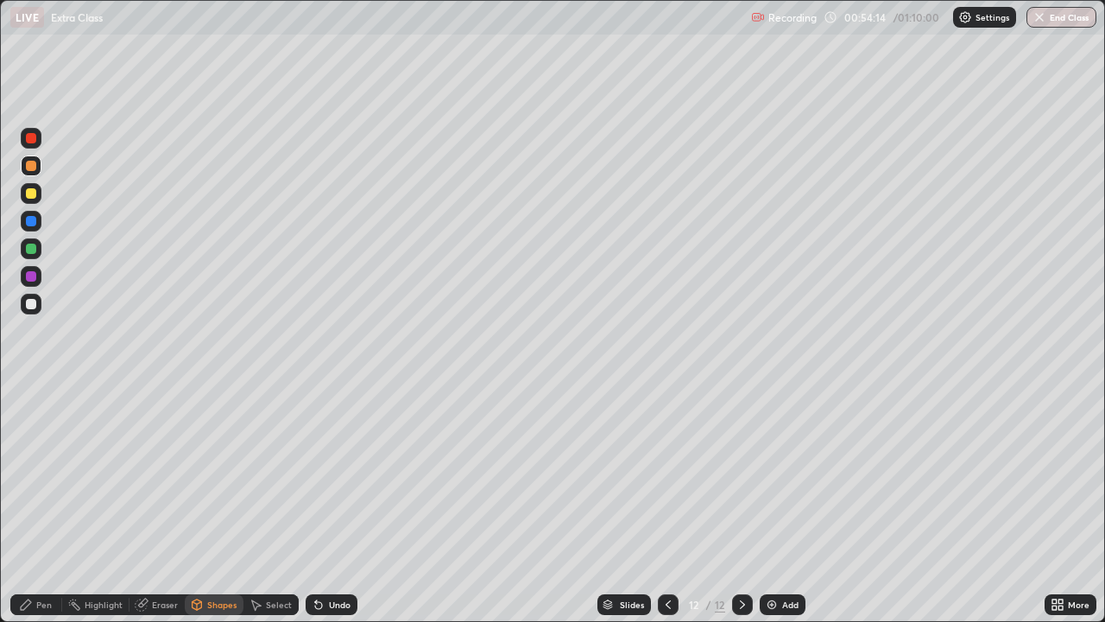
click at [35, 277] on div at bounding box center [31, 276] width 10 height 10
click at [217, 504] on div "Shapes" at bounding box center [221, 604] width 29 height 9
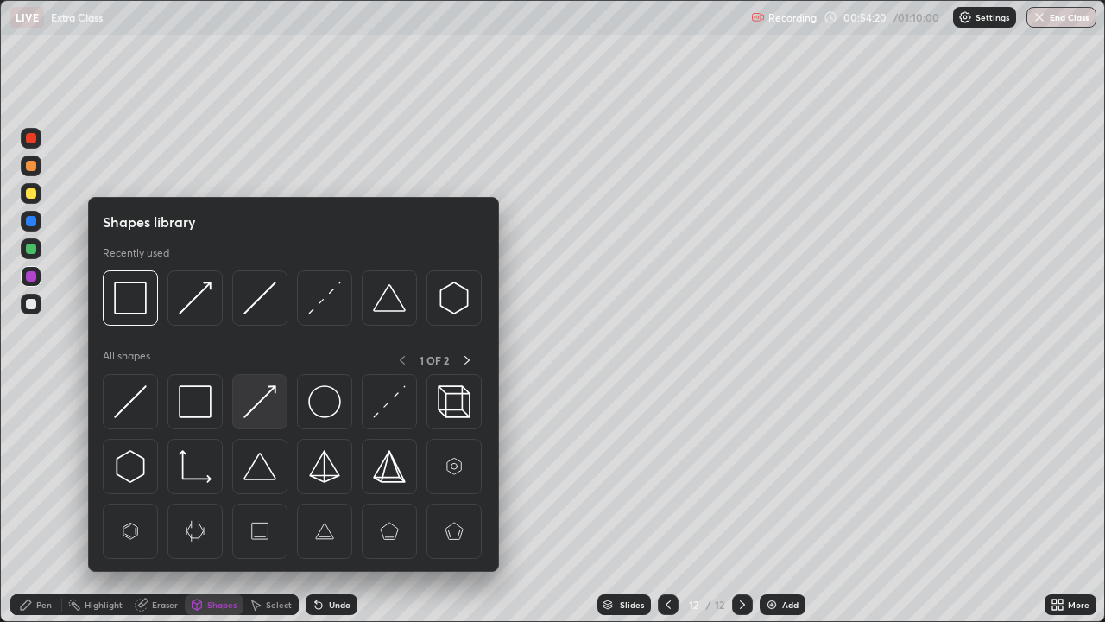
click at [257, 409] on img at bounding box center [259, 401] width 33 height 33
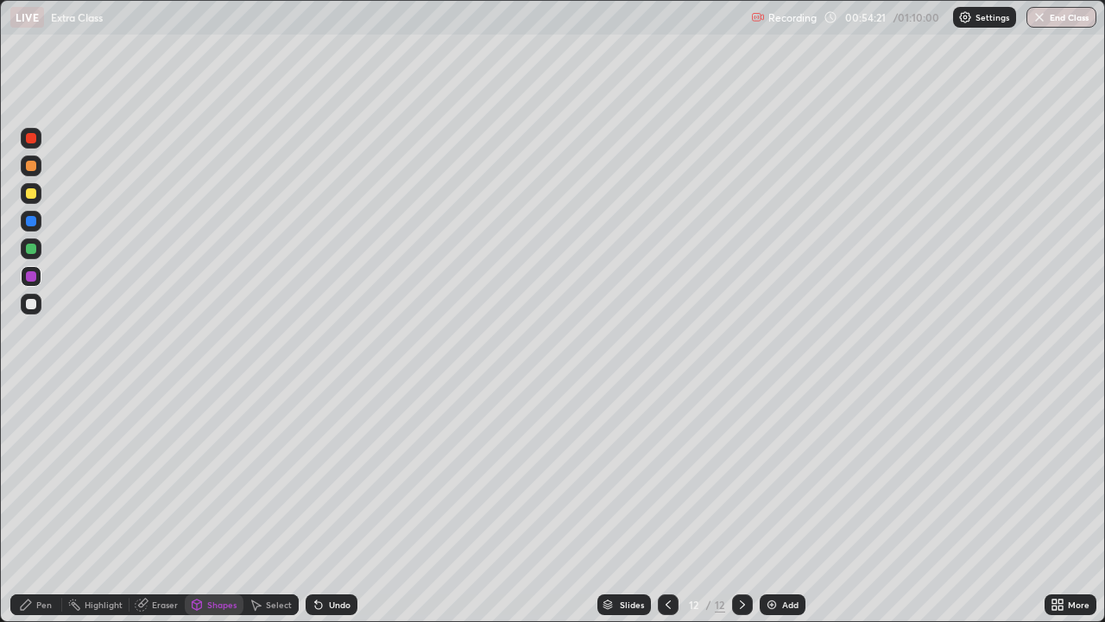
click at [33, 504] on div "Pen" at bounding box center [36, 604] width 52 height 21
click at [786, 504] on div "Add" at bounding box center [783, 604] width 46 height 21
click at [666, 504] on icon at bounding box center [668, 604] width 14 height 14
click at [741, 504] on icon at bounding box center [742, 604] width 14 height 14
click at [343, 504] on div "Undo" at bounding box center [340, 604] width 22 height 9
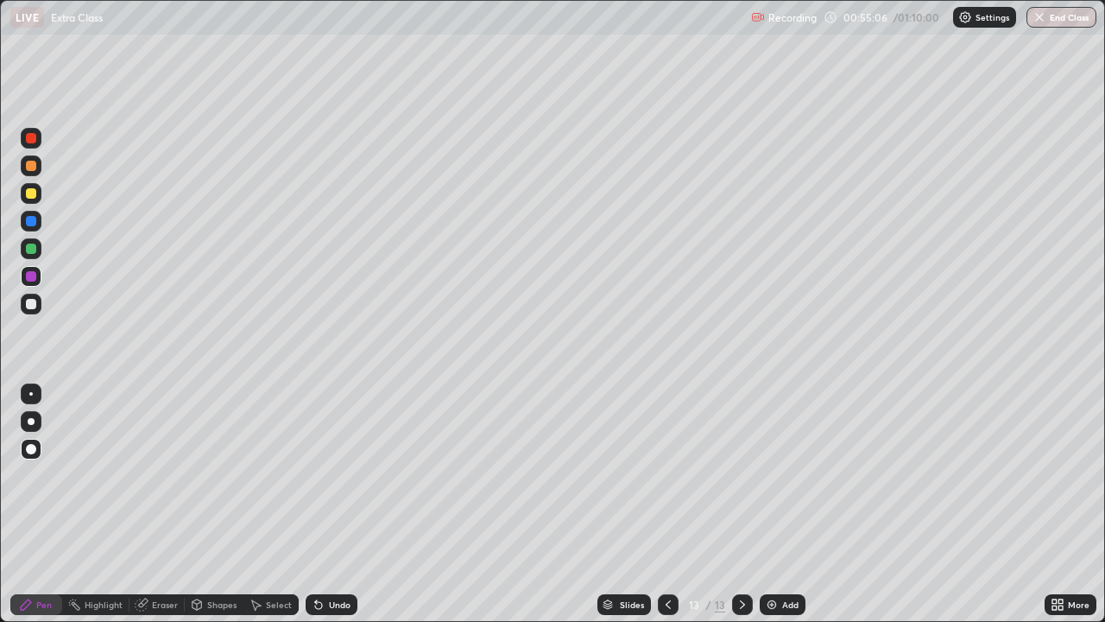
click at [45, 504] on div "Pen" at bounding box center [36, 604] width 52 height 21
click at [33, 191] on div at bounding box center [31, 193] width 10 height 10
click at [216, 504] on div "Shapes" at bounding box center [221, 604] width 29 height 9
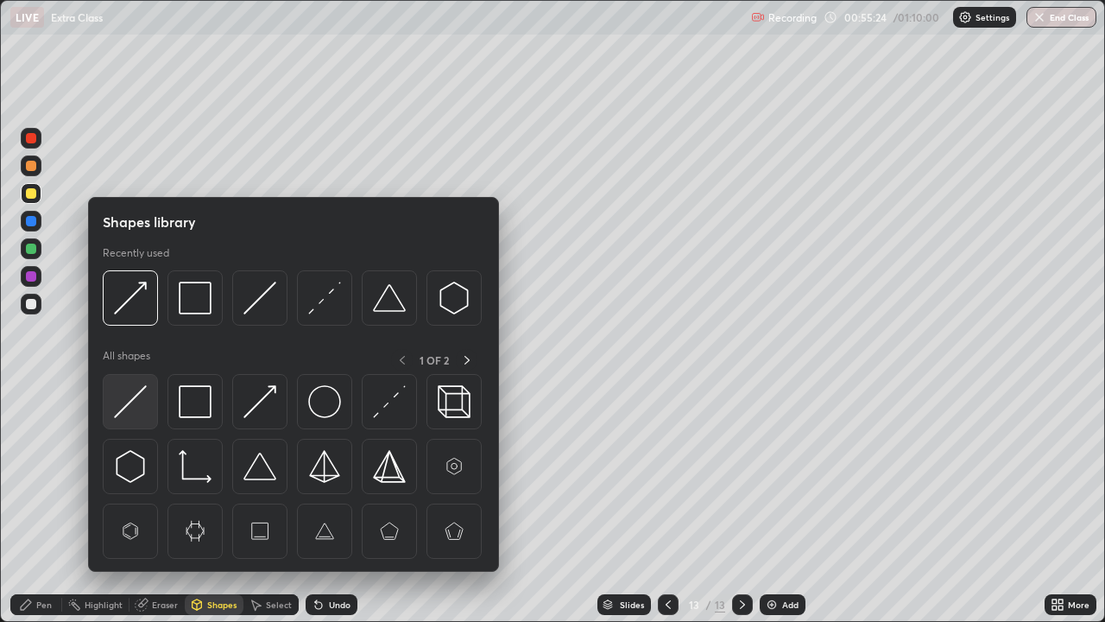
click at [149, 406] on div at bounding box center [130, 401] width 55 height 55
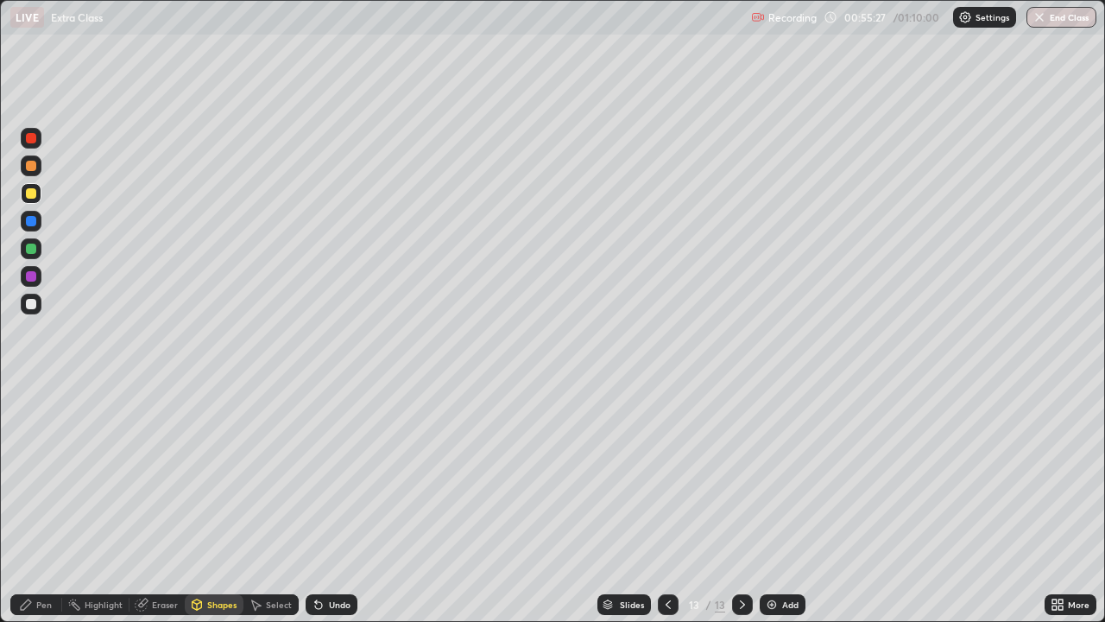
click at [666, 504] on icon at bounding box center [668, 604] width 14 height 14
click at [741, 504] on icon at bounding box center [742, 604] width 5 height 9
click at [37, 504] on div "Pen" at bounding box center [44, 604] width 16 height 9
click at [668, 504] on icon at bounding box center [668, 604] width 14 height 14
click at [739, 504] on icon at bounding box center [742, 604] width 14 height 14
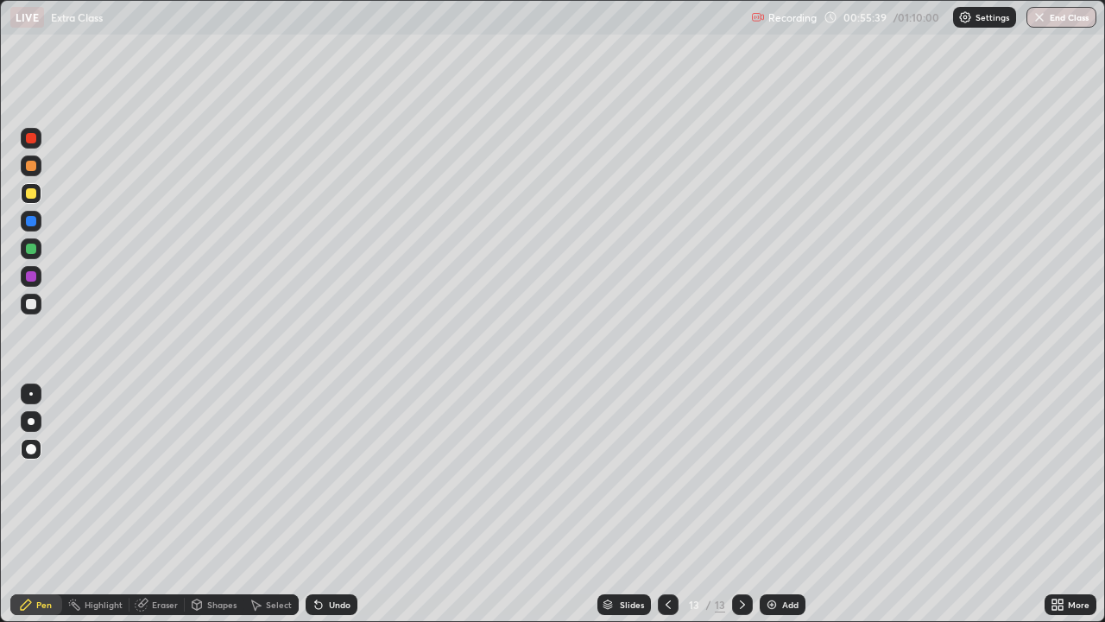
click at [331, 504] on div "Undo" at bounding box center [340, 604] width 22 height 9
click at [338, 504] on div "Undo" at bounding box center [340, 604] width 22 height 9
click at [341, 504] on div "Undo" at bounding box center [340, 604] width 22 height 9
click at [779, 504] on div "Add" at bounding box center [783, 604] width 46 height 21
click at [666, 504] on icon at bounding box center [668, 604] width 14 height 14
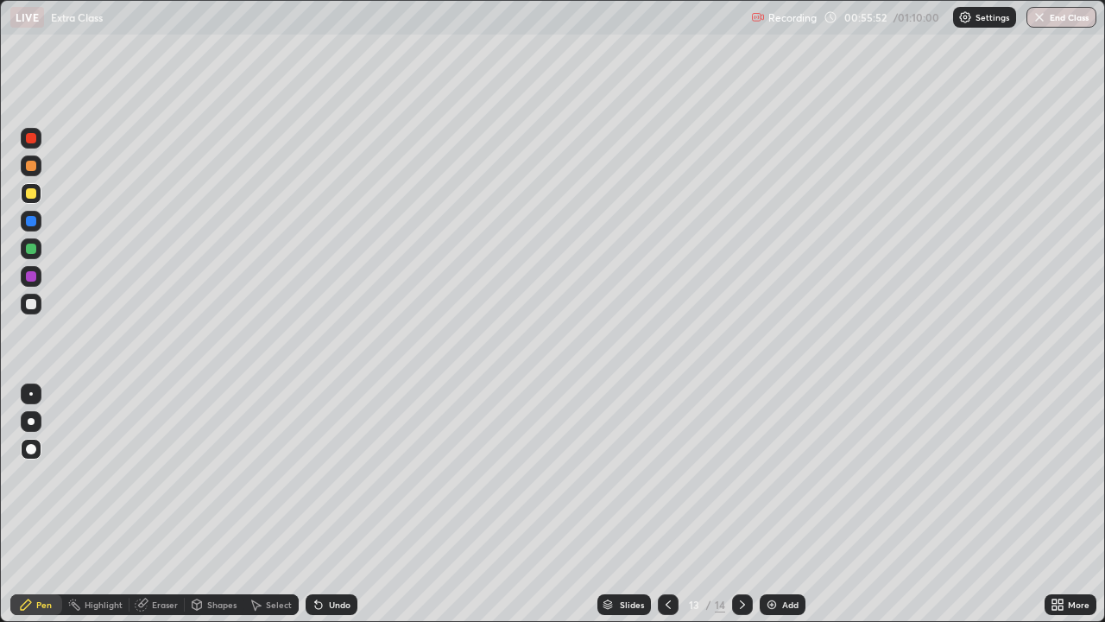
click at [741, 504] on icon at bounding box center [742, 604] width 14 height 14
click at [665, 504] on icon at bounding box center [668, 604] width 14 height 14
click at [739, 504] on icon at bounding box center [742, 604] width 14 height 14
click at [325, 504] on div "Undo" at bounding box center [332, 604] width 52 height 21
click at [666, 504] on icon at bounding box center [668, 604] width 14 height 14
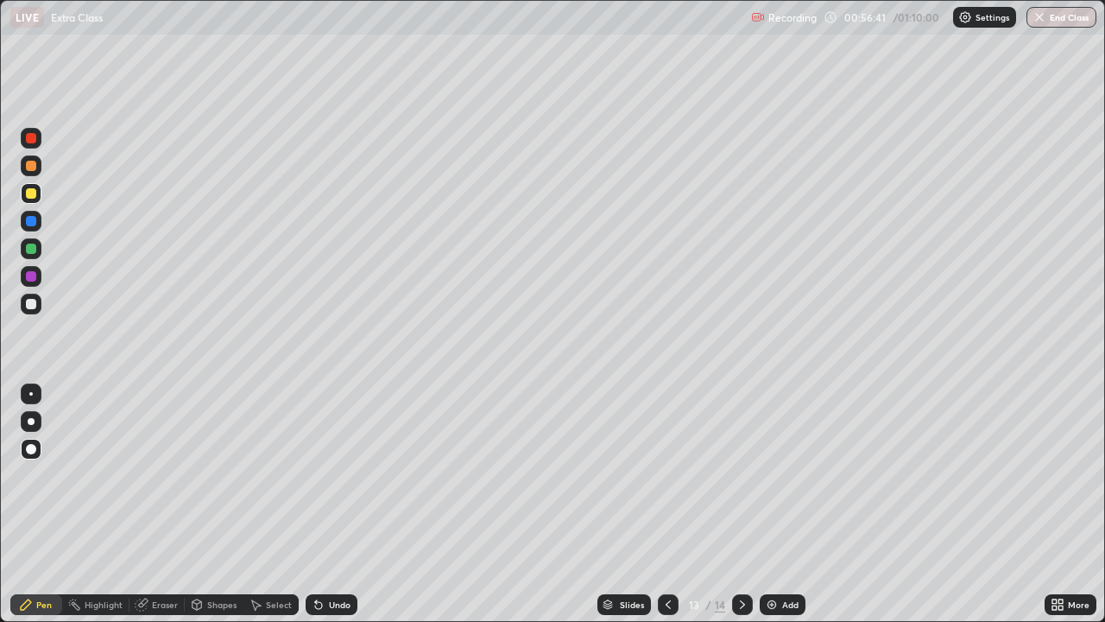
click at [39, 504] on div at bounding box center [31, 483] width 28 height 207
click at [667, 504] on icon at bounding box center [668, 604] width 14 height 14
click at [741, 504] on icon at bounding box center [742, 604] width 5 height 9
click at [740, 504] on icon at bounding box center [742, 604] width 14 height 14
click at [782, 504] on div "Add" at bounding box center [790, 604] width 16 height 9
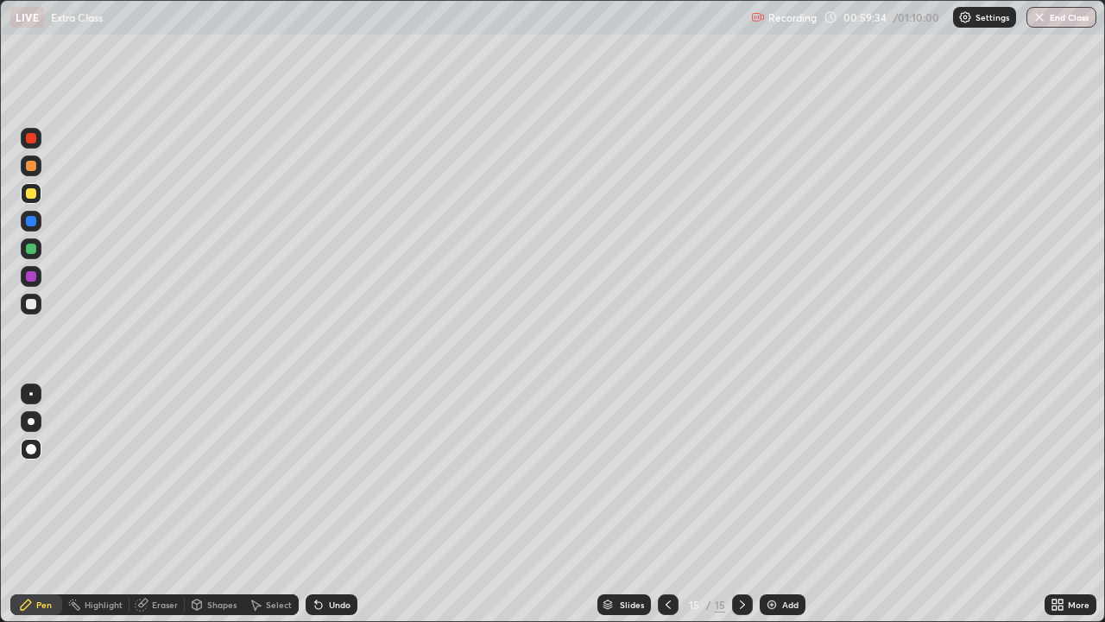
click at [661, 504] on icon at bounding box center [668, 604] width 14 height 14
click at [740, 504] on icon at bounding box center [742, 604] width 5 height 9
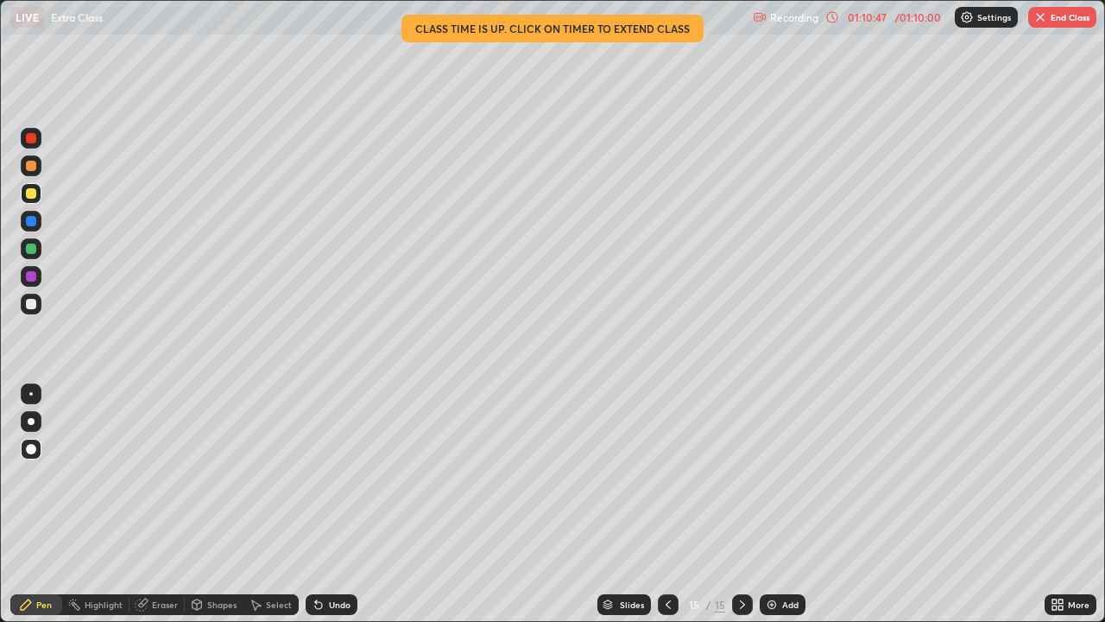
click at [1059, 24] on button "End Class" at bounding box center [1062, 17] width 68 height 21
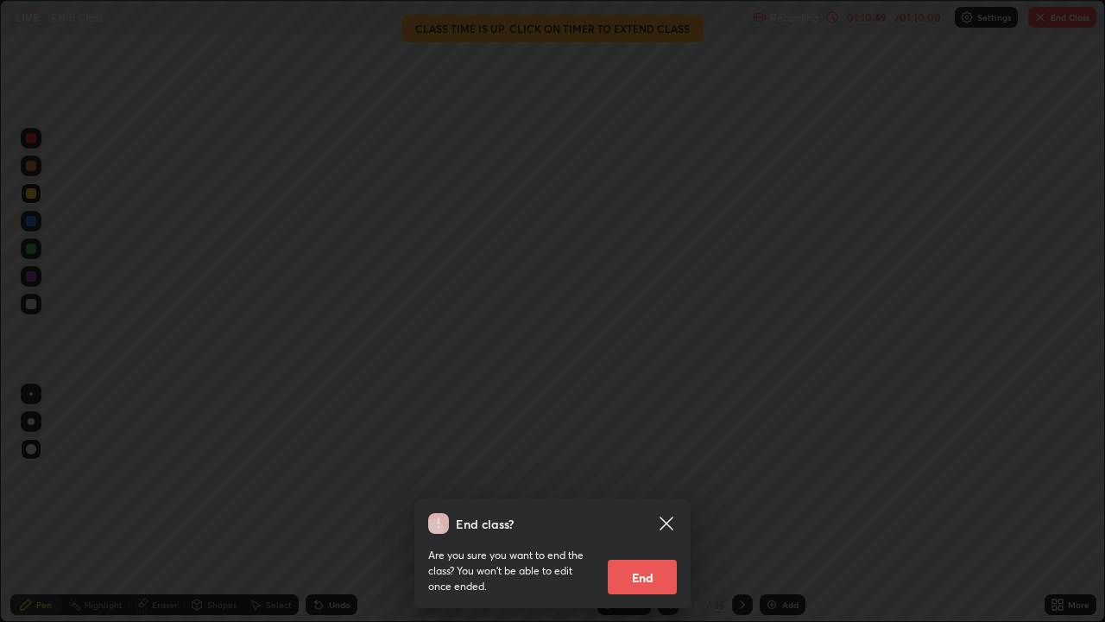
click at [634, 504] on button "End" at bounding box center [642, 576] width 69 height 35
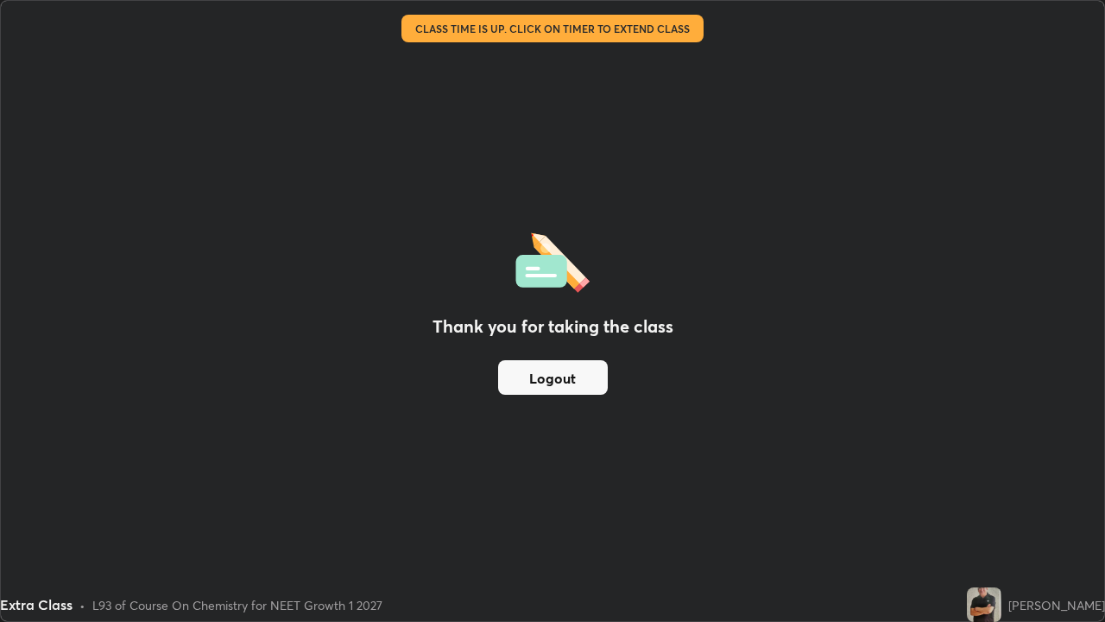
click at [634, 504] on div "Thank you for taking the class Logout" at bounding box center [552, 311] width 1103 height 620
click at [599, 382] on button "Logout" at bounding box center [553, 377] width 110 height 35
